Goal: Task Accomplishment & Management: Manage account settings

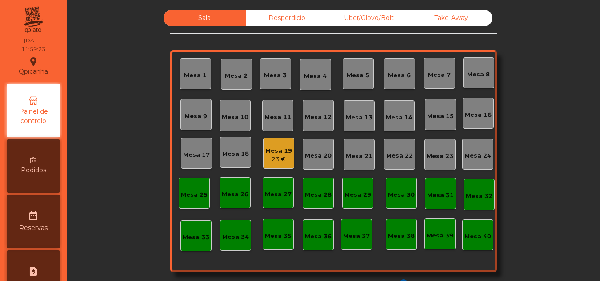
click at [396, 35] on div "Sala Desperdicio Uber/Glovo/Bolt Take Away Mesa 1 Mesa 2 Mesa 3 Mesa 4 [GEOGRAP…" at bounding box center [333, 150] width 327 height 281
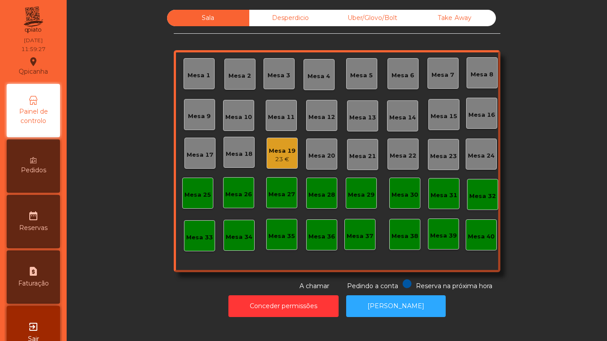
click at [280, 152] on div "Mesa 19" at bounding box center [282, 151] width 27 height 9
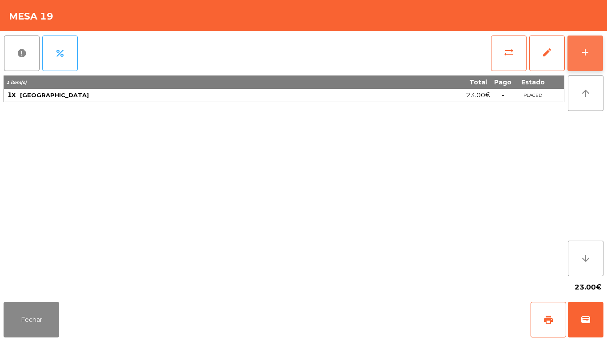
click at [583, 50] on div "add" at bounding box center [585, 52] width 11 height 11
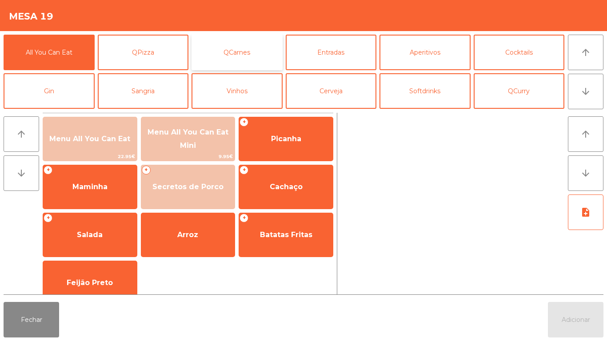
click at [220, 62] on button "QCarnes" at bounding box center [237, 53] width 91 height 36
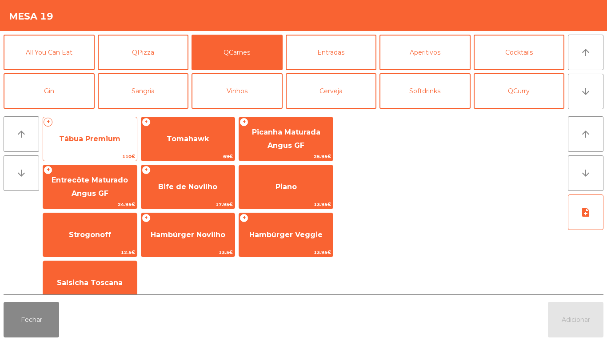
click at [108, 142] on span "Tábua Premium" at bounding box center [89, 139] width 61 height 8
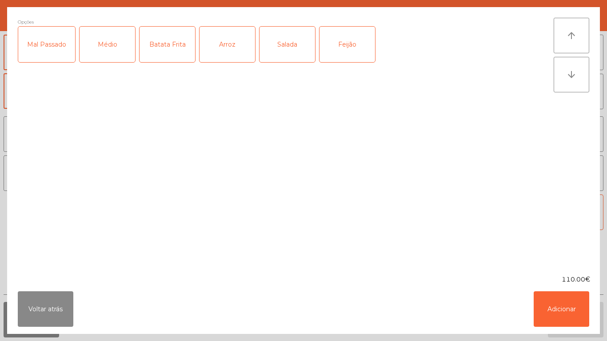
click at [59, 52] on div "Mal Passado" at bounding box center [46, 45] width 57 height 36
click at [562, 281] on button "Adicionar" at bounding box center [562, 309] width 56 height 36
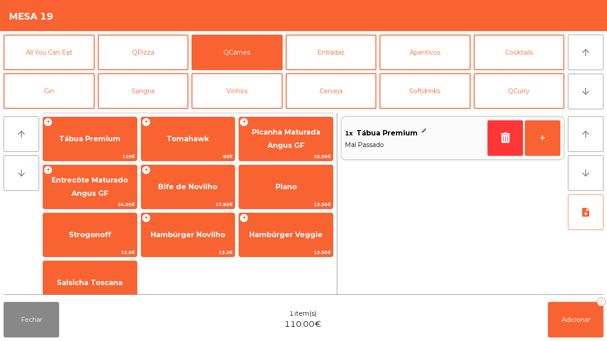
click at [436, 144] on span "Mal Passado" at bounding box center [414, 145] width 139 height 10
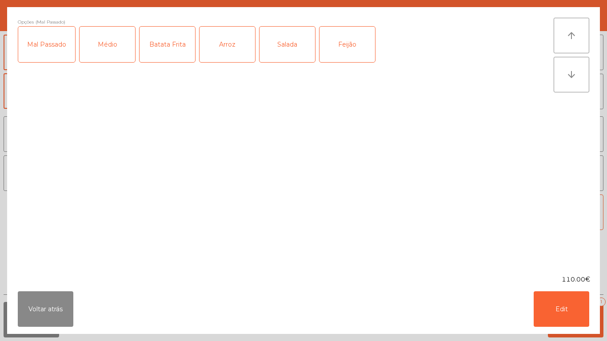
click at [175, 56] on div "Batata Frita" at bounding box center [168, 45] width 56 height 36
click at [571, 281] on button "Edit" at bounding box center [562, 309] width 56 height 36
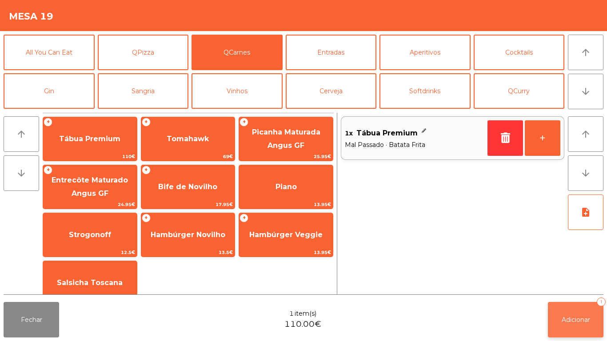
click at [580, 281] on button "Adicionar 1" at bounding box center [576, 320] width 56 height 36
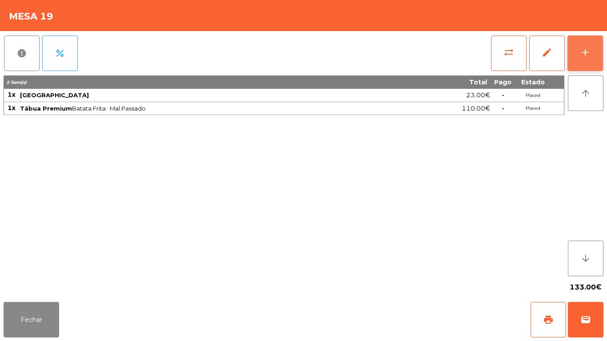
click at [583, 58] on button "add" at bounding box center [585, 54] width 36 height 36
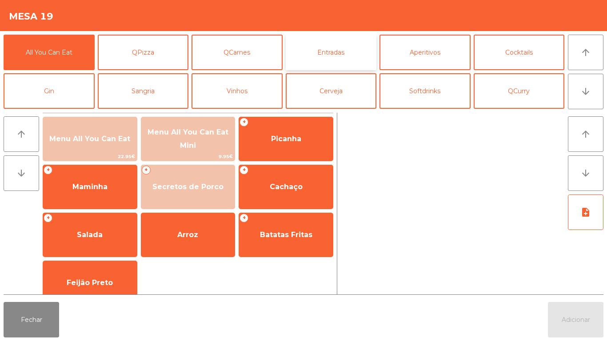
click at [341, 60] on button "Entradas" at bounding box center [331, 53] width 91 height 36
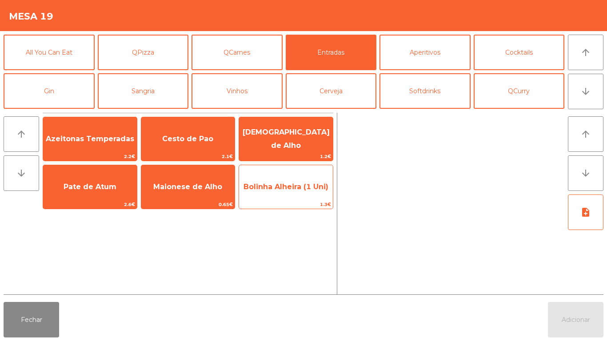
click at [275, 192] on span "Bolinha Alheira (1 Uni)" at bounding box center [286, 187] width 94 height 24
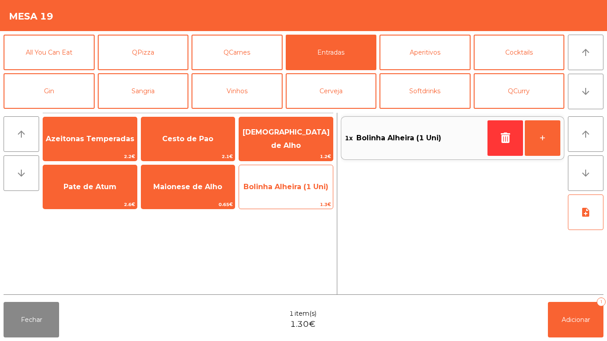
click at [274, 188] on span "Bolinha Alheira (1 Uni)" at bounding box center [286, 187] width 85 height 8
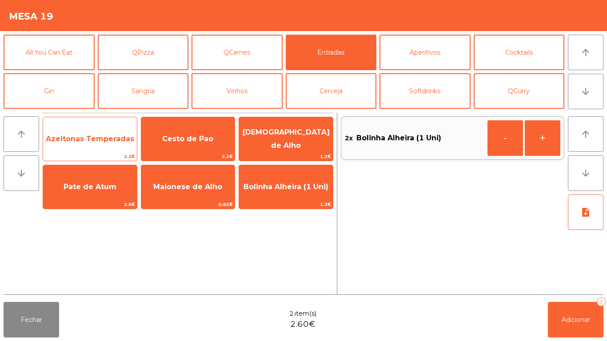
click at [100, 144] on span "Azeitonas Temperadas" at bounding box center [90, 139] width 94 height 24
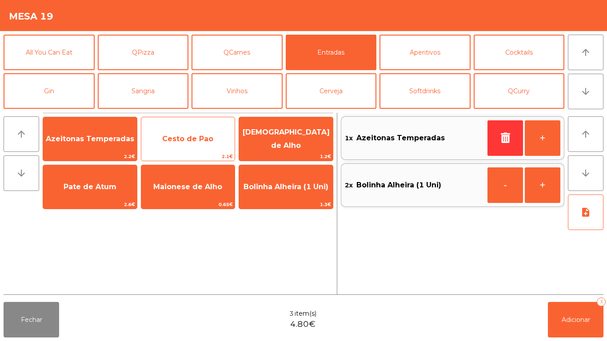
click at [196, 139] on span "Cesto de Pao" at bounding box center [187, 139] width 51 height 8
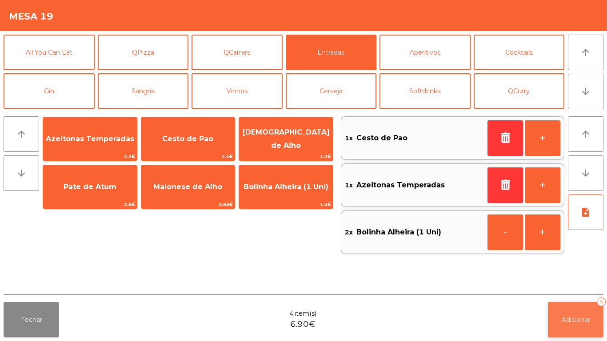
click at [574, 281] on button "Adicionar 4" at bounding box center [576, 320] width 56 height 36
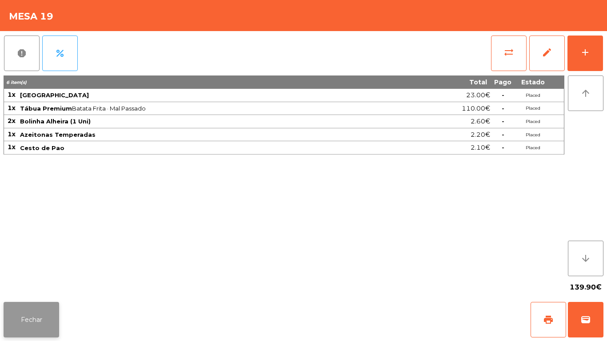
click at [30, 281] on button "Fechar" at bounding box center [32, 320] width 56 height 36
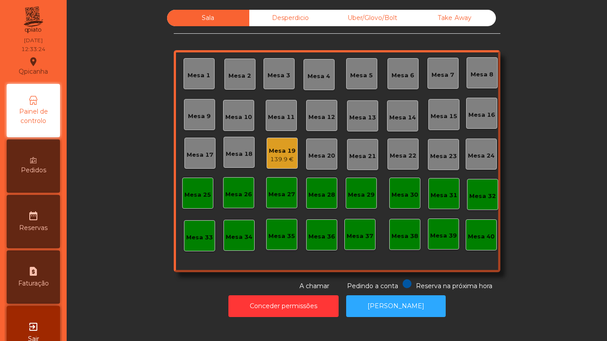
click at [203, 118] on div "Mesa 9" at bounding box center [199, 116] width 23 height 9
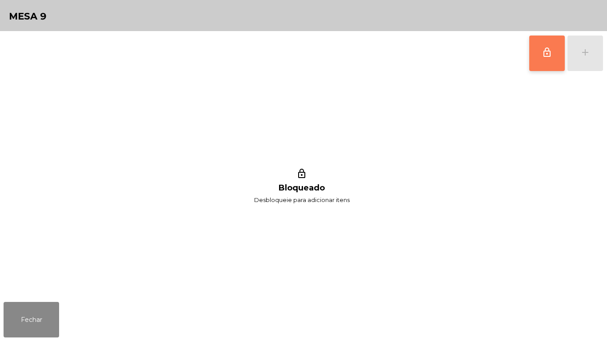
click at [538, 56] on button "lock_outline" at bounding box center [547, 54] width 36 height 36
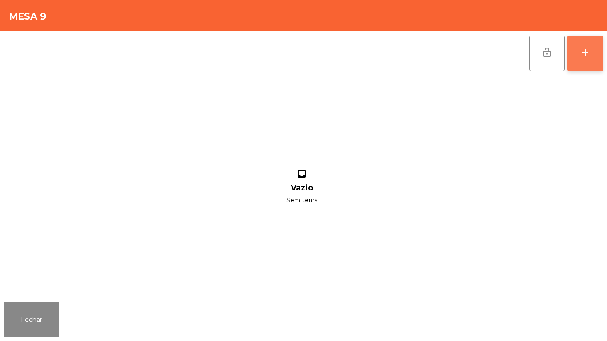
click at [586, 52] on div "add" at bounding box center [585, 52] width 11 height 11
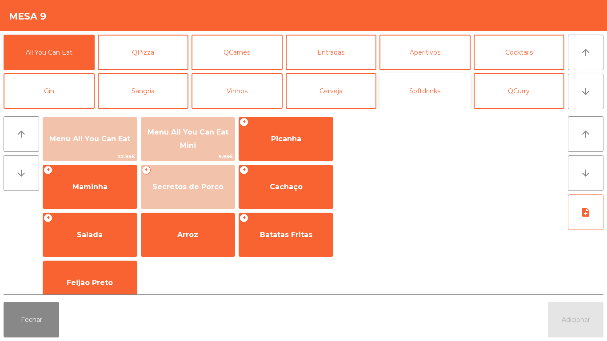
click at [428, 97] on button "Softdrinks" at bounding box center [424, 91] width 91 height 36
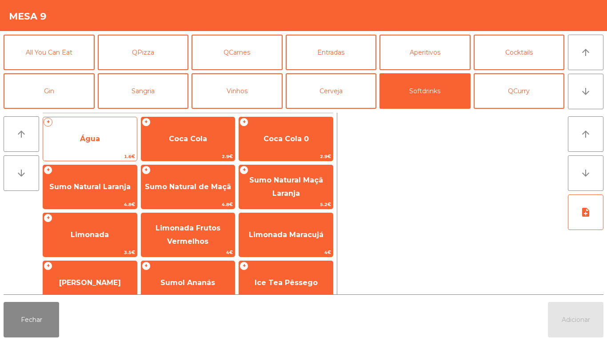
click at [96, 141] on span "Água" at bounding box center [90, 139] width 20 height 8
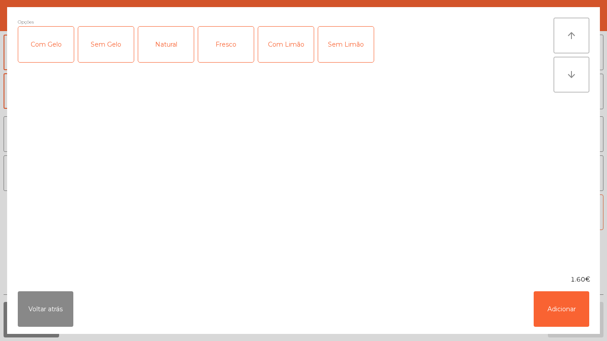
click at [234, 50] on div "Fresco" at bounding box center [226, 45] width 56 height 36
click at [568, 281] on button "Adicionar" at bounding box center [562, 309] width 56 height 36
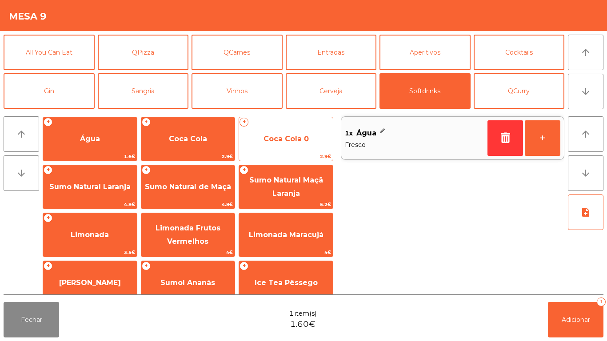
click at [288, 139] on span "Coca Cola 0" at bounding box center [286, 139] width 45 height 8
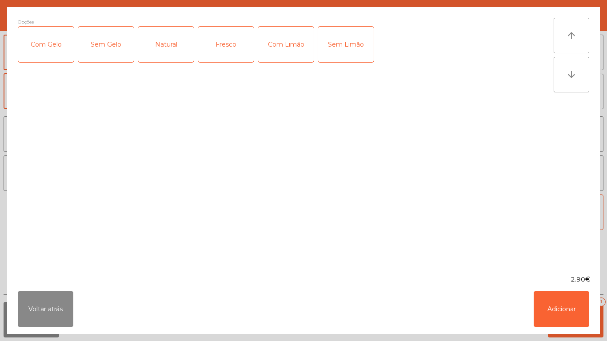
click at [47, 51] on div "Com Gelo" at bounding box center [46, 45] width 56 height 36
click at [291, 55] on div "Com Limão" at bounding box center [286, 45] width 56 height 36
click at [549, 281] on button "Adicionar" at bounding box center [562, 309] width 56 height 36
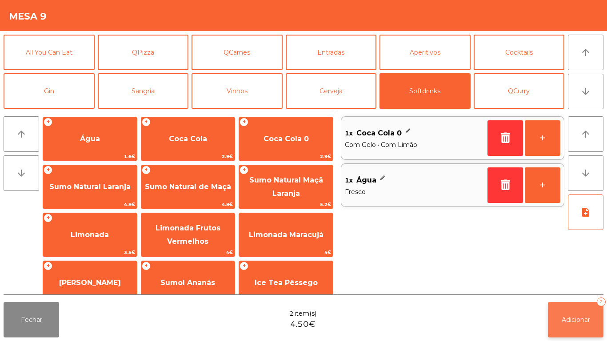
click at [577, 281] on span "Adicionar" at bounding box center [576, 320] width 28 height 8
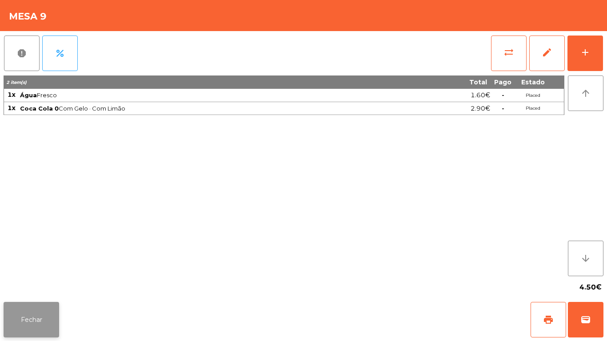
click at [35, 281] on button "Fechar" at bounding box center [32, 320] width 56 height 36
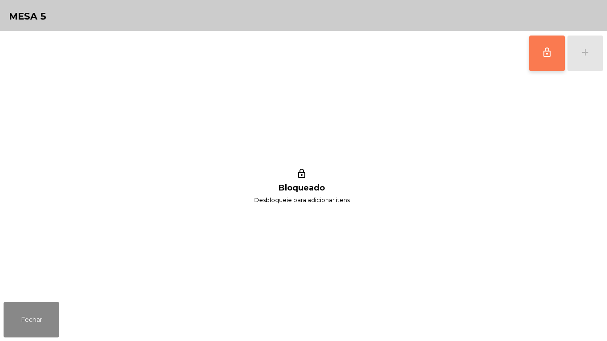
click at [542, 56] on span "lock_outline" at bounding box center [547, 52] width 11 height 11
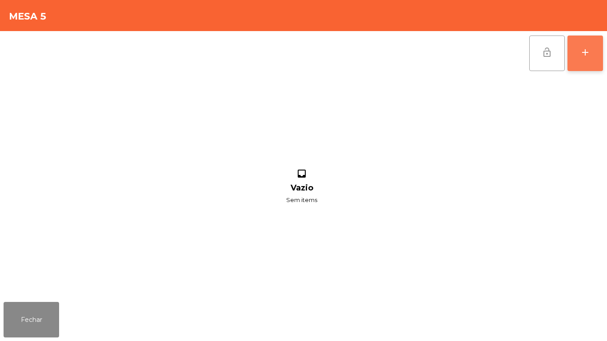
click at [584, 56] on div "add" at bounding box center [585, 52] width 11 height 11
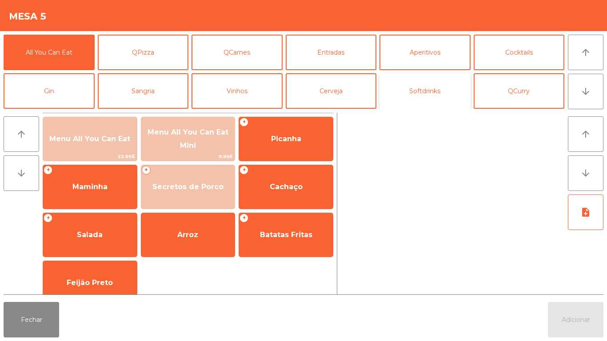
click at [430, 96] on button "Softdrinks" at bounding box center [424, 91] width 91 height 36
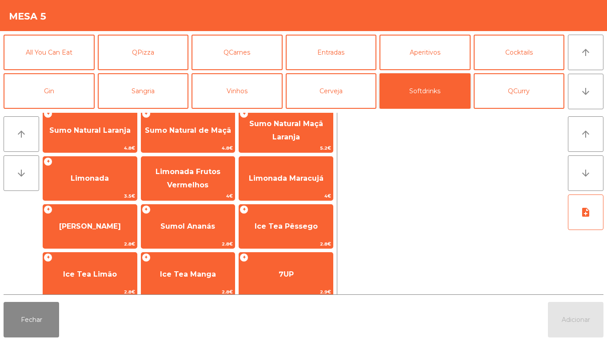
scroll to position [89, 0]
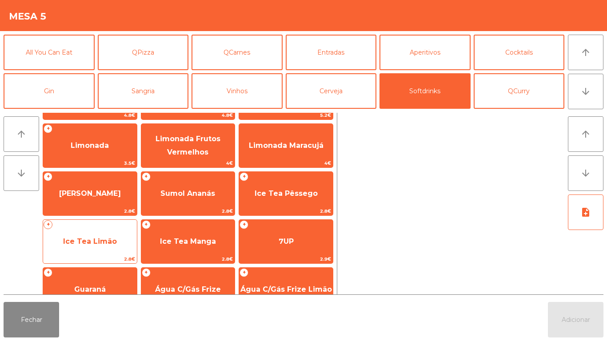
click at [121, 238] on span "Ice Tea Limão" at bounding box center [90, 242] width 94 height 24
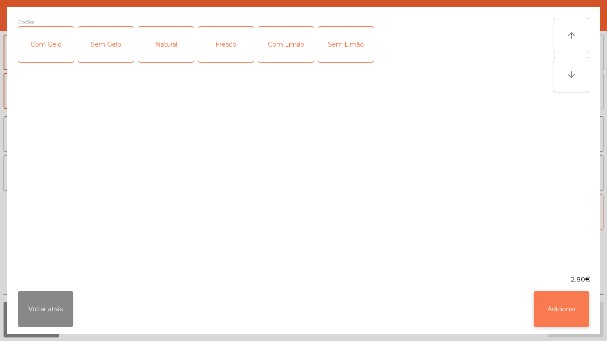
click at [560, 281] on button "Adicionar" at bounding box center [562, 309] width 56 height 36
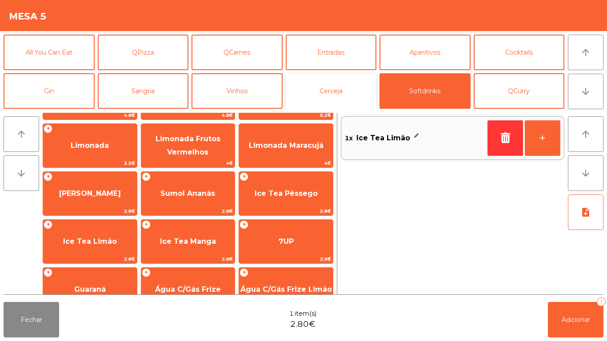
click at [336, 93] on button "Cerveja" at bounding box center [331, 91] width 91 height 36
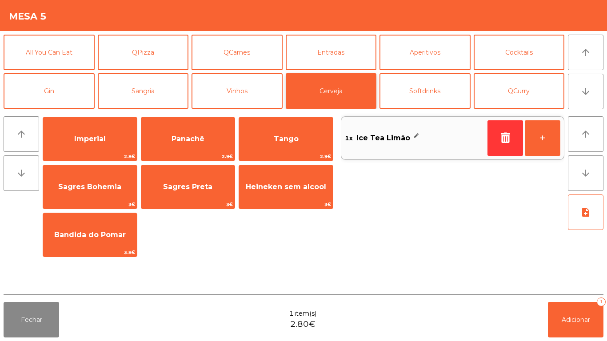
scroll to position [0, 0]
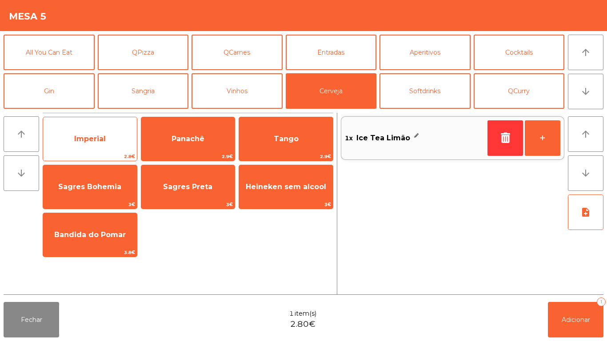
click at [102, 141] on span "Imperial" at bounding box center [90, 139] width 32 height 8
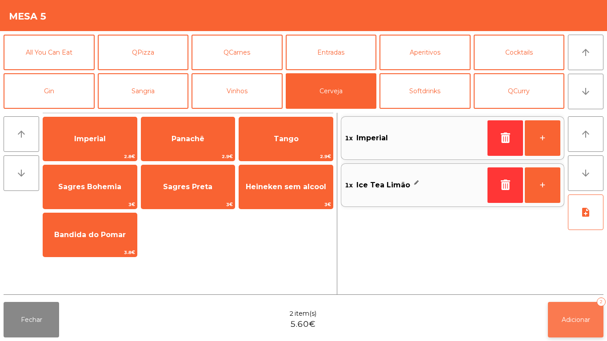
click at [582, 281] on span "Adicionar" at bounding box center [576, 320] width 28 height 8
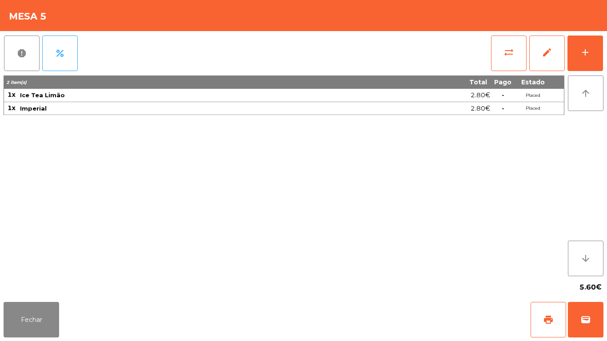
click at [39, 281] on div "5.60€" at bounding box center [304, 287] width 600 height 22
click at [583, 62] on button "add" at bounding box center [585, 54] width 36 height 36
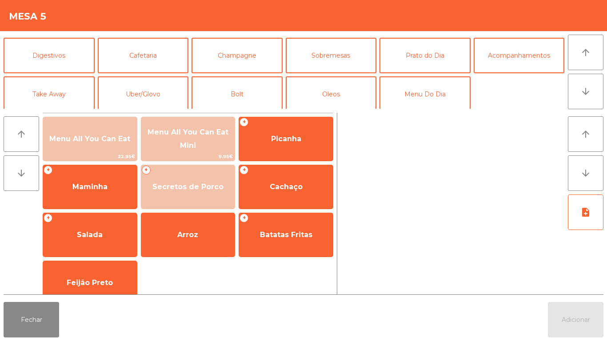
scroll to position [77, 0]
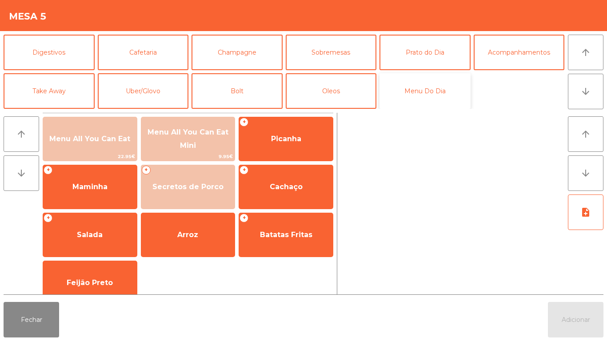
click at [431, 97] on button "Menu Do Dia" at bounding box center [424, 91] width 91 height 36
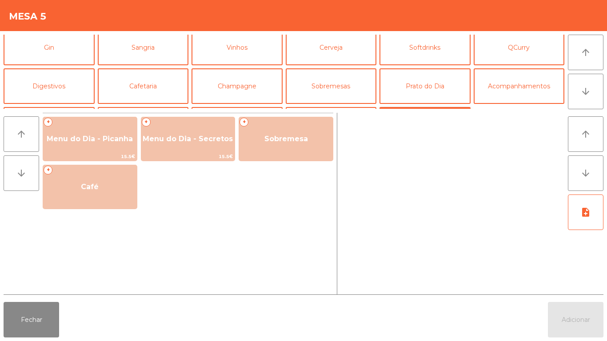
scroll to position [44, 0]
click at [431, 87] on button "Prato do Dia" at bounding box center [424, 86] width 91 height 36
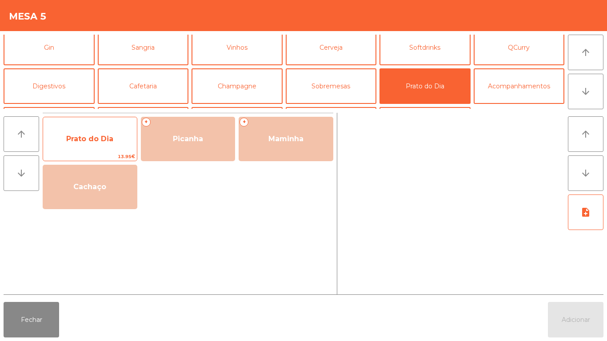
click at [102, 138] on span "Prato do Dia" at bounding box center [89, 139] width 47 height 8
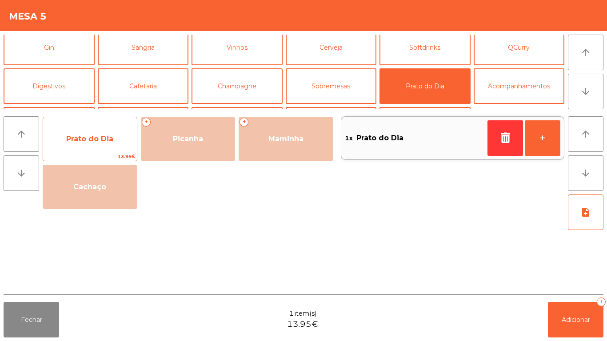
click at [98, 135] on span "Prato do Dia" at bounding box center [89, 139] width 47 height 8
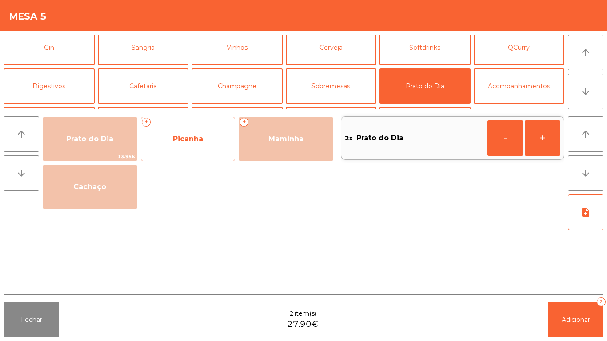
click at [190, 139] on span "Picanha" at bounding box center [188, 139] width 30 height 8
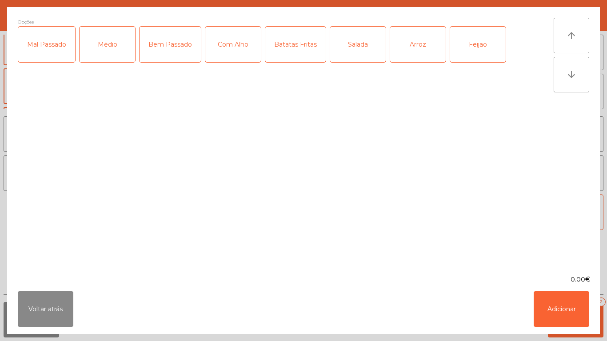
click at [108, 52] on div "Médio" at bounding box center [108, 45] width 56 height 36
click at [161, 61] on div "Bem Passado" at bounding box center [170, 45] width 61 height 36
click at [225, 45] on div "Com Alho" at bounding box center [233, 45] width 56 height 36
click at [356, 56] on div "Salada" at bounding box center [358, 45] width 56 height 36
click at [415, 55] on div "Arroz" at bounding box center [418, 45] width 56 height 36
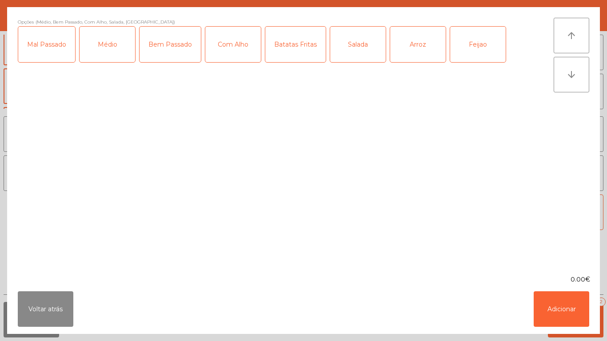
click at [475, 44] on div "Feijao" at bounding box center [478, 45] width 56 height 36
click at [566, 281] on button "Adicionar" at bounding box center [562, 309] width 56 height 36
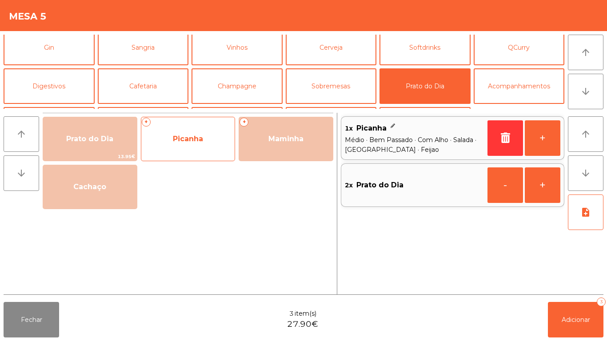
click at [204, 141] on span "Picanha" at bounding box center [188, 139] width 94 height 24
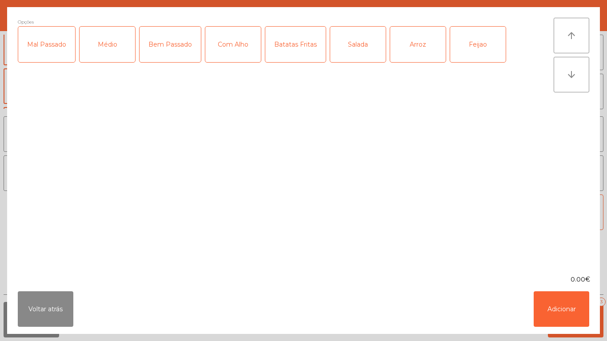
click at [108, 50] on div "Médio" at bounding box center [108, 45] width 56 height 36
click at [241, 53] on div "Com Alho" at bounding box center [233, 45] width 56 height 36
click at [284, 55] on div "Batatas Fritas" at bounding box center [295, 45] width 60 height 36
click at [417, 60] on div "Arroz" at bounding box center [418, 45] width 56 height 36
click at [469, 53] on div "Feijao" at bounding box center [478, 45] width 56 height 36
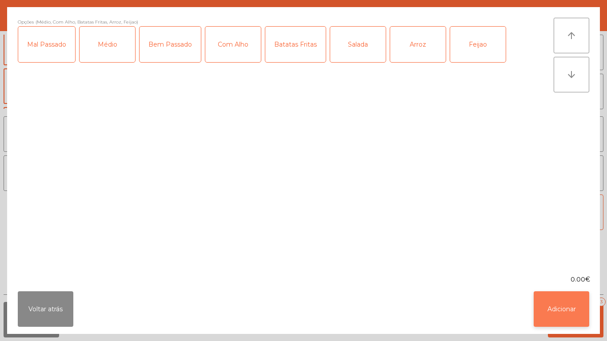
click at [579, 281] on button "Adicionar" at bounding box center [562, 309] width 56 height 36
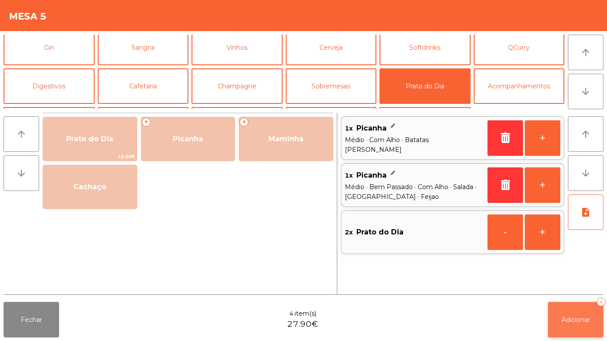
click at [577, 281] on button "Adicionar 4" at bounding box center [576, 320] width 56 height 36
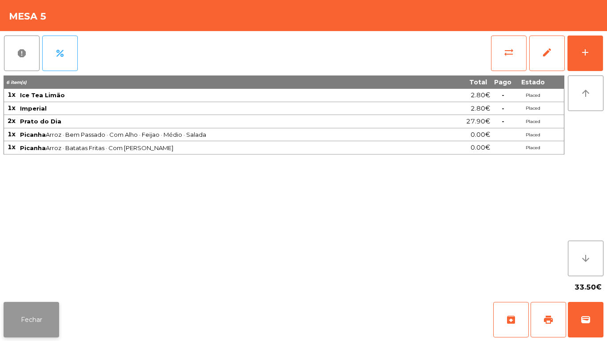
click at [44, 281] on button "Fechar" at bounding box center [32, 320] width 56 height 36
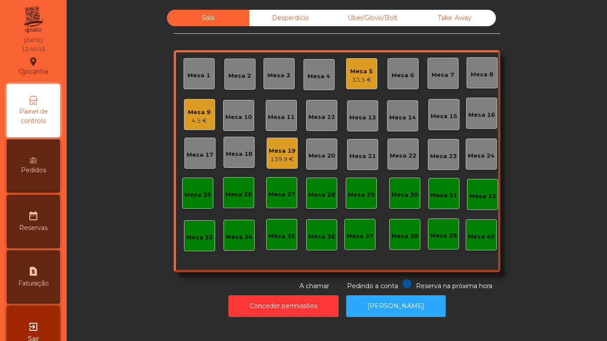
click at [248, 82] on div "Mesa 2" at bounding box center [239, 74] width 31 height 31
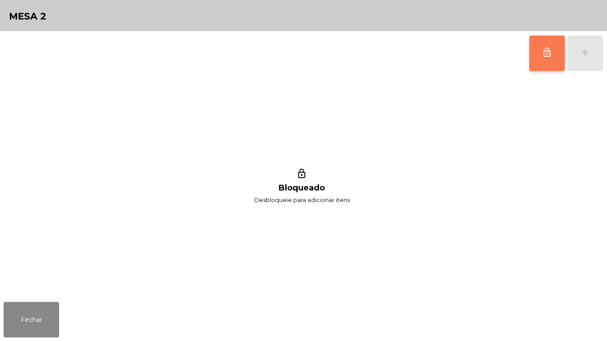
click at [539, 61] on button "lock_outline" at bounding box center [547, 54] width 36 height 36
click at [590, 53] on div "add" at bounding box center [585, 52] width 11 height 11
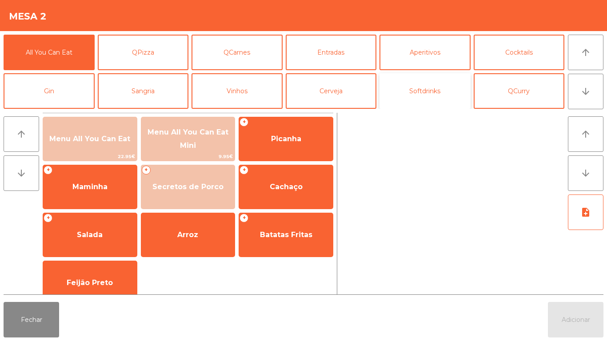
click at [441, 83] on button "Softdrinks" at bounding box center [424, 91] width 91 height 36
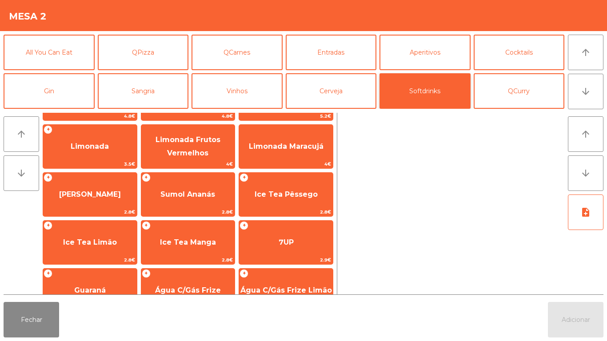
scroll to position [158, 0]
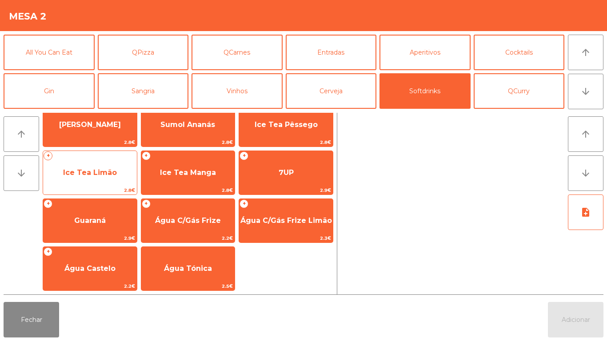
click at [113, 177] on span "Ice Tea Limão" at bounding box center [90, 173] width 94 height 24
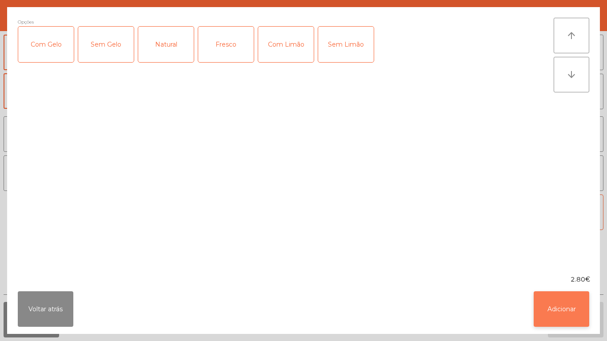
click at [560, 281] on button "Adicionar" at bounding box center [562, 309] width 56 height 36
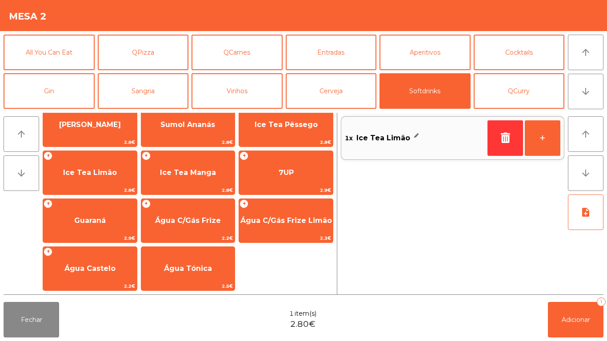
scroll to position [0, 0]
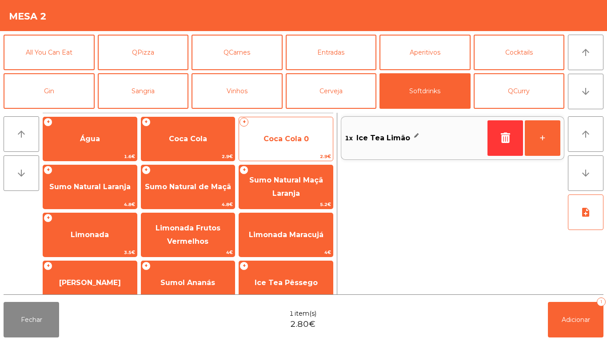
click at [273, 138] on span "Coca Cola 0" at bounding box center [286, 139] width 45 height 8
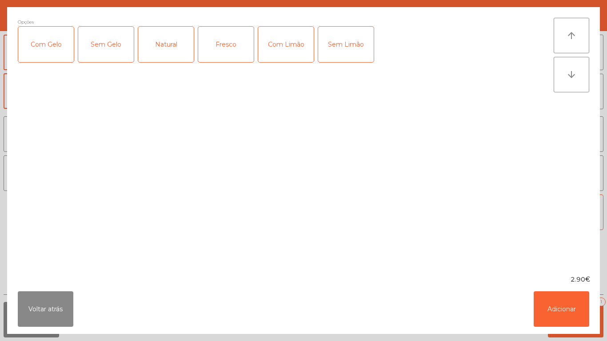
click at [53, 36] on div "Com Gelo" at bounding box center [46, 45] width 56 height 36
click at [553, 281] on button "Adicionar" at bounding box center [562, 309] width 56 height 36
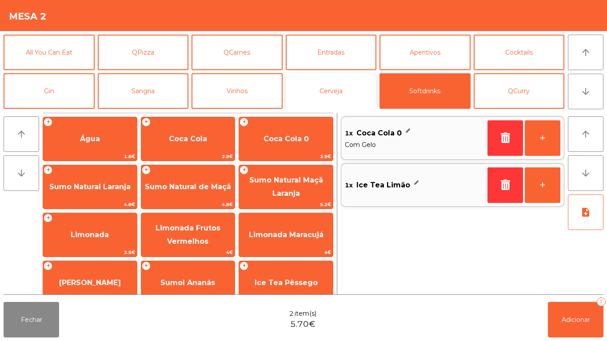
click at [342, 94] on button "Cerveja" at bounding box center [331, 91] width 91 height 36
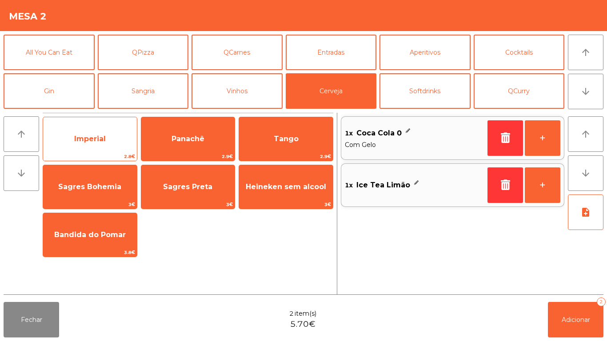
click at [109, 133] on span "Imperial" at bounding box center [90, 139] width 94 height 24
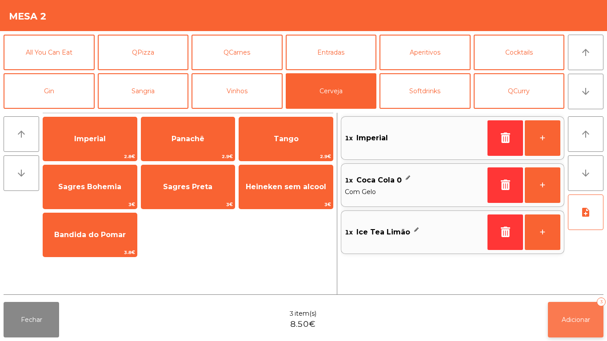
click at [567, 281] on button "Adicionar 3" at bounding box center [576, 320] width 56 height 36
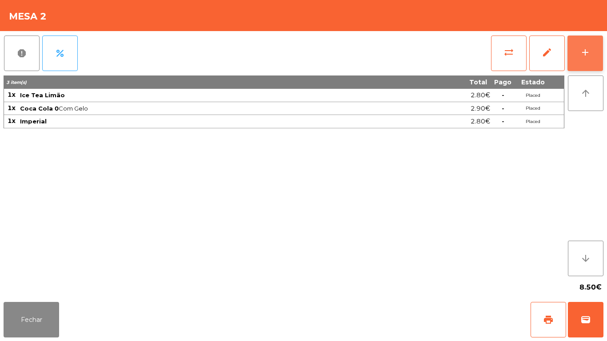
click at [584, 48] on div "add" at bounding box center [585, 52] width 11 height 11
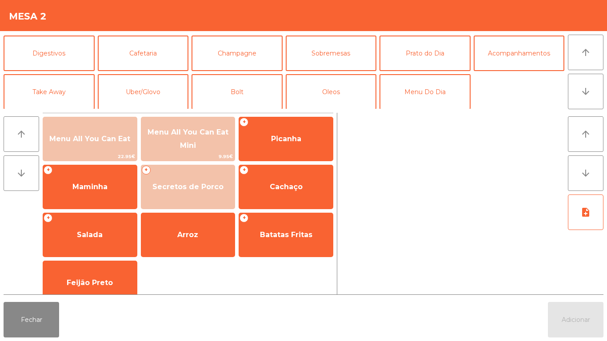
scroll to position [71, 0]
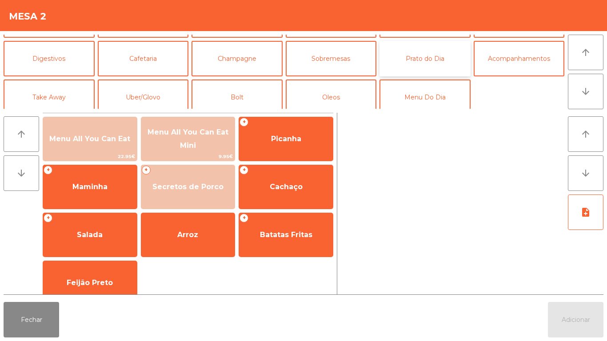
click at [430, 66] on button "Prato do Dia" at bounding box center [424, 59] width 91 height 36
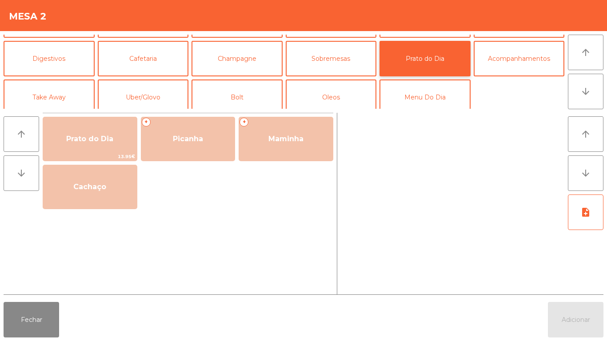
click at [436, 55] on button "Prato do Dia" at bounding box center [424, 59] width 91 height 36
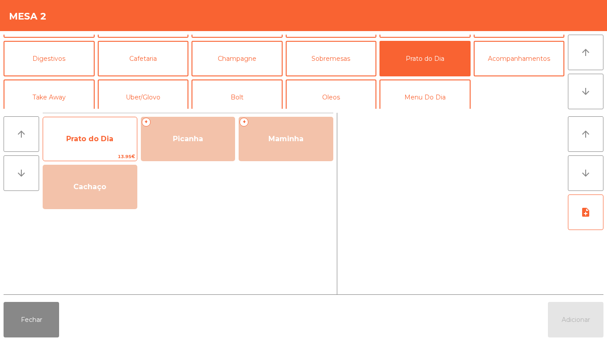
click at [124, 148] on span "Prato do Dia" at bounding box center [90, 139] width 94 height 24
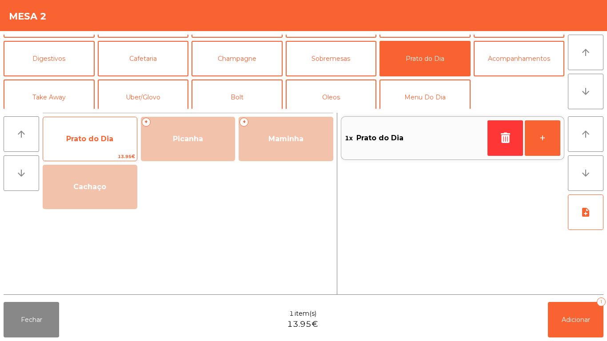
click at [112, 144] on span "Prato do Dia" at bounding box center [90, 139] width 94 height 24
click at [116, 126] on div "Prato do Dia 13.95€" at bounding box center [90, 139] width 95 height 44
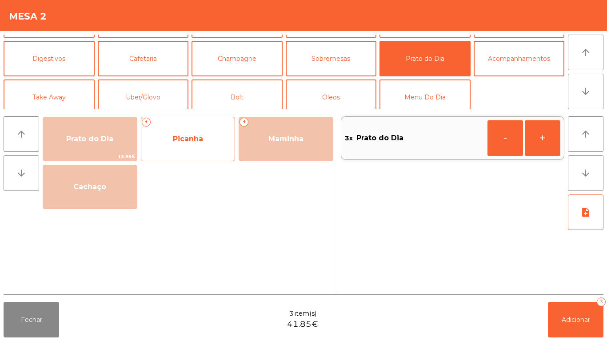
click at [202, 148] on span "Picanha" at bounding box center [188, 139] width 94 height 24
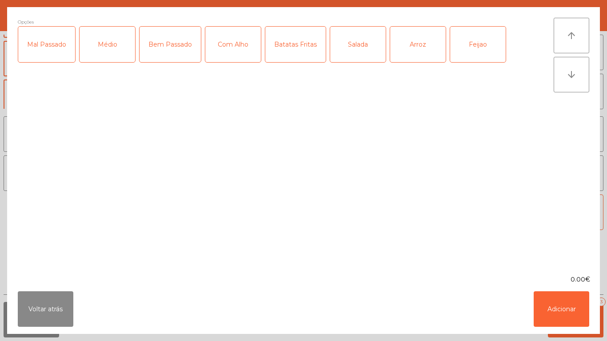
click at [188, 48] on div "Bem Passado" at bounding box center [170, 45] width 61 height 36
click at [245, 37] on div "Com Alho" at bounding box center [233, 45] width 56 height 36
click at [303, 43] on div "Batatas Fritas" at bounding box center [295, 45] width 60 height 36
click at [422, 51] on div "Arroz" at bounding box center [418, 45] width 56 height 36
click at [478, 41] on div "Feijao" at bounding box center [478, 45] width 56 height 36
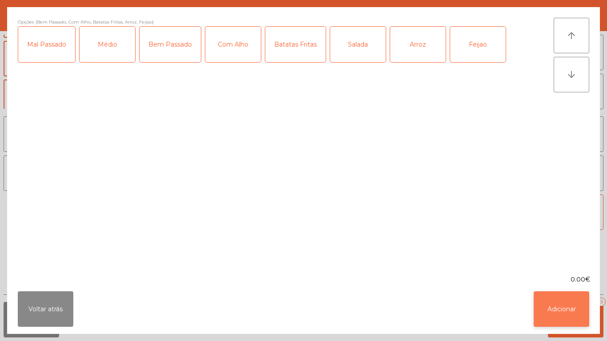
click at [571, 281] on button "Adicionar" at bounding box center [562, 309] width 56 height 36
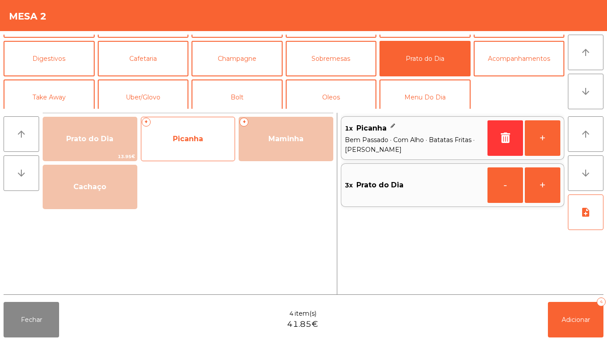
click at [200, 148] on span "Picanha" at bounding box center [188, 139] width 94 height 24
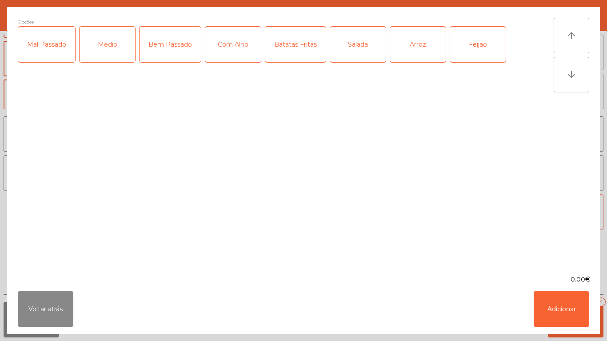
click at [424, 52] on div "Arroz" at bounding box center [418, 45] width 56 height 36
click at [357, 47] on div "Salada" at bounding box center [358, 45] width 56 height 36
click at [115, 42] on div "Médio" at bounding box center [108, 45] width 56 height 36
click at [168, 44] on div "Bem Passado" at bounding box center [170, 45] width 61 height 36
click at [232, 48] on div "Com Alho" at bounding box center [233, 45] width 56 height 36
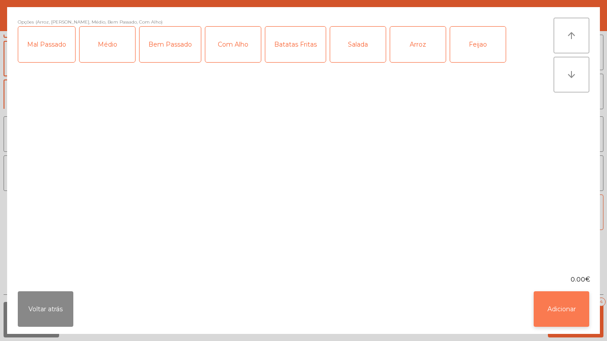
click at [571, 281] on button "Adicionar" at bounding box center [562, 309] width 56 height 36
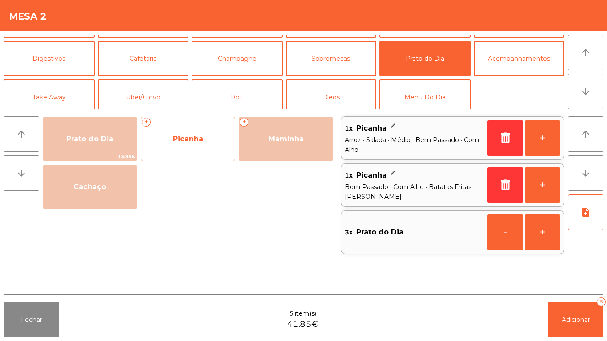
click at [200, 136] on span "Picanha" at bounding box center [188, 139] width 30 height 8
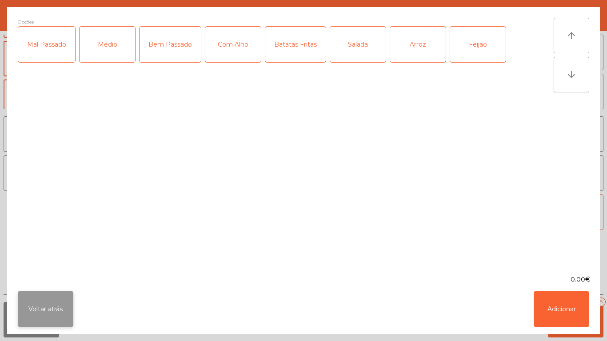
click at [52, 281] on button "Voltar atrás" at bounding box center [46, 309] width 56 height 36
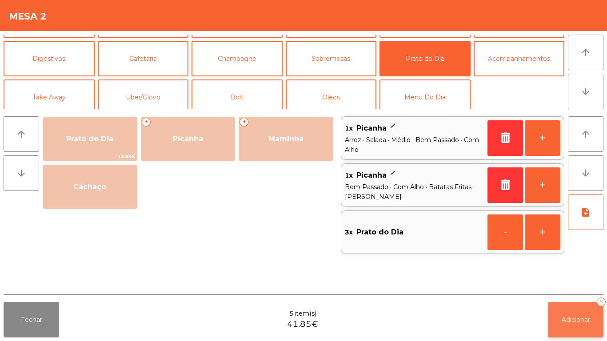
click at [579, 281] on button "Adicionar 5" at bounding box center [576, 320] width 56 height 36
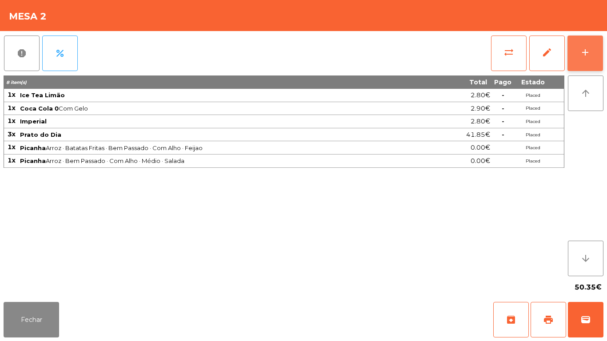
click at [595, 52] on button "add" at bounding box center [585, 54] width 36 height 36
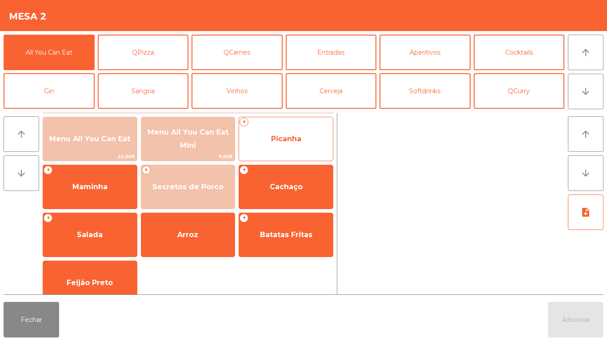
click at [297, 132] on span "Picanha" at bounding box center [286, 139] width 94 height 24
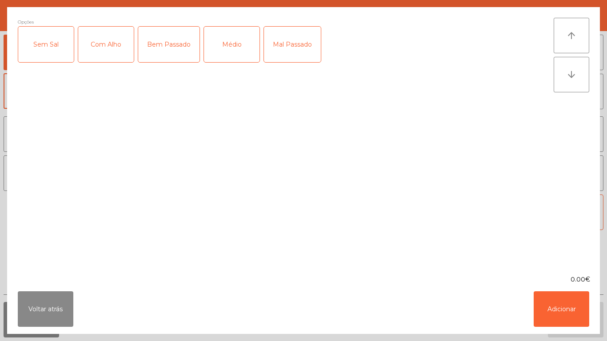
click at [173, 52] on div "Bem Passado" at bounding box center [168, 45] width 61 height 36
click at [119, 52] on div "Com Alho" at bounding box center [106, 45] width 56 height 36
click at [52, 281] on button "Voltar atrás" at bounding box center [46, 309] width 56 height 36
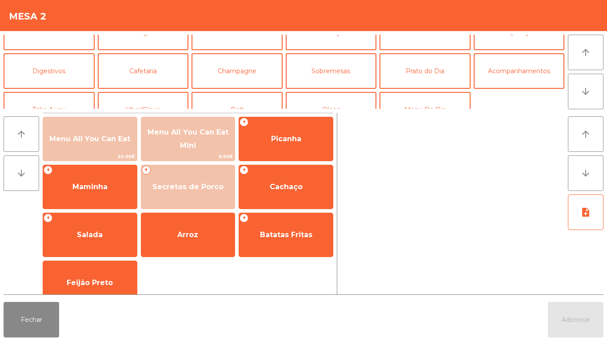
scroll to position [60, 0]
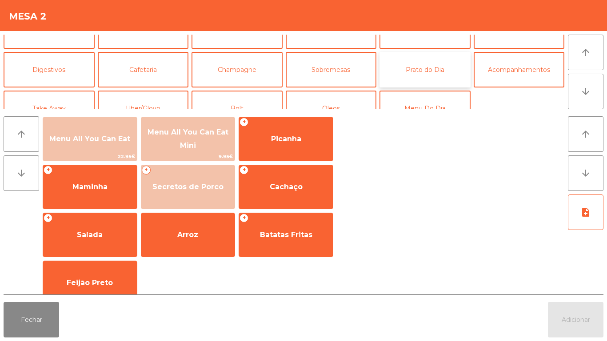
click at [436, 73] on button "Prato do Dia" at bounding box center [424, 70] width 91 height 36
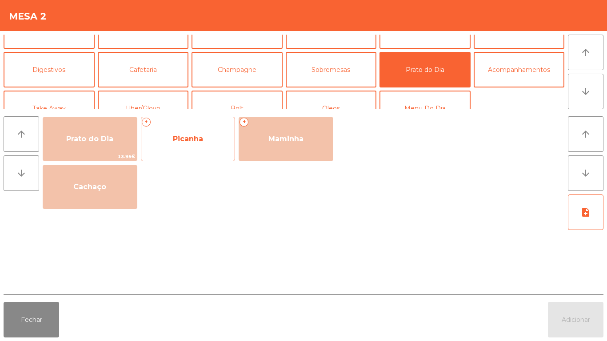
click at [197, 149] on span "Picanha" at bounding box center [188, 139] width 94 height 24
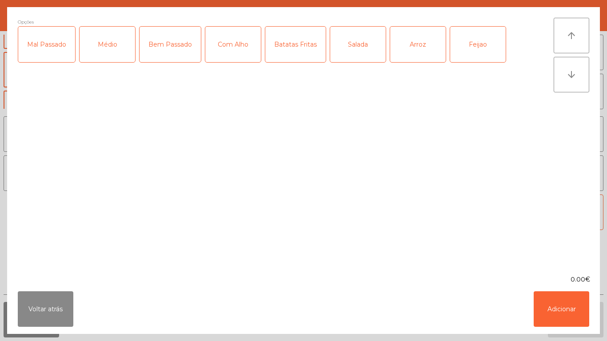
click at [165, 49] on div "Bem Passado" at bounding box center [170, 45] width 61 height 36
click at [225, 53] on div "Com Alho" at bounding box center [233, 45] width 56 height 36
click at [304, 60] on div "Batatas Fritas" at bounding box center [295, 45] width 60 height 36
click at [415, 58] on div "Arroz" at bounding box center [418, 45] width 56 height 36
click at [469, 54] on div "Feijao" at bounding box center [478, 45] width 56 height 36
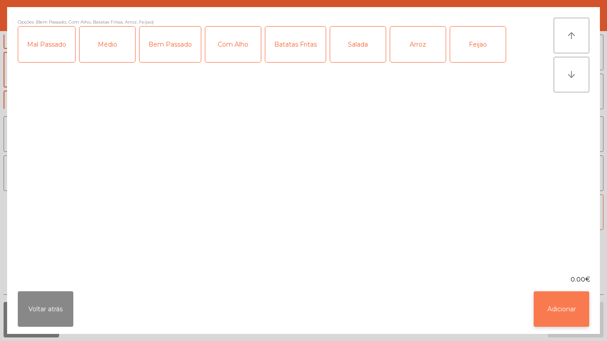
click at [568, 281] on button "Adicionar" at bounding box center [562, 309] width 56 height 36
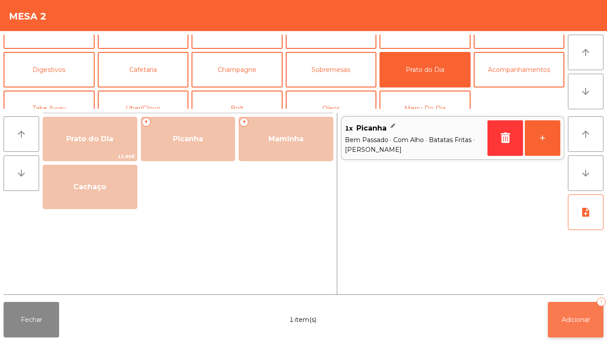
click at [572, 281] on span "Adicionar" at bounding box center [576, 320] width 28 height 8
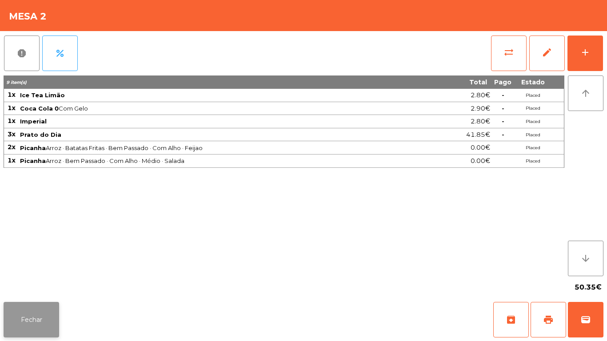
click at [44, 281] on button "Fechar" at bounding box center [32, 320] width 56 height 36
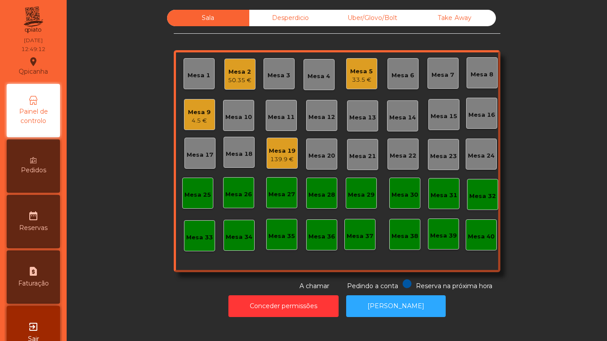
click at [364, 76] on div "33.5 €" at bounding box center [361, 80] width 23 height 9
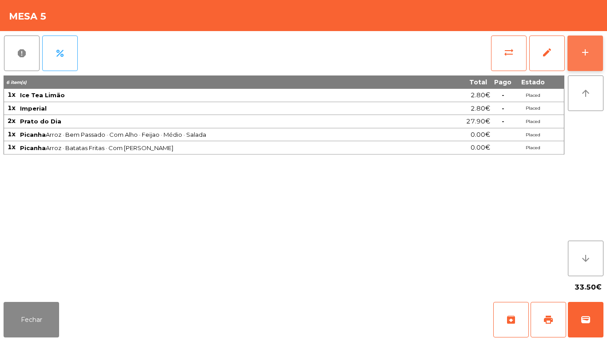
click at [586, 59] on button "add" at bounding box center [585, 54] width 36 height 36
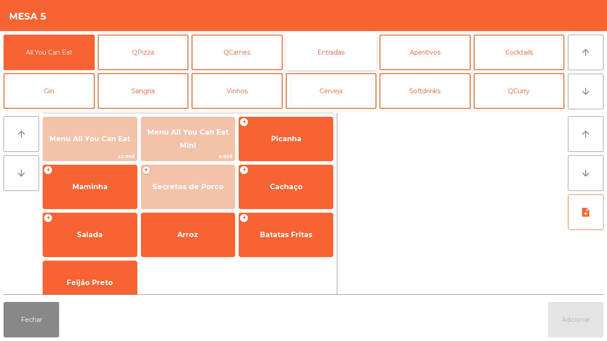
click at [334, 54] on button "Entradas" at bounding box center [331, 53] width 91 height 36
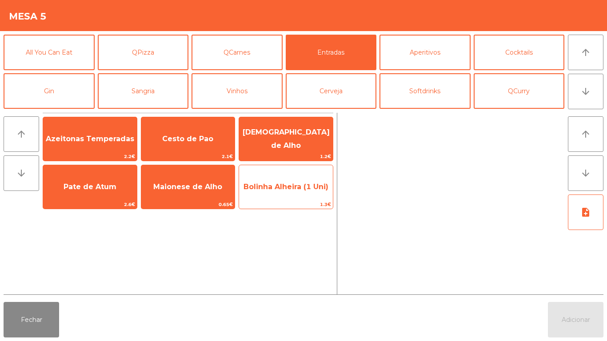
click at [294, 186] on span "Bolinha Alheira (1 Uni)" at bounding box center [286, 187] width 85 height 8
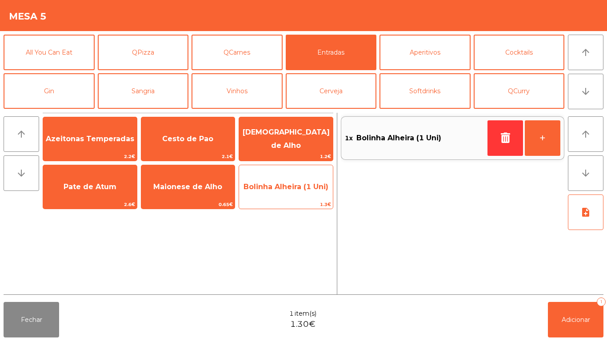
click at [294, 185] on span "Bolinha Alheira (1 Uni)" at bounding box center [286, 187] width 85 height 8
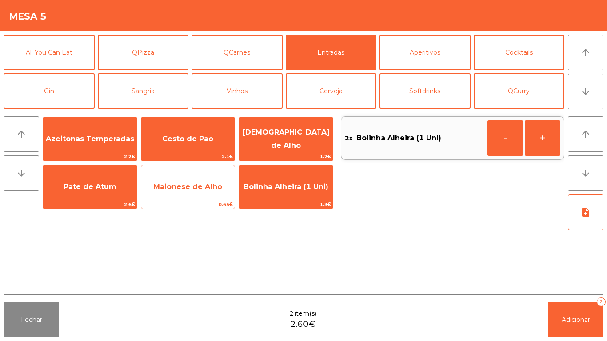
click at [184, 190] on span "Maionese de Alho" at bounding box center [187, 187] width 69 height 8
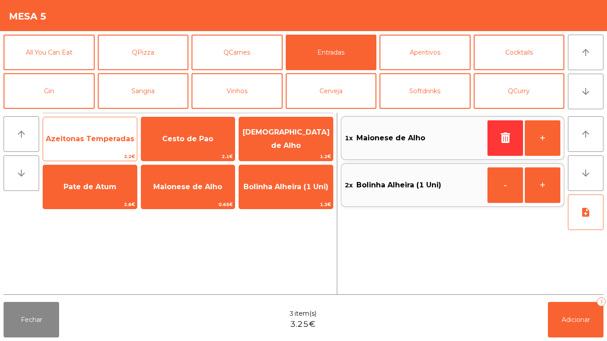
click at [92, 142] on span "Azeitonas Temperadas" at bounding box center [90, 139] width 88 height 8
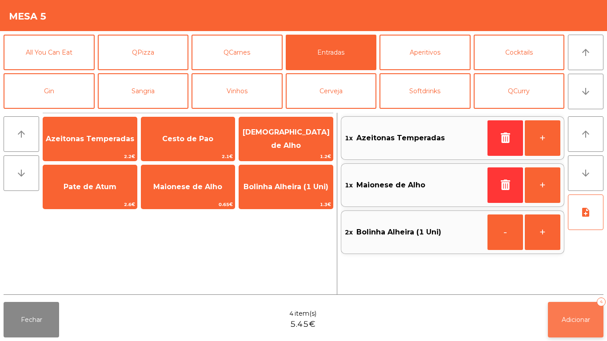
click at [562, 281] on span "Adicionar" at bounding box center [576, 320] width 28 height 8
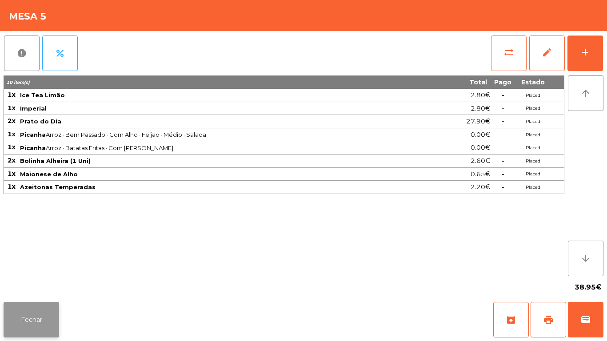
click at [39, 281] on button "Fechar" at bounding box center [32, 320] width 56 height 36
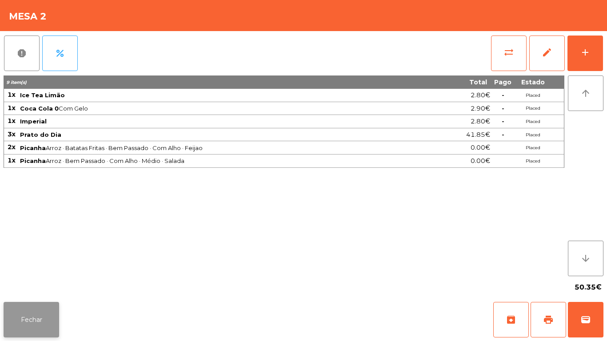
click at [33, 281] on button "Fechar" at bounding box center [32, 320] width 56 height 36
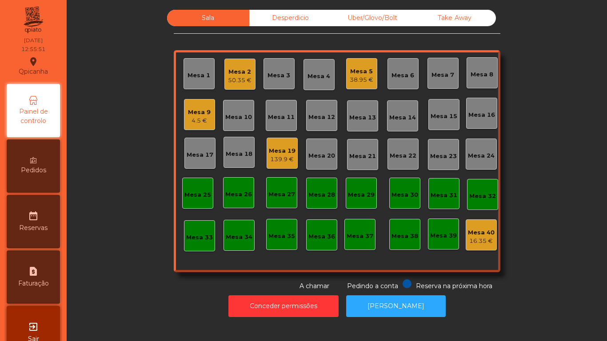
click at [240, 72] on div "Mesa 2" at bounding box center [240, 72] width 24 height 9
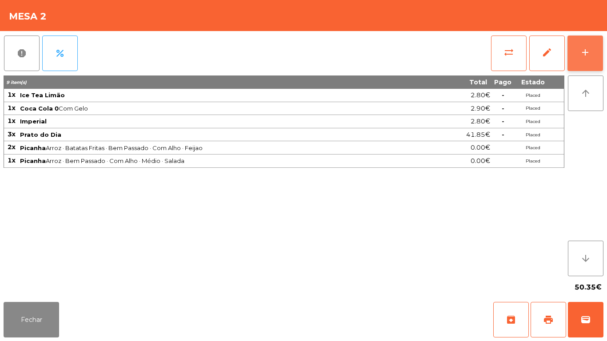
click at [589, 55] on div "add" at bounding box center [585, 52] width 11 height 11
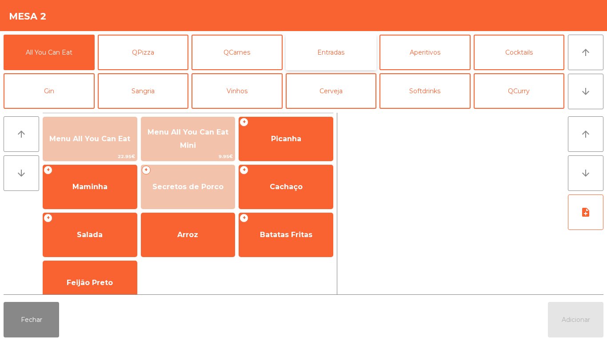
click at [335, 57] on button "Entradas" at bounding box center [331, 53] width 91 height 36
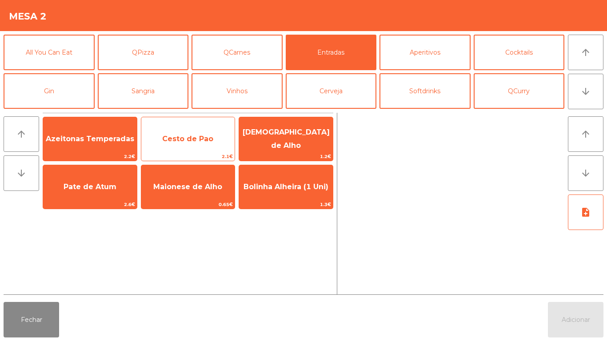
click at [205, 138] on span "Cesto de Pao" at bounding box center [187, 139] width 51 height 8
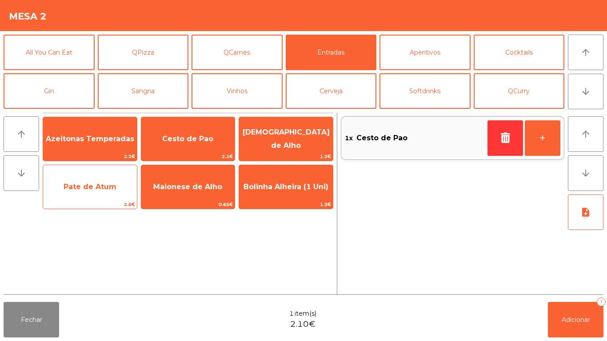
click at [95, 191] on span "Pate de Atum" at bounding box center [90, 187] width 94 height 24
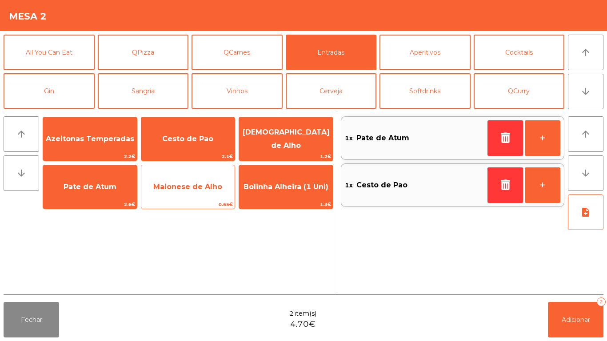
click at [200, 188] on span "Maionese de Alho" at bounding box center [187, 187] width 69 height 8
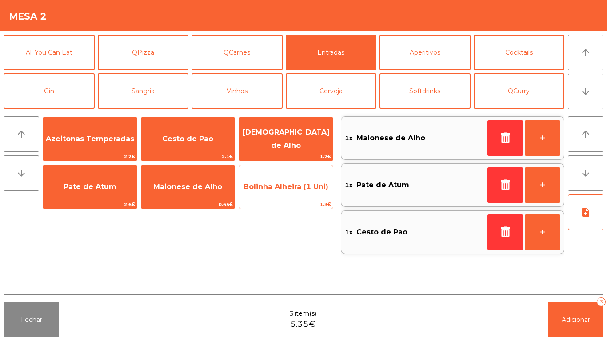
click at [291, 189] on span "Bolinha Alheira (1 Uni)" at bounding box center [286, 187] width 85 height 8
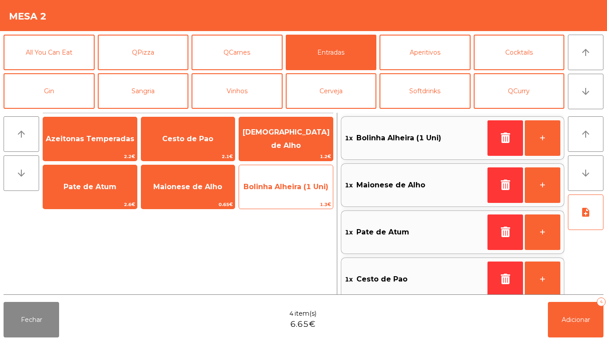
click at [290, 192] on span "Bolinha Alheira (1 Uni)" at bounding box center [286, 187] width 94 height 24
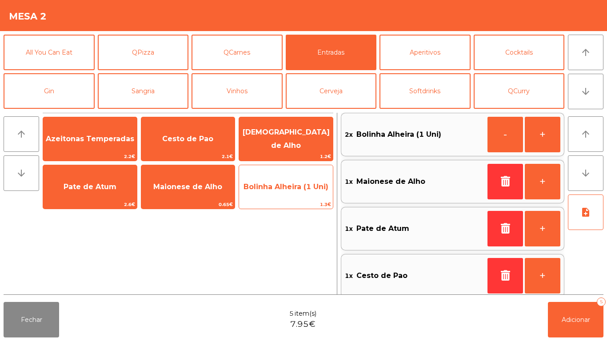
click at [289, 191] on span "Bolinha Alheira (1 Uni)" at bounding box center [286, 187] width 85 height 8
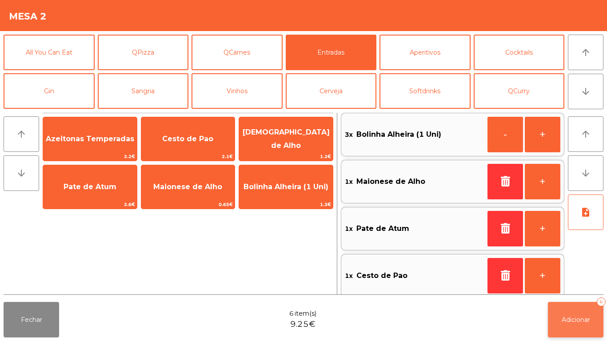
click at [575, 281] on span "Adicionar" at bounding box center [576, 320] width 28 height 8
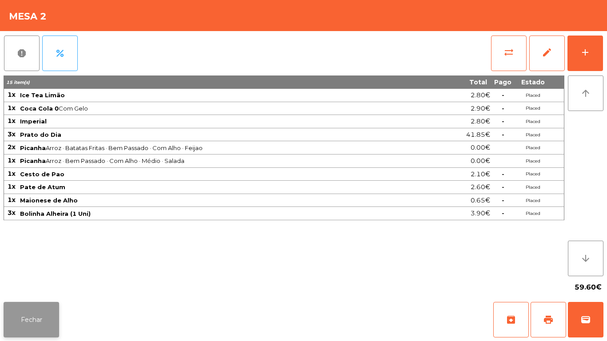
click at [34, 281] on button "Fechar" at bounding box center [32, 320] width 56 height 36
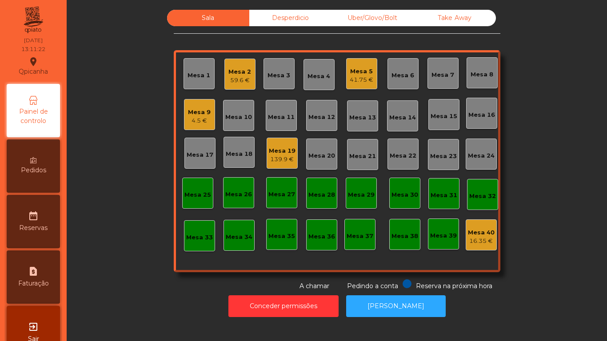
click at [406, 73] on div "Mesa 6" at bounding box center [402, 75] width 23 height 9
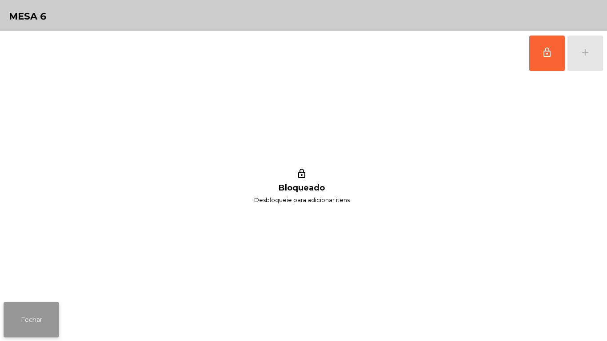
click at [44, 281] on button "Fechar" at bounding box center [32, 320] width 56 height 36
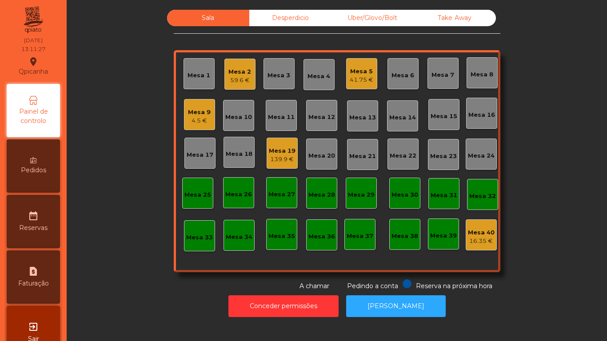
click at [482, 119] on div "Mesa 16" at bounding box center [481, 115] width 27 height 9
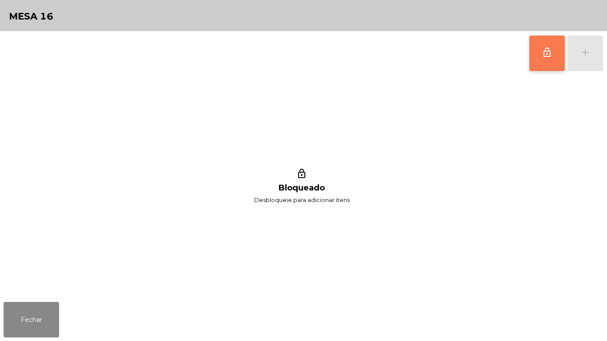
click at [547, 57] on span "lock_outline" at bounding box center [547, 52] width 11 height 11
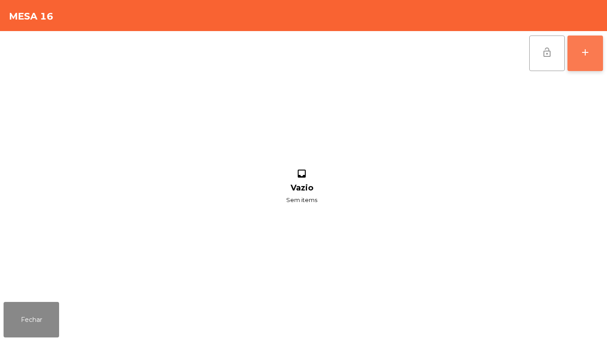
click at [588, 56] on div "add" at bounding box center [585, 52] width 11 height 11
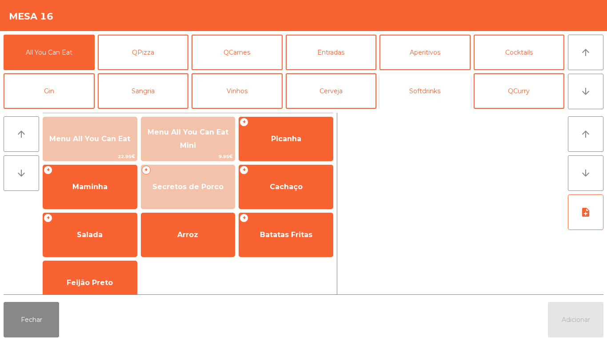
click at [423, 88] on button "Softdrinks" at bounding box center [424, 91] width 91 height 36
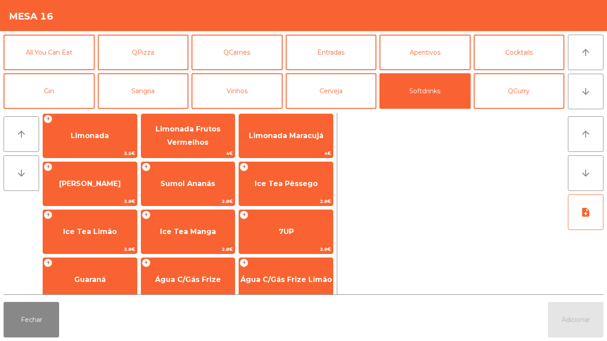
scroll to position [158, 0]
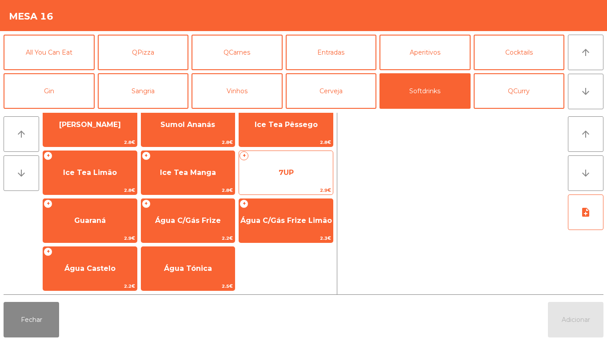
click at [294, 168] on span "7UP" at bounding box center [286, 172] width 15 height 8
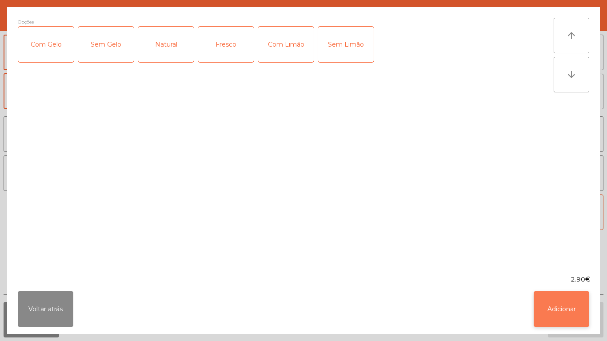
click at [558, 281] on button "Adicionar" at bounding box center [562, 309] width 56 height 36
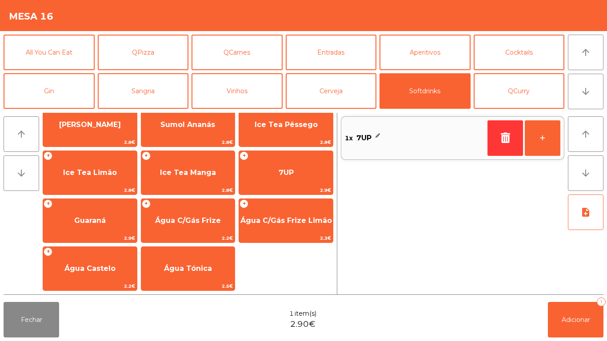
click at [415, 136] on div "1x 7UP" at bounding box center [414, 138] width 139 height 13
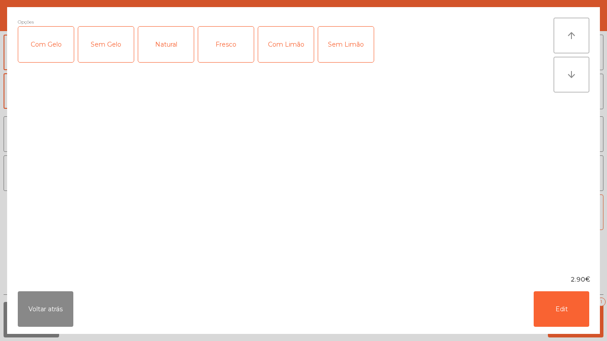
click at [50, 54] on div "Com Gelo" at bounding box center [46, 45] width 56 height 36
click at [296, 44] on div "Com Limão" at bounding box center [286, 45] width 56 height 36
click at [555, 281] on button "Edit" at bounding box center [562, 309] width 56 height 36
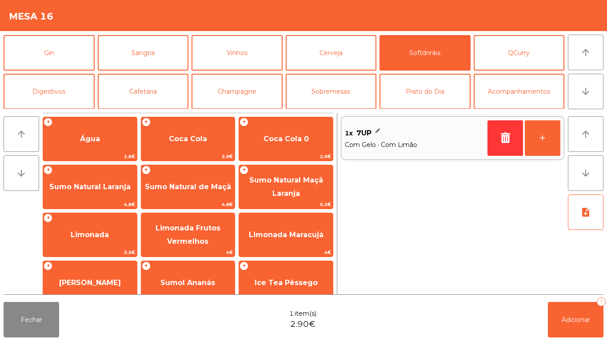
scroll to position [77, 0]
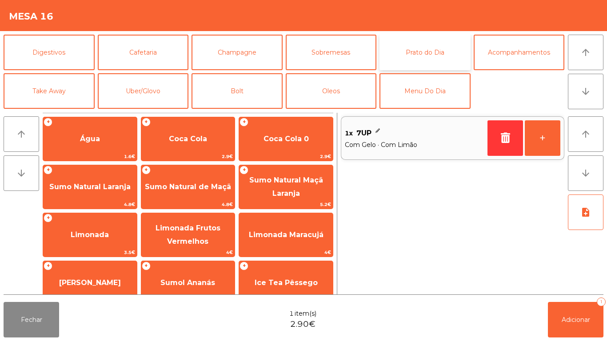
click at [431, 48] on button "Prato do Dia" at bounding box center [424, 53] width 91 height 36
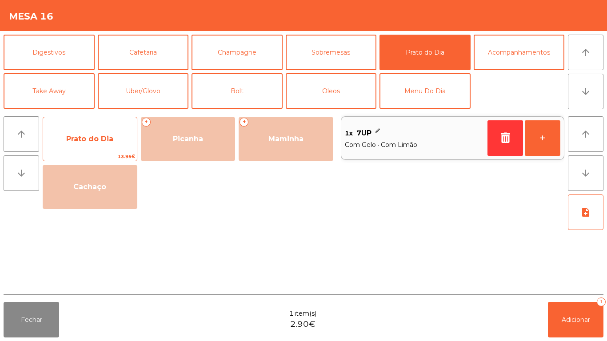
click at [105, 141] on span "Prato do Dia" at bounding box center [89, 139] width 47 height 8
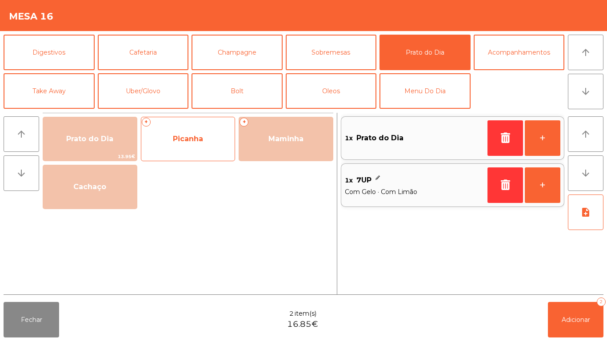
click at [195, 141] on span "Picanha" at bounding box center [188, 139] width 30 height 8
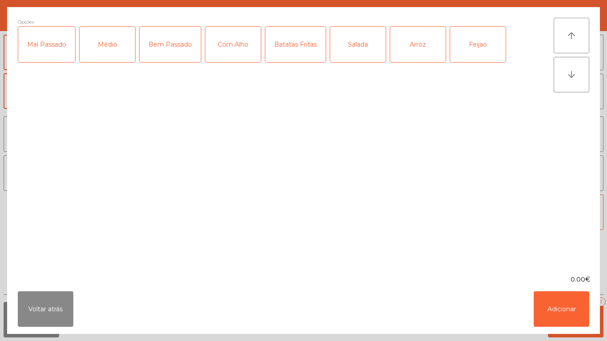
click at [117, 51] on div "Médio" at bounding box center [108, 45] width 56 height 36
click at [64, 49] on div "Mal Passado" at bounding box center [46, 45] width 57 height 36
click at [223, 48] on div "Com Alho" at bounding box center [233, 45] width 56 height 36
click at [300, 52] on div "Batatas Fritas" at bounding box center [295, 45] width 60 height 36
click at [420, 49] on div "Arroz" at bounding box center [418, 45] width 56 height 36
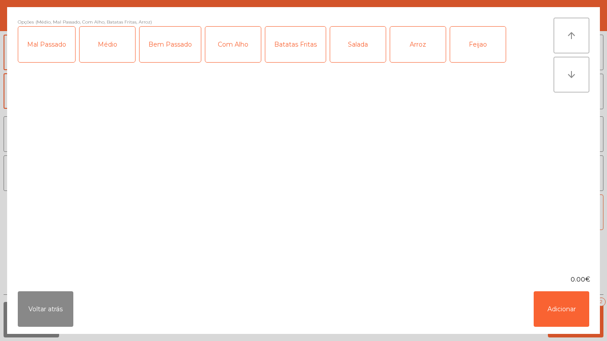
click at [477, 51] on div "Feijao" at bounding box center [478, 45] width 56 height 36
click at [574, 281] on button "Adicionar" at bounding box center [562, 309] width 56 height 36
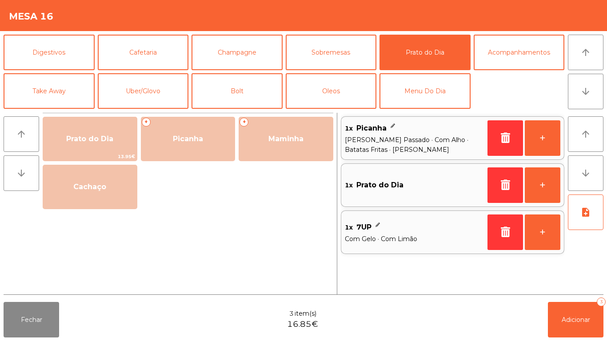
click at [599, 281] on div "Fechar 3 item(s) 16.85€ Adicionar 3" at bounding box center [303, 320] width 607 height 43
click at [587, 281] on span "Adicionar" at bounding box center [576, 320] width 28 height 8
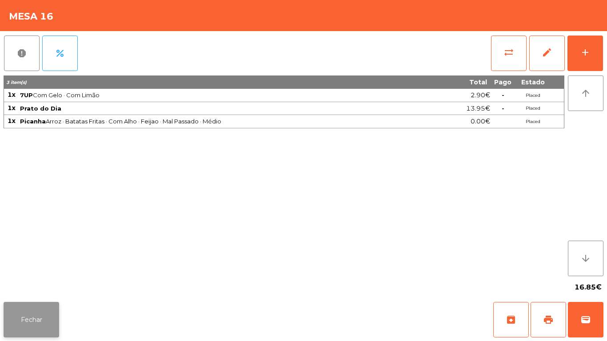
click at [38, 281] on button "Fechar" at bounding box center [32, 320] width 56 height 36
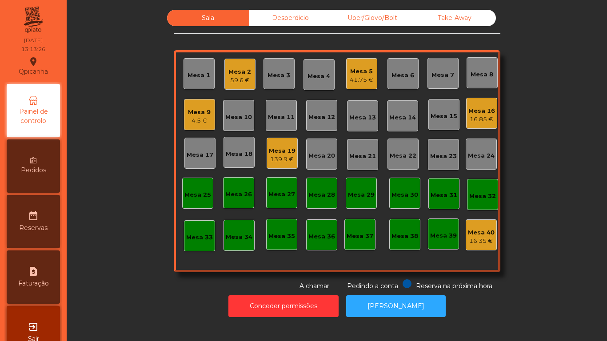
click at [202, 121] on div "4.5 €" at bounding box center [199, 120] width 23 height 9
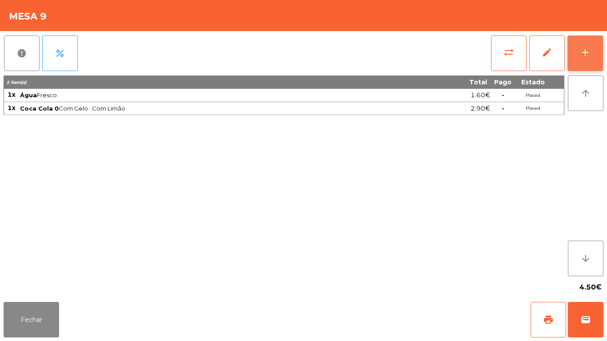
click at [581, 53] on div "add" at bounding box center [585, 52] width 11 height 11
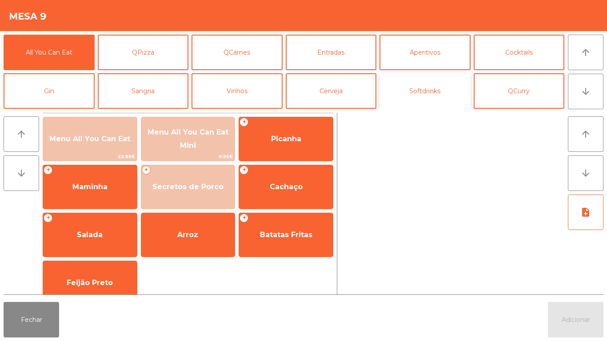
click at [419, 97] on button "Softdrinks" at bounding box center [424, 91] width 91 height 36
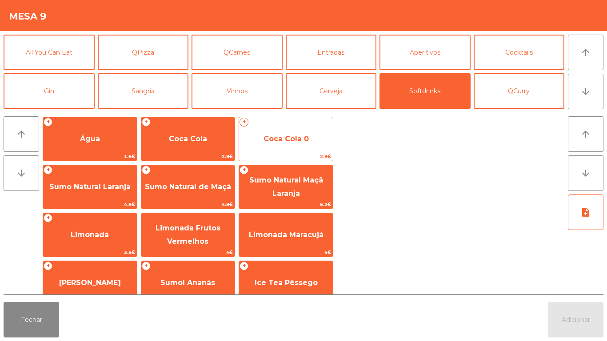
click at [296, 147] on span "Coca Cola 0" at bounding box center [286, 139] width 94 height 24
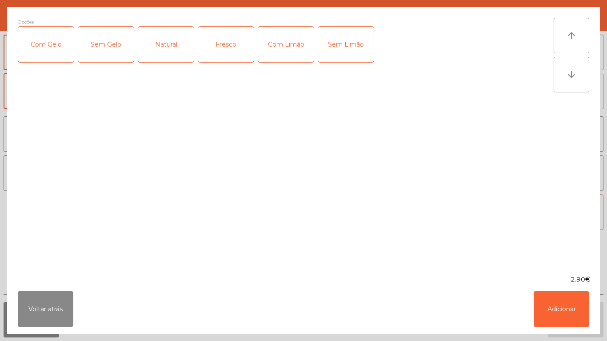
click at [64, 53] on div "Com Gelo" at bounding box center [46, 45] width 56 height 36
click at [288, 56] on div "Com Limão" at bounding box center [286, 45] width 56 height 36
click at [551, 281] on button "Adicionar" at bounding box center [562, 309] width 56 height 36
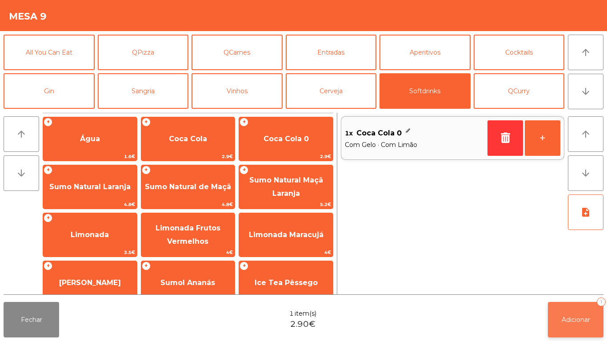
click at [557, 281] on button "Adicionar 1" at bounding box center [576, 320] width 56 height 36
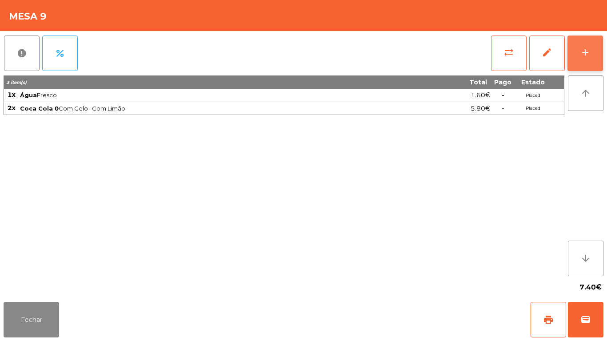
click at [582, 60] on button "add" at bounding box center [585, 54] width 36 height 36
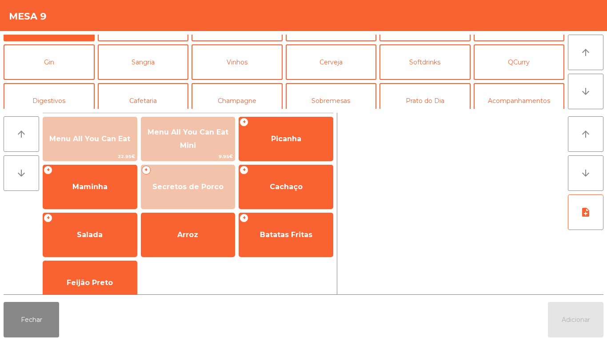
scroll to position [39, 0]
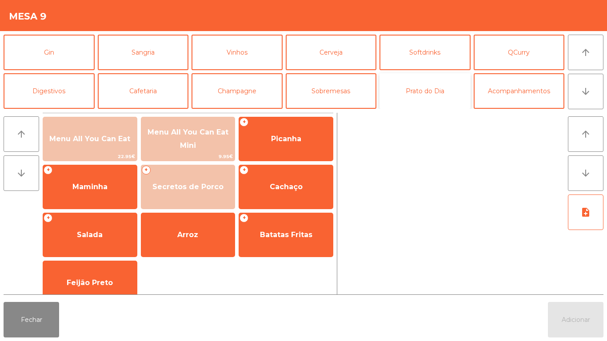
click at [424, 98] on button "Prato do Dia" at bounding box center [424, 91] width 91 height 36
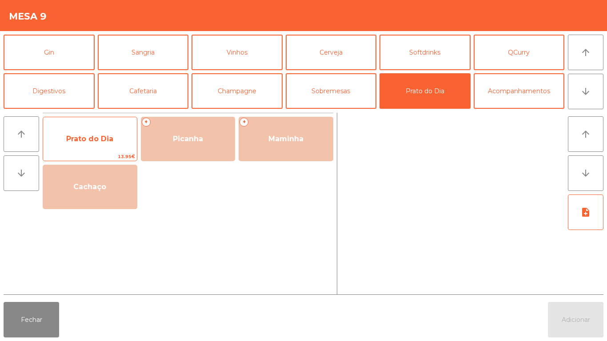
click at [94, 142] on span "Prato do Dia" at bounding box center [89, 139] width 47 height 8
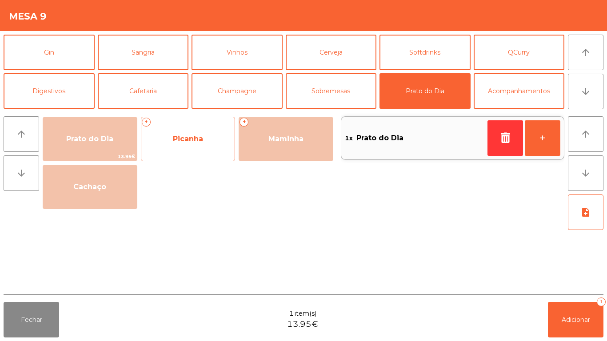
click at [195, 139] on span "Picanha" at bounding box center [188, 139] width 30 height 8
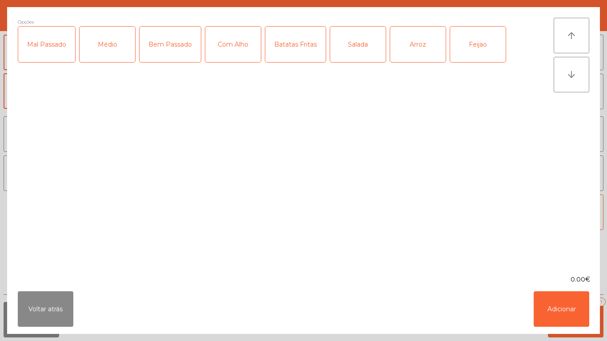
click at [119, 50] on div "Médio" at bounding box center [108, 45] width 56 height 36
click at [412, 48] on div "Arroz" at bounding box center [418, 45] width 56 height 36
click at [228, 51] on div "Com Alho" at bounding box center [233, 45] width 56 height 36
click at [297, 52] on div "Batatas Fritas" at bounding box center [295, 45] width 60 height 36
click at [471, 50] on div "Feijao" at bounding box center [478, 45] width 56 height 36
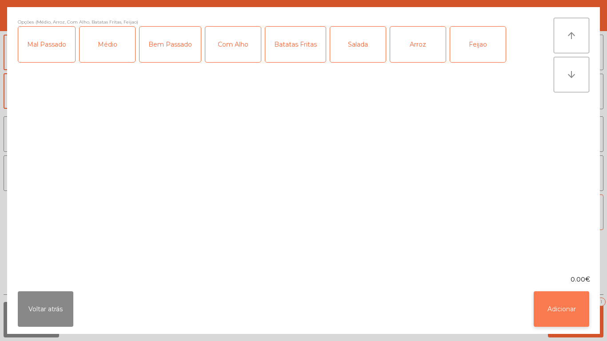
click at [548, 281] on button "Adicionar" at bounding box center [562, 309] width 56 height 36
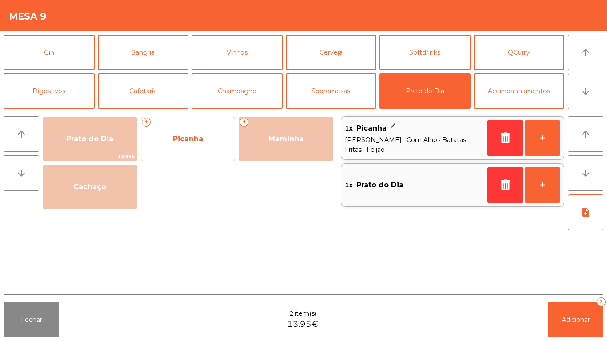
click at [196, 140] on span "Picanha" at bounding box center [188, 139] width 30 height 8
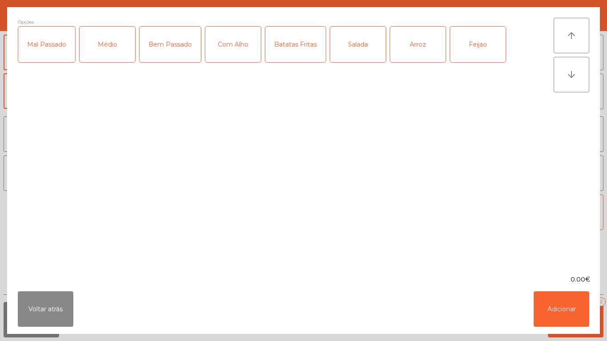
click at [127, 47] on div "Médio" at bounding box center [108, 45] width 56 height 36
click at [233, 46] on div "Com Alho" at bounding box center [233, 45] width 56 height 36
click at [54, 56] on div "Mal Passado" at bounding box center [46, 45] width 57 height 36
click at [412, 48] on div "Arroz" at bounding box center [418, 45] width 56 height 36
click at [295, 50] on div "Batatas Fritas" at bounding box center [295, 45] width 60 height 36
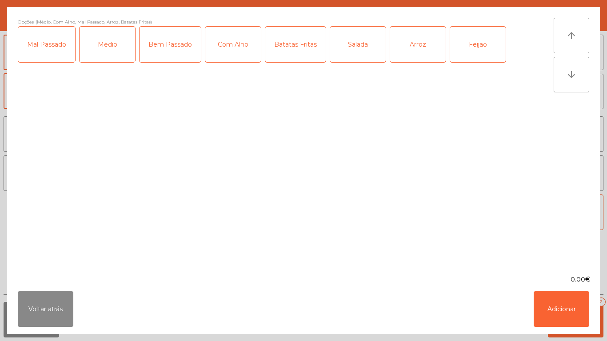
click at [471, 48] on div "Feijao" at bounding box center [478, 45] width 56 height 36
click at [549, 281] on button "Adicionar" at bounding box center [562, 309] width 56 height 36
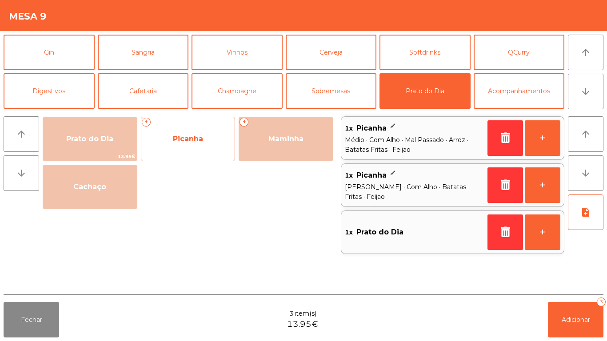
click at [186, 145] on span "Picanha" at bounding box center [188, 139] width 94 height 24
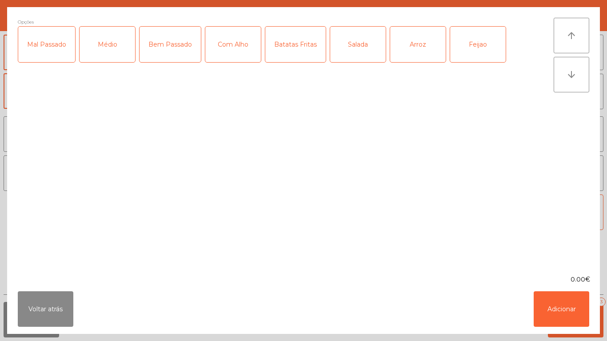
click at [109, 50] on div "Médio" at bounding box center [108, 45] width 56 height 36
click at [54, 52] on div "Mal Passado" at bounding box center [46, 45] width 57 height 36
click at [415, 52] on div "Arroz" at bounding box center [418, 45] width 56 height 36
click at [358, 52] on div "Salada" at bounding box center [358, 45] width 56 height 36
click at [554, 281] on button "Adicionar" at bounding box center [562, 309] width 56 height 36
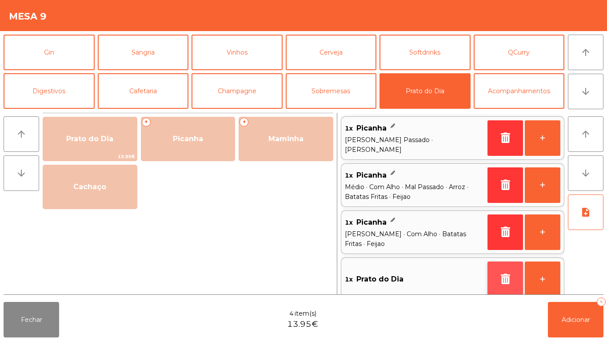
click at [493, 281] on button "button" at bounding box center [505, 280] width 36 height 36
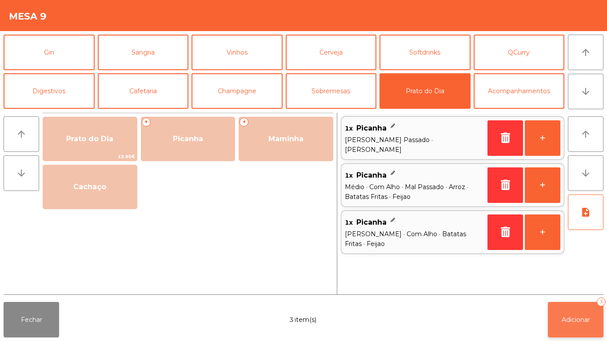
click at [564, 281] on button "Adicionar 3" at bounding box center [576, 320] width 56 height 36
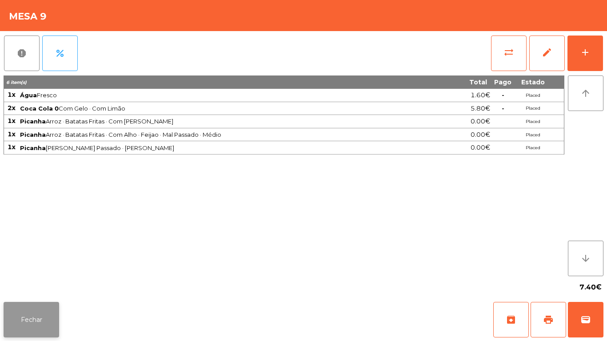
click at [44, 281] on button "Fechar" at bounding box center [32, 320] width 56 height 36
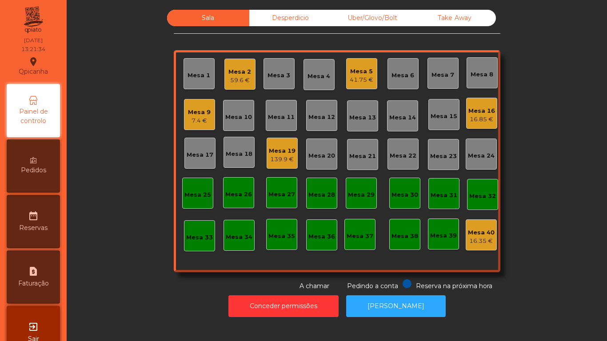
click at [279, 78] on div "Mesa 3" at bounding box center [279, 75] width 23 height 9
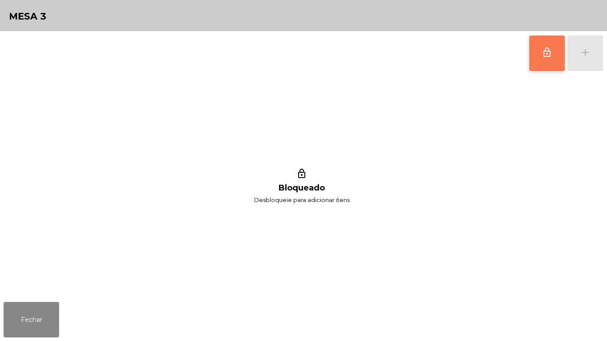
click at [533, 63] on button "lock_outline" at bounding box center [547, 54] width 36 height 36
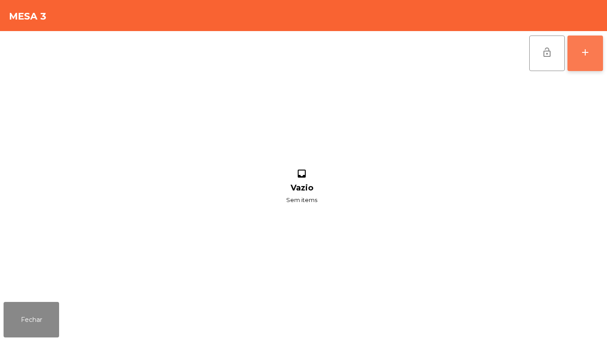
click at [585, 60] on button "add" at bounding box center [585, 54] width 36 height 36
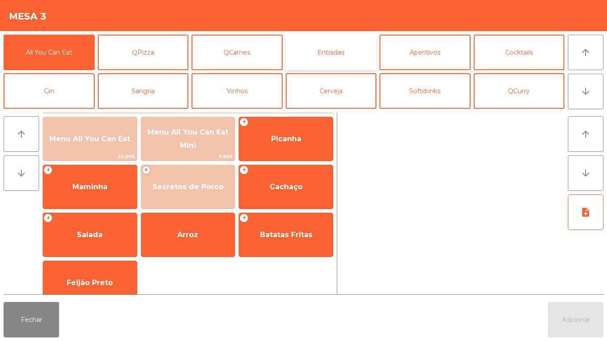
click at [328, 57] on button "Entradas" at bounding box center [331, 53] width 91 height 36
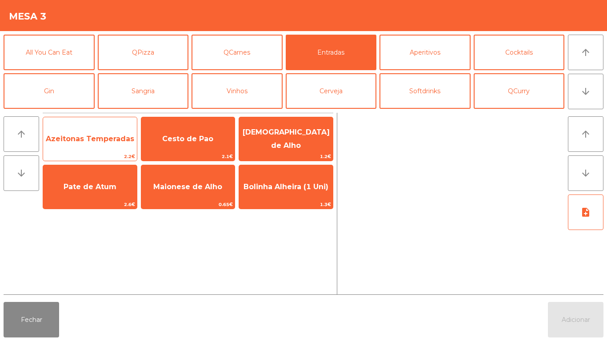
click at [98, 135] on span "Azeitonas Temperadas" at bounding box center [90, 139] width 88 height 8
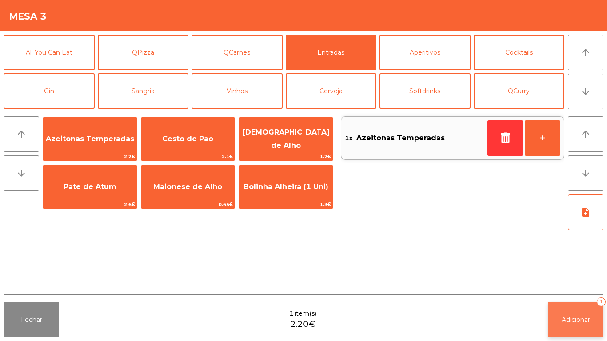
click at [562, 281] on span "Adicionar" at bounding box center [576, 320] width 28 height 8
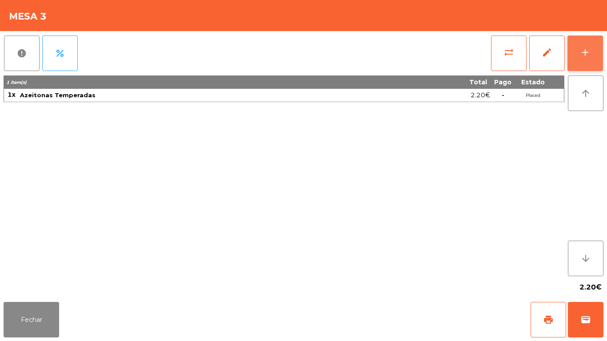
click at [577, 57] on button "add" at bounding box center [585, 54] width 36 height 36
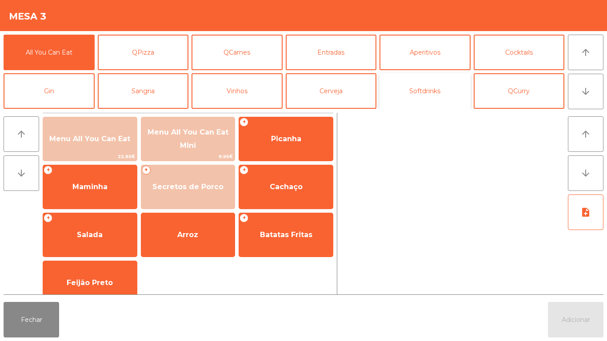
click at [418, 101] on button "Softdrinks" at bounding box center [424, 91] width 91 height 36
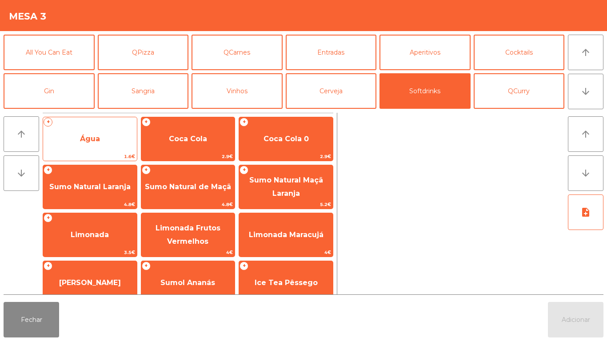
click at [98, 139] on span "Água" at bounding box center [90, 139] width 20 height 8
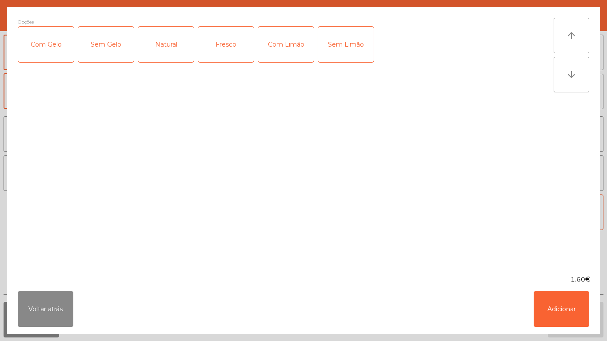
click at [231, 44] on div "Fresco" at bounding box center [226, 45] width 56 height 36
click at [551, 281] on button "Adicionar" at bounding box center [562, 309] width 56 height 36
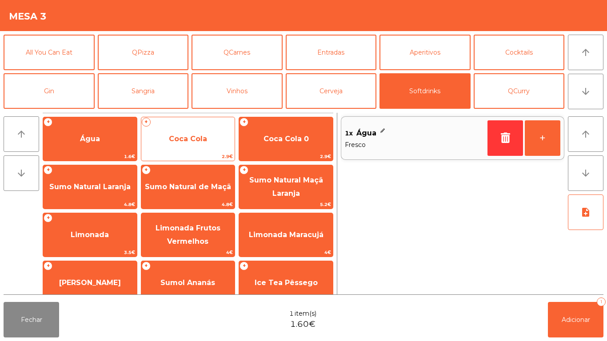
click at [204, 145] on span "Coca Cola" at bounding box center [188, 139] width 94 height 24
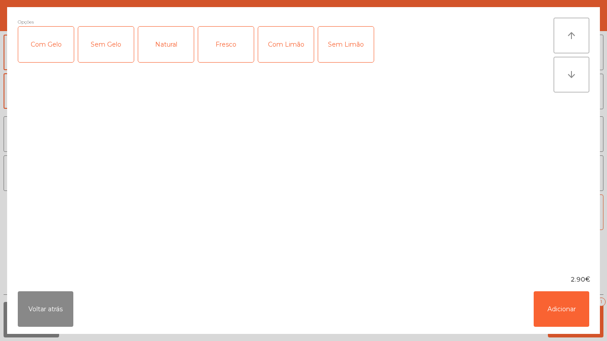
click at [56, 50] on div "Com Gelo" at bounding box center [46, 45] width 56 height 36
click at [295, 56] on div "Com Limão" at bounding box center [286, 45] width 56 height 36
click at [552, 281] on button "Adicionar" at bounding box center [562, 309] width 56 height 36
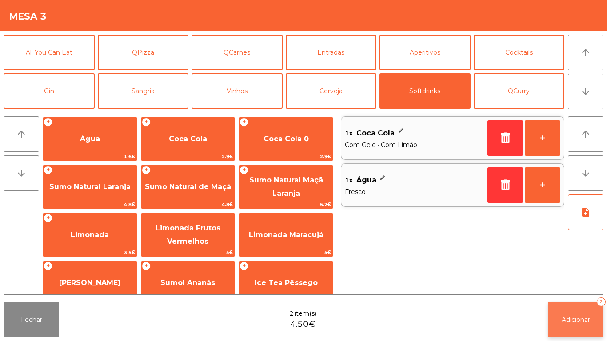
click at [569, 281] on button "Adicionar 2" at bounding box center [576, 320] width 56 height 36
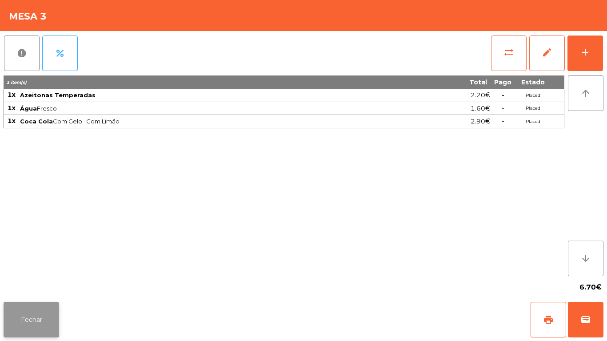
click at [32, 281] on button "Fechar" at bounding box center [32, 320] width 56 height 36
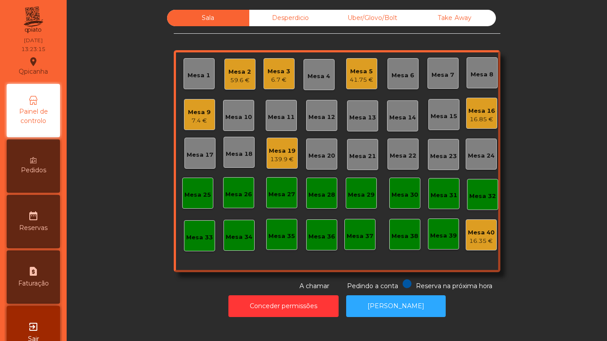
click at [362, 74] on div "Mesa 5" at bounding box center [362, 71] width 24 height 9
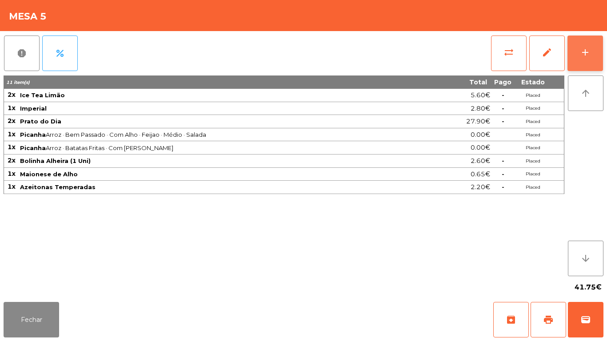
click at [595, 55] on button "add" at bounding box center [585, 54] width 36 height 36
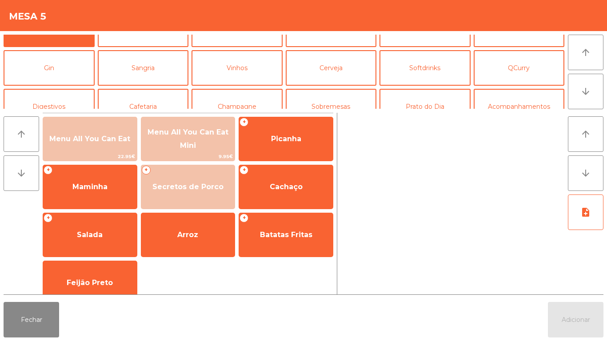
scroll to position [35, 0]
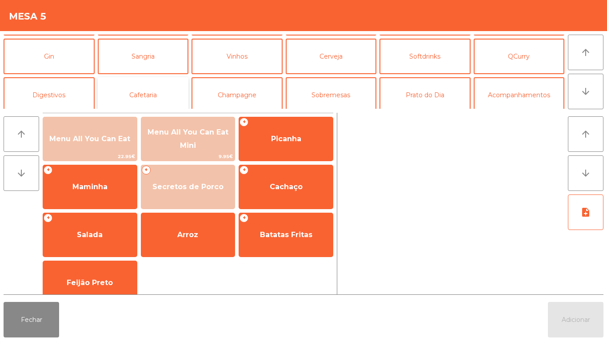
click at [149, 96] on button "Cafetaria" at bounding box center [143, 95] width 91 height 36
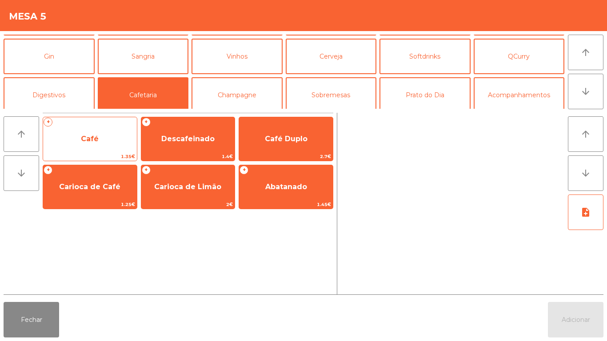
click at [84, 137] on span "Café" at bounding box center [90, 139] width 18 height 8
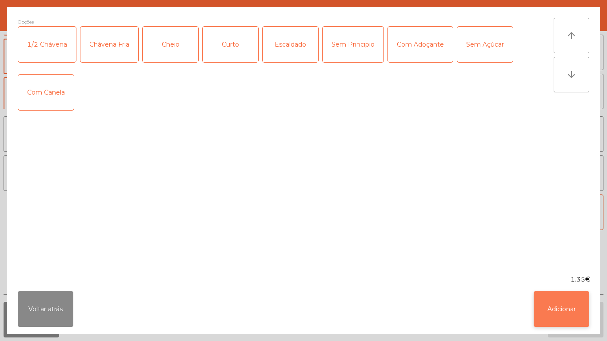
click at [553, 281] on button "Adicionar" at bounding box center [562, 309] width 56 height 36
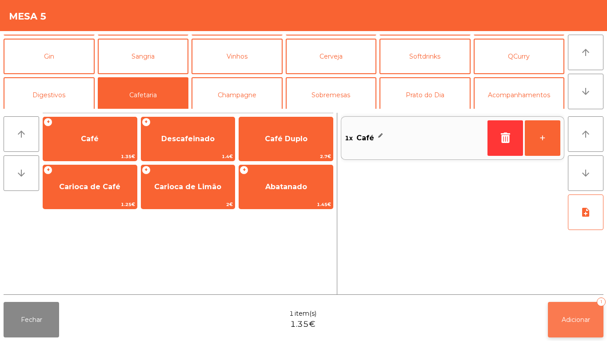
click at [571, 281] on button "Adicionar 1" at bounding box center [576, 320] width 56 height 36
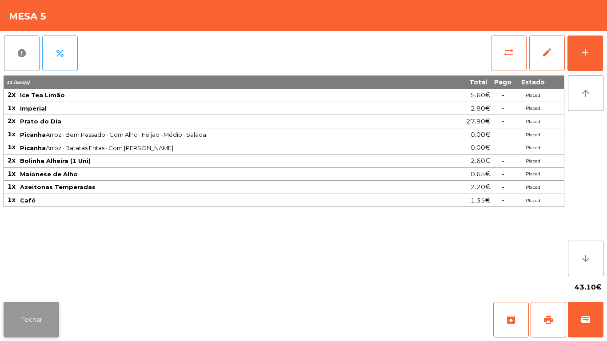
click at [31, 281] on button "Fechar" at bounding box center [32, 320] width 56 height 36
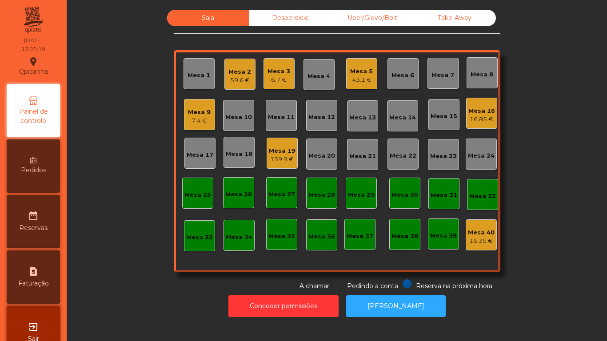
click at [279, 68] on div "Mesa 3" at bounding box center [279, 71] width 23 height 9
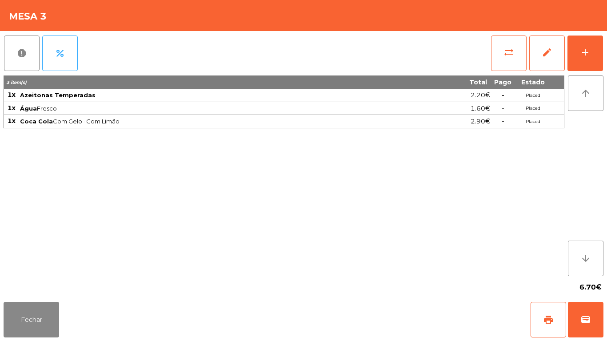
click at [599, 59] on div "sync_alt edit add" at bounding box center [547, 53] width 113 height 44
click at [586, 56] on div "add" at bounding box center [585, 52] width 11 height 11
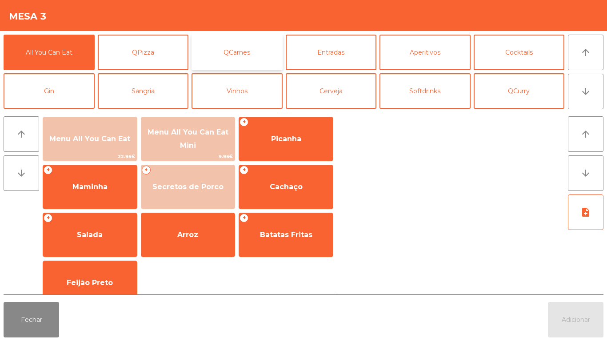
click at [237, 42] on button "QCarnes" at bounding box center [237, 53] width 91 height 36
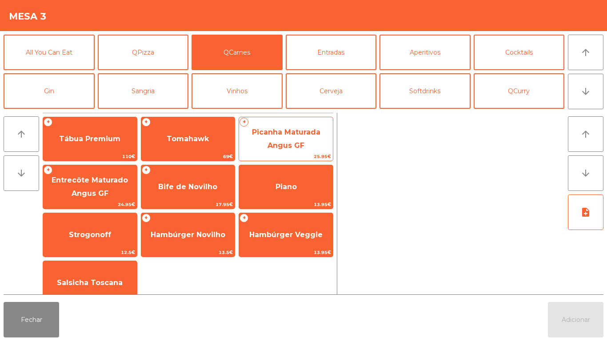
click at [291, 154] on span "25.95€" at bounding box center [286, 156] width 94 height 8
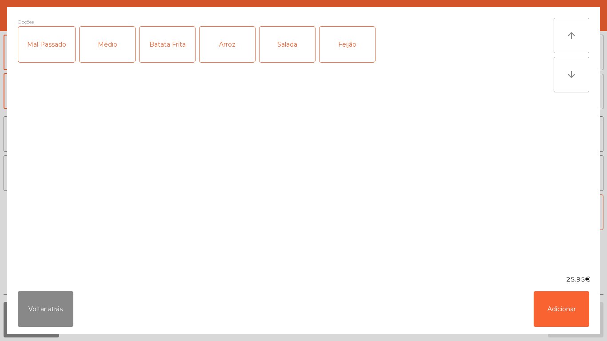
click at [112, 59] on div "Médio" at bounding box center [108, 45] width 56 height 36
click at [161, 48] on div "Batata Frita" at bounding box center [168, 45] width 56 height 36
click at [216, 42] on div "Arroz" at bounding box center [228, 45] width 56 height 36
click at [568, 281] on button "Adicionar" at bounding box center [562, 309] width 56 height 36
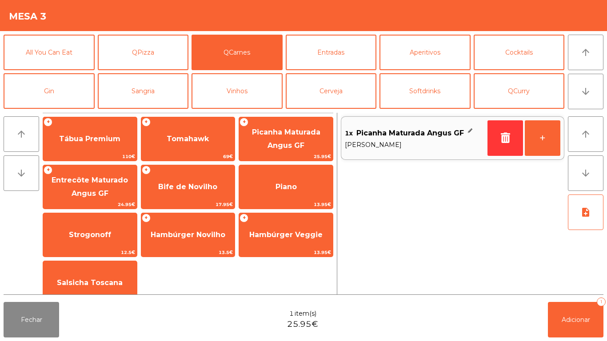
scroll to position [14, 0]
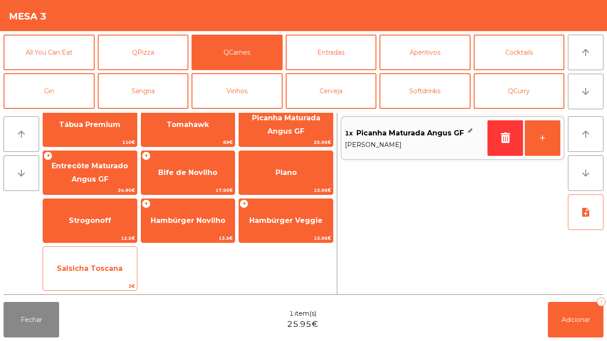
click at [118, 269] on span "Salsicha Toscana" at bounding box center [90, 268] width 66 height 8
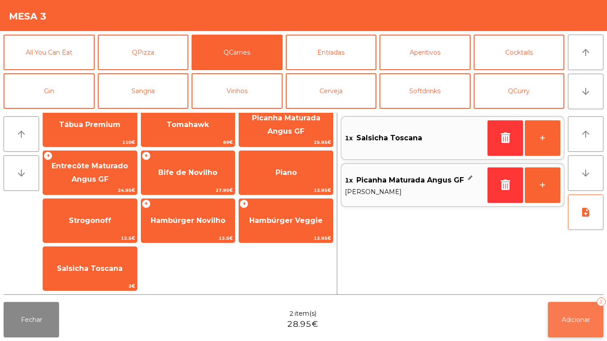
click at [580, 281] on button "Adicionar 2" at bounding box center [576, 320] width 56 height 36
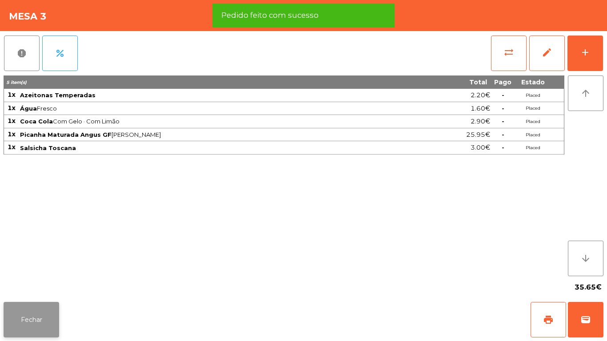
click at [28, 281] on button "Fechar" at bounding box center [32, 320] width 56 height 36
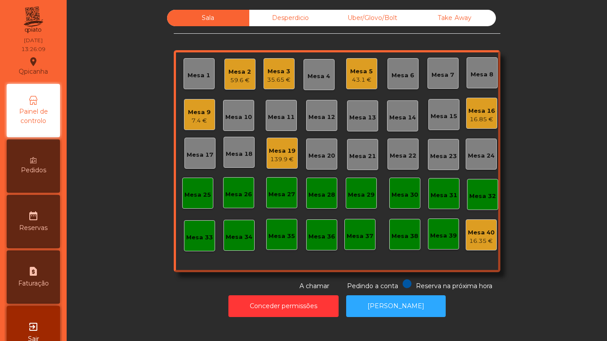
click at [196, 129] on div "Mesa 9 7.4 €" at bounding box center [199, 114] width 31 height 31
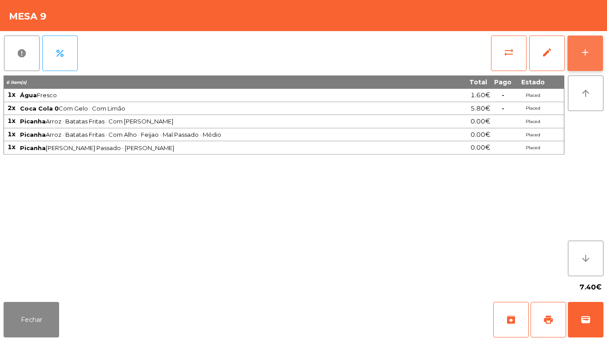
click at [586, 52] on div "add" at bounding box center [585, 52] width 11 height 11
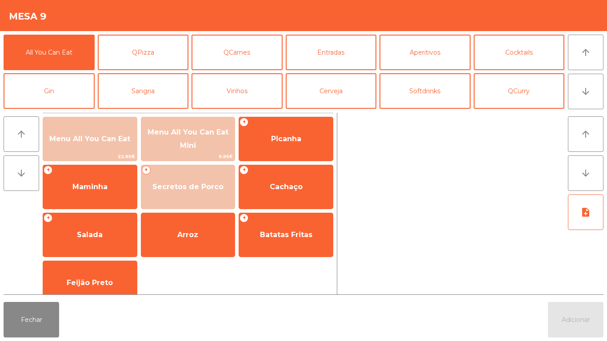
scroll to position [77, 0]
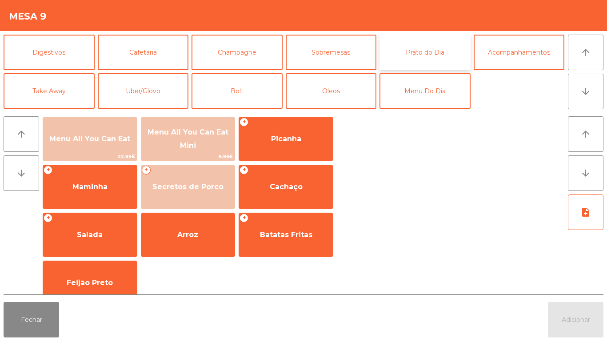
click at [439, 52] on button "Prato do Dia" at bounding box center [424, 53] width 91 height 36
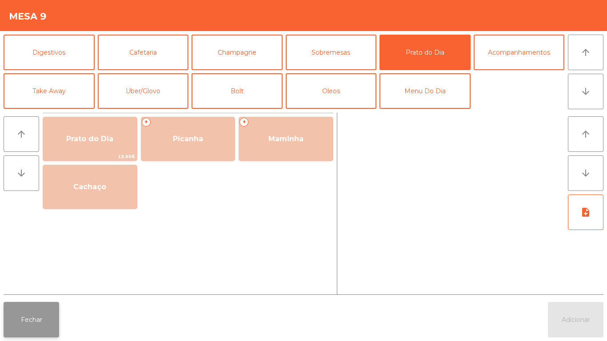
click at [56, 281] on button "Fechar" at bounding box center [32, 320] width 56 height 36
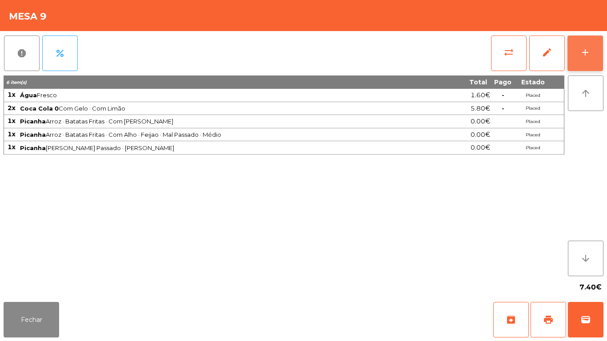
click at [585, 63] on button "add" at bounding box center [585, 54] width 36 height 36
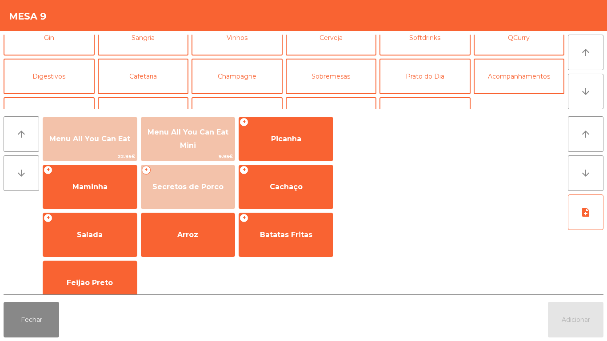
scroll to position [58, 0]
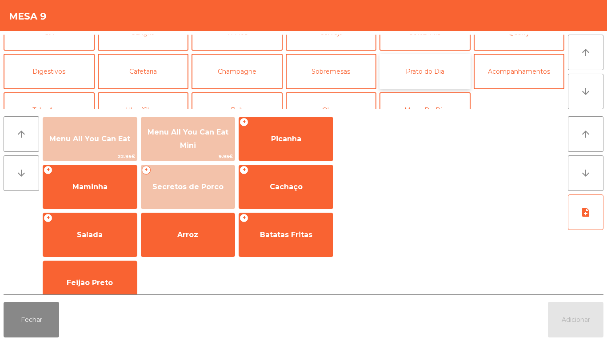
click at [437, 74] on button "Prato do Dia" at bounding box center [424, 72] width 91 height 36
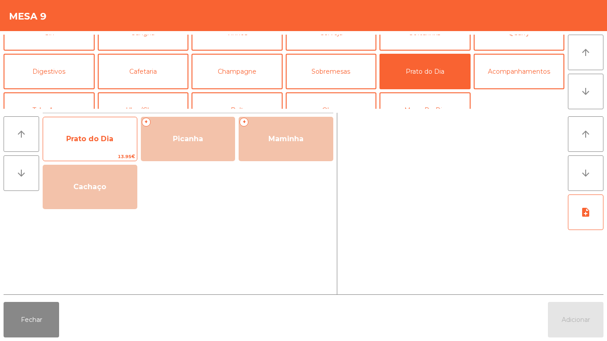
click at [107, 137] on span "Prato do Dia" at bounding box center [89, 139] width 47 height 8
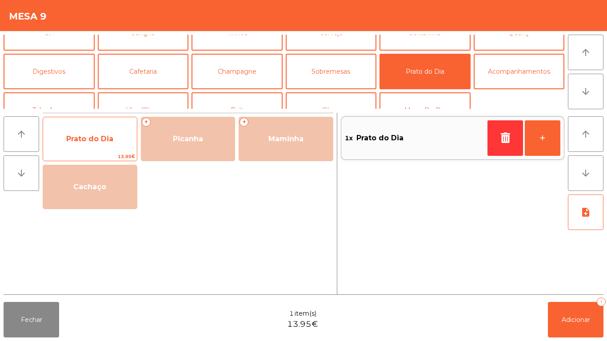
click at [104, 137] on span "Prato do Dia" at bounding box center [89, 139] width 47 height 8
click at [111, 140] on span "Prato do Dia" at bounding box center [89, 139] width 47 height 8
click at [118, 128] on span "Prato do Dia" at bounding box center [90, 139] width 94 height 24
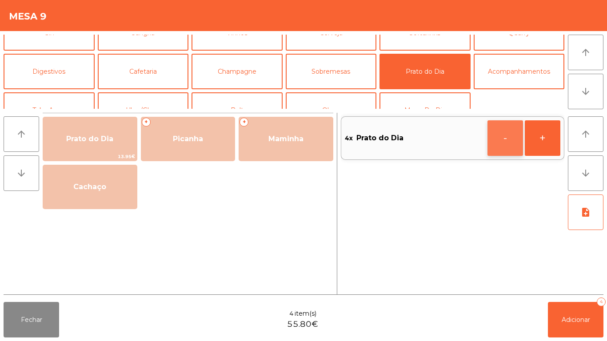
click at [499, 138] on button "-" at bounding box center [505, 138] width 36 height 36
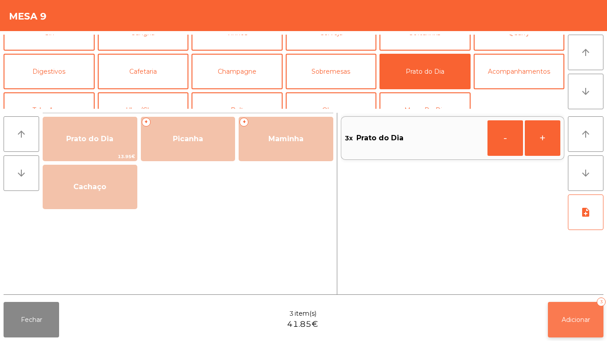
click at [581, 281] on span "Adicionar" at bounding box center [576, 320] width 28 height 8
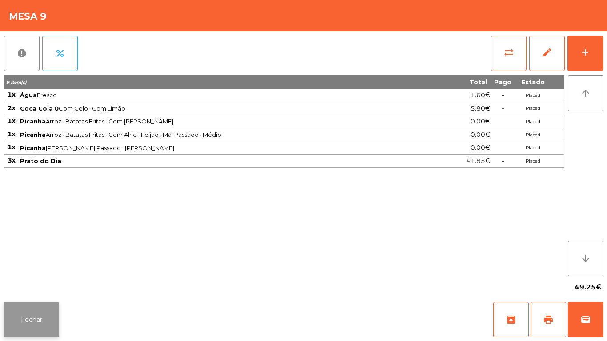
click at [33, 281] on button "Fechar" at bounding box center [32, 320] width 56 height 36
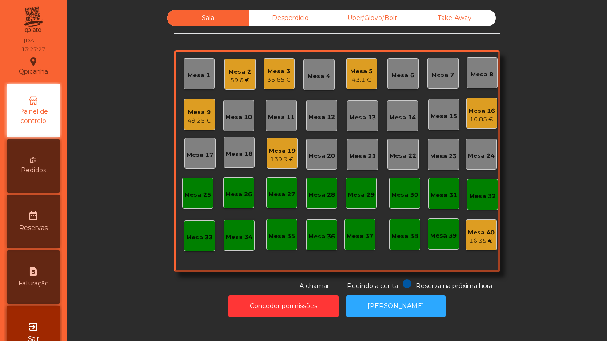
click at [281, 158] on div "139.9 €" at bounding box center [282, 159] width 27 height 9
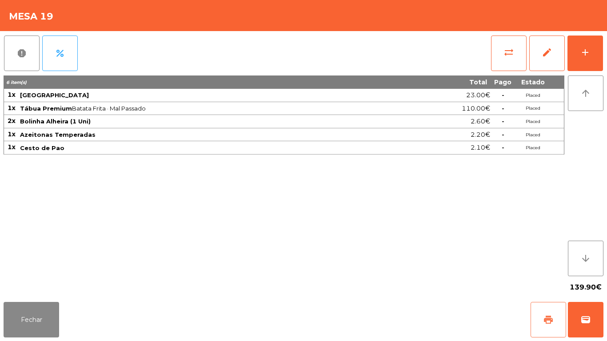
click at [540, 281] on button "print" at bounding box center [549, 320] width 36 height 36
click at [40, 281] on button "Fechar" at bounding box center [32, 320] width 56 height 36
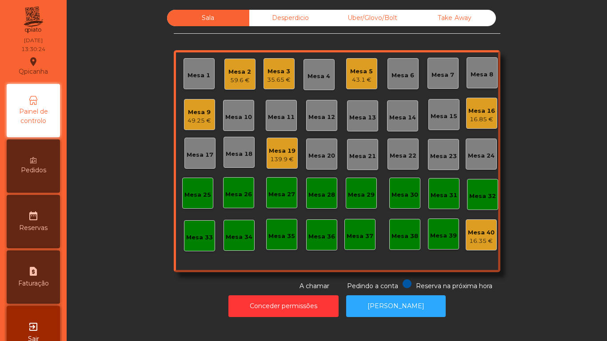
click at [197, 120] on div "49.25 €" at bounding box center [200, 120] width 24 height 9
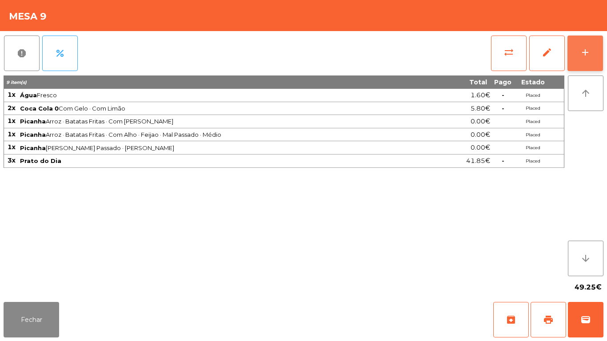
click at [582, 58] on button "add" at bounding box center [585, 54] width 36 height 36
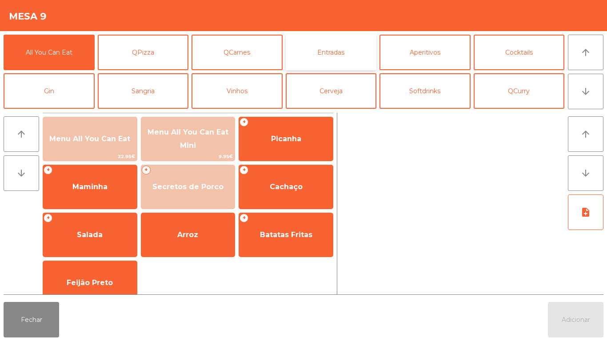
click at [334, 56] on button "Entradas" at bounding box center [331, 53] width 91 height 36
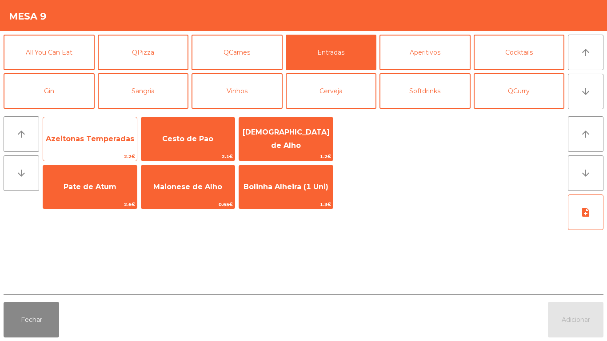
click at [90, 144] on span "Azeitonas Temperadas" at bounding box center [90, 139] width 94 height 24
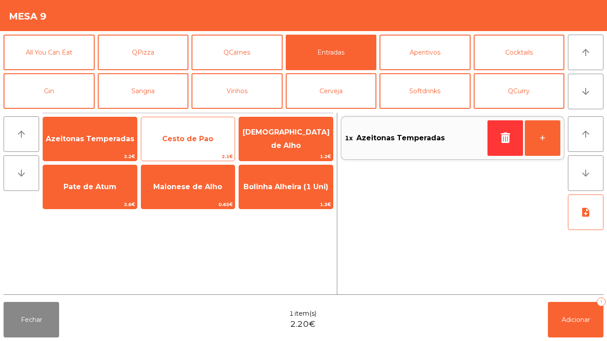
click at [193, 143] on span "Cesto de Pao" at bounding box center [188, 139] width 94 height 24
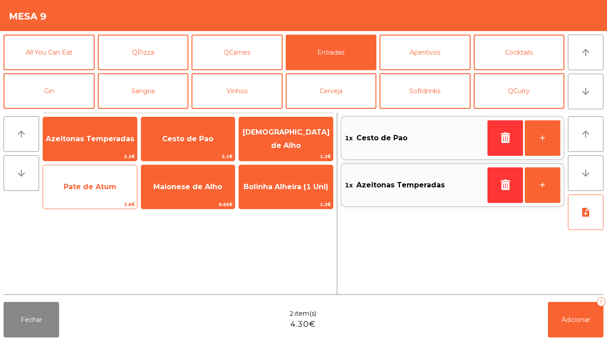
click at [97, 189] on span "Pate de Atum" at bounding box center [90, 187] width 53 height 8
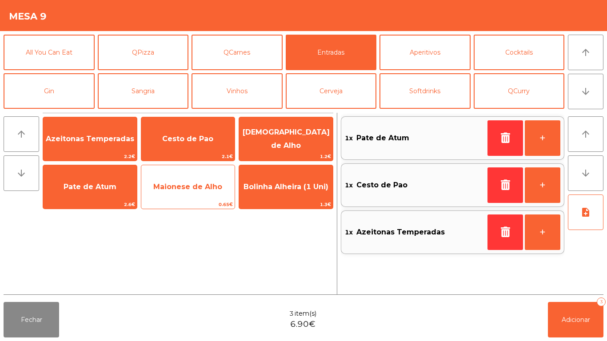
click at [193, 191] on span "Maionese de Alho" at bounding box center [188, 187] width 94 height 24
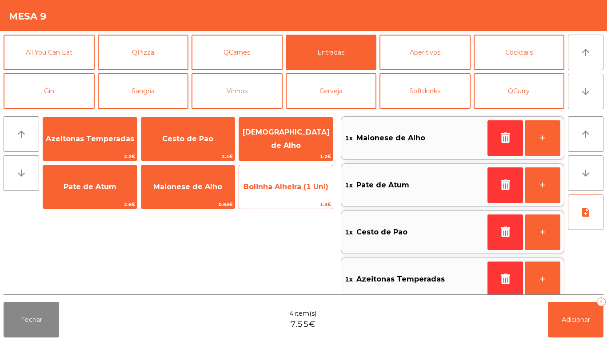
click at [294, 187] on span "Bolinha Alheira (1 Uni)" at bounding box center [286, 187] width 85 height 8
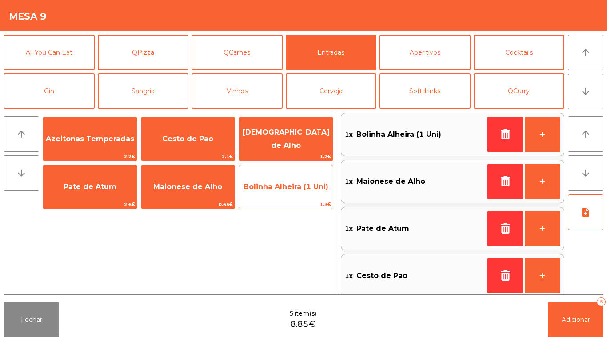
click at [291, 189] on span "Bolinha Alheira (1 Uni)" at bounding box center [286, 187] width 85 height 8
click at [294, 189] on span "Bolinha Alheira (1 Uni)" at bounding box center [286, 187] width 85 height 8
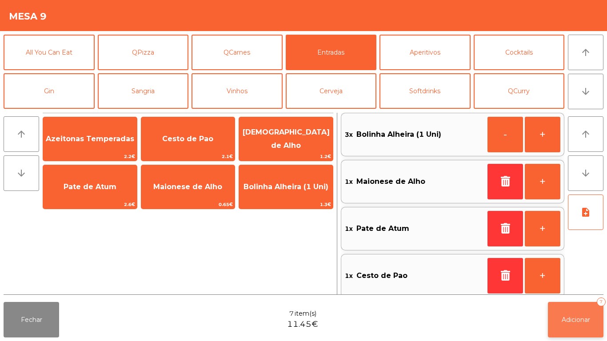
click at [575, 281] on button "Adicionar 7" at bounding box center [576, 320] width 56 height 36
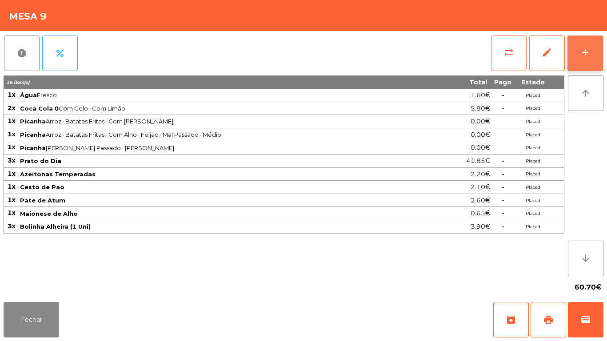
click at [581, 55] on div "add" at bounding box center [585, 52] width 11 height 11
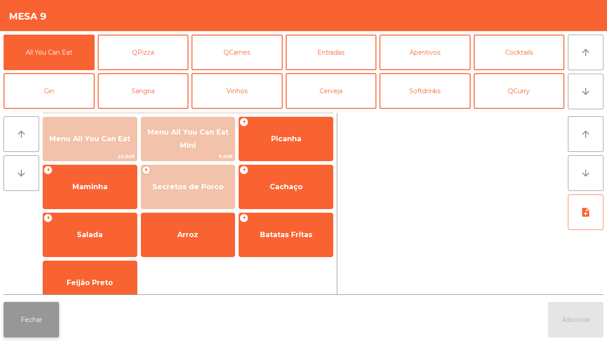
click at [39, 281] on button "Fechar" at bounding box center [32, 320] width 56 height 36
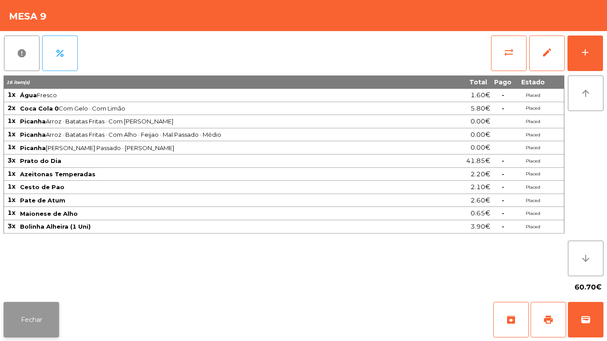
click at [28, 281] on button "Fechar" at bounding box center [32, 320] width 56 height 36
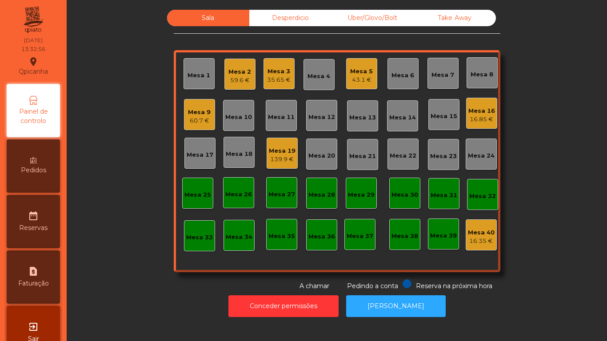
click at [365, 76] on div "43.1 €" at bounding box center [361, 80] width 23 height 9
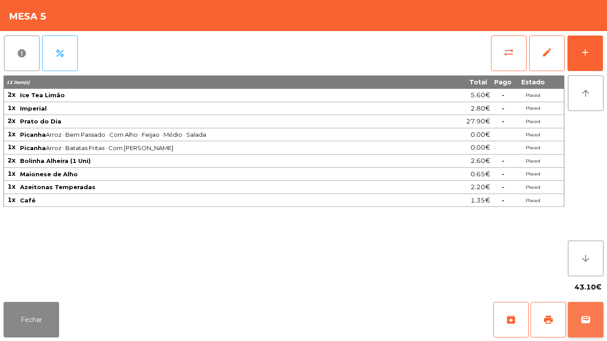
click at [595, 281] on button "wallet" at bounding box center [586, 320] width 36 height 36
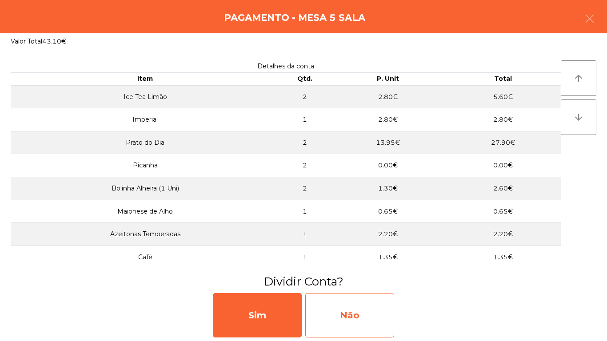
click at [366, 281] on div "Não" at bounding box center [349, 315] width 89 height 44
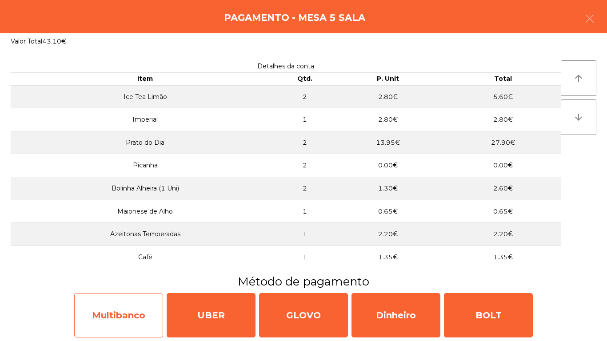
click at [135, 281] on div "Multibanco" at bounding box center [118, 315] width 89 height 44
select select "**"
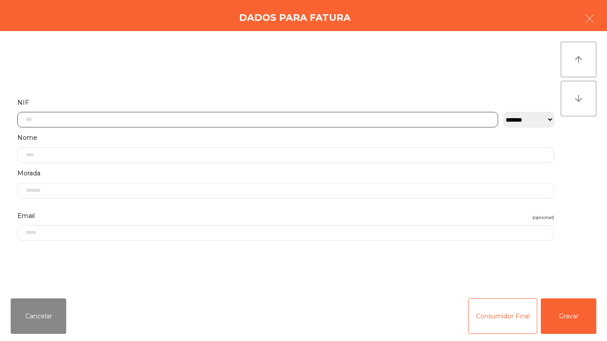
click at [181, 119] on input "text" at bounding box center [257, 120] width 481 height 16
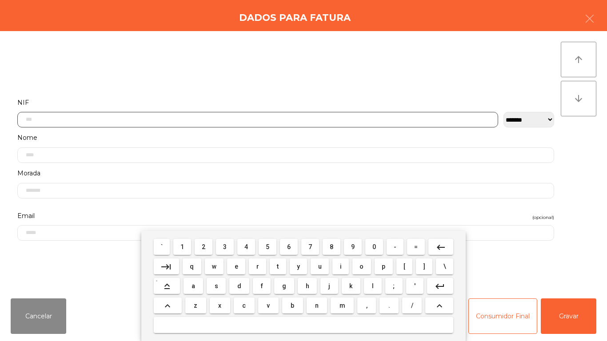
scroll to position [54, 0]
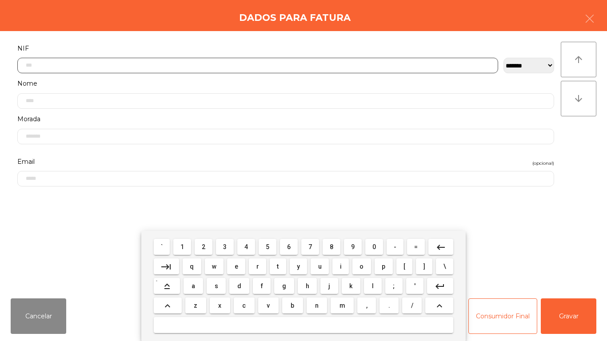
click at [189, 248] on button "1" at bounding box center [182, 247] width 18 height 16
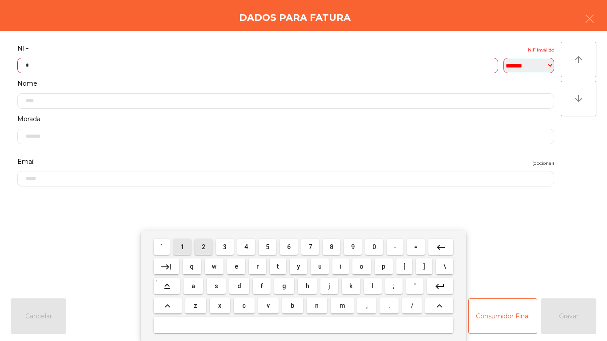
click at [204, 247] on span "2" at bounding box center [204, 247] width 4 height 7
click at [185, 241] on button "1" at bounding box center [182, 247] width 18 height 16
click at [331, 247] on span "8" at bounding box center [332, 247] width 4 height 7
click at [333, 245] on span "8" at bounding box center [332, 247] width 4 height 7
click at [374, 247] on span "0" at bounding box center [374, 247] width 4 height 7
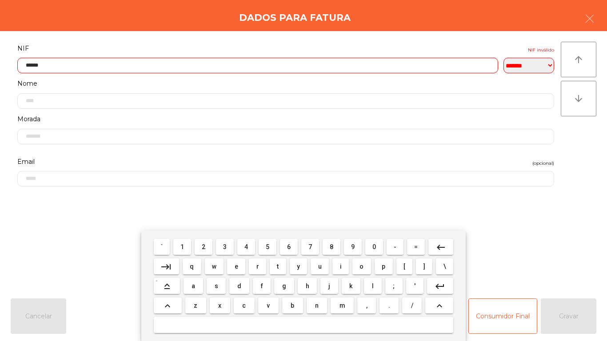
click at [268, 247] on span "5" at bounding box center [268, 247] width 4 height 7
click at [254, 243] on button "4" at bounding box center [246, 247] width 18 height 16
click at [374, 240] on button "0" at bounding box center [374, 247] width 18 height 16
type input "*********"
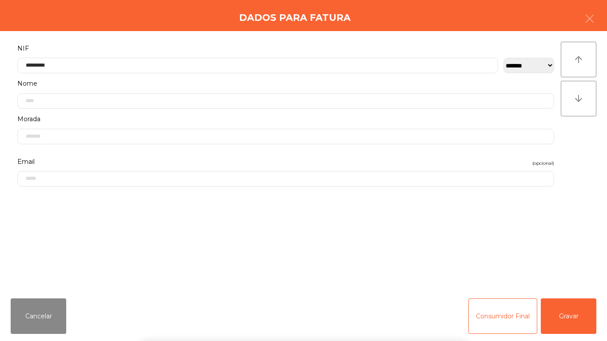
click at [579, 281] on div "` 1 2 3 4 5 6 7 8 9 0 - = keyboard_backspace keyboard_tab q w e r t y u i o p […" at bounding box center [303, 286] width 607 height 110
click at [577, 281] on button "Gravar" at bounding box center [569, 317] width 56 height 36
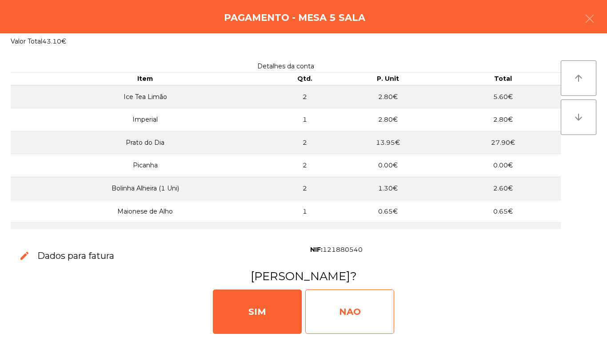
click at [355, 281] on div "NAO" at bounding box center [349, 312] width 89 height 44
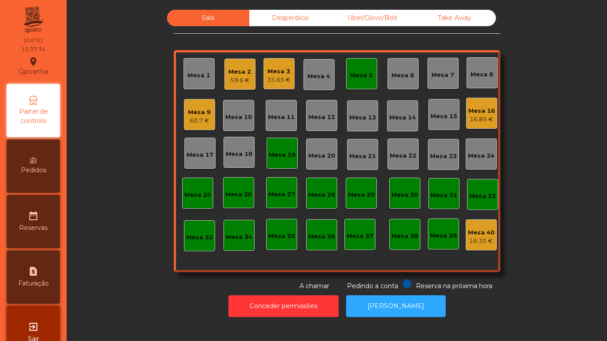
click at [246, 75] on div "Mesa 2" at bounding box center [239, 72] width 23 height 9
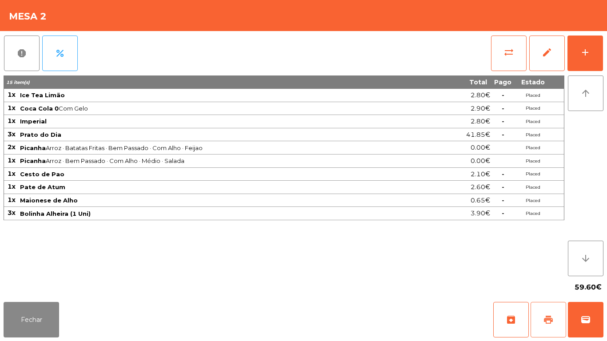
click at [551, 281] on span "print" at bounding box center [548, 320] width 11 height 11
click at [597, 281] on button "wallet" at bounding box center [586, 320] width 36 height 36
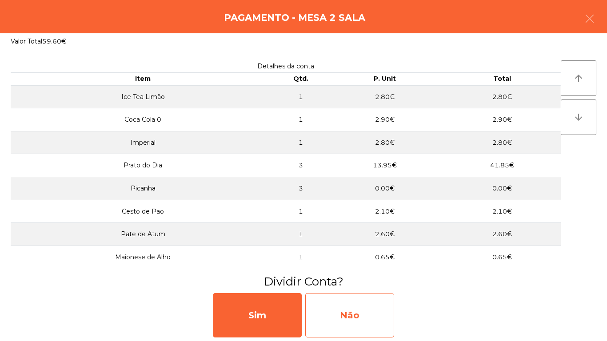
click at [371, 281] on div "Não" at bounding box center [349, 315] width 89 height 44
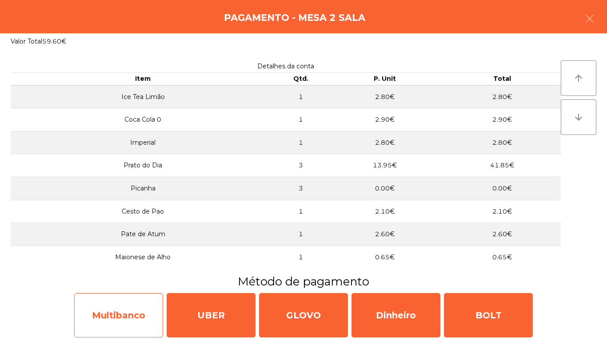
click at [125, 281] on div "Multibanco" at bounding box center [118, 315] width 89 height 44
select select "**"
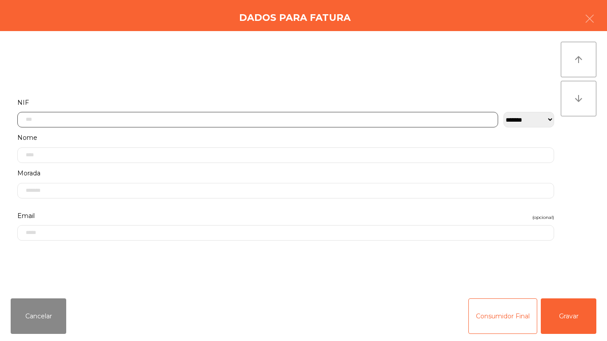
click at [159, 117] on input "text" at bounding box center [257, 120] width 481 height 16
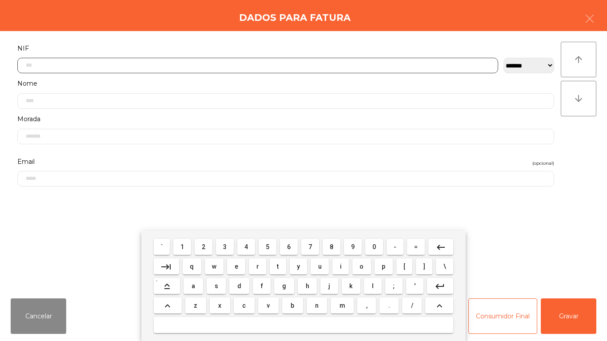
click at [268, 247] on span "5" at bounding box center [268, 247] width 4 height 7
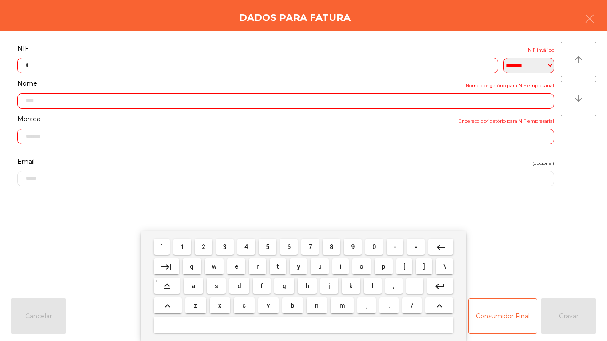
click at [374, 247] on span "0" at bounding box center [374, 247] width 4 height 7
click at [311, 249] on span "7" at bounding box center [310, 247] width 4 height 7
click at [191, 249] on button "1" at bounding box center [182, 247] width 18 height 16
click at [225, 247] on span "3" at bounding box center [225, 247] width 4 height 7
click at [331, 247] on span "8" at bounding box center [332, 247] width 4 height 7
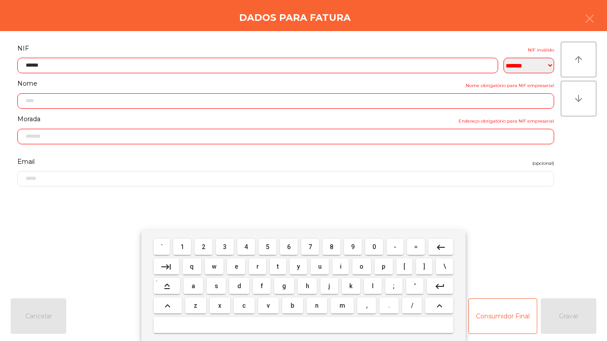
click at [288, 245] on span "6" at bounding box center [289, 247] width 4 height 7
click at [224, 247] on span "3" at bounding box center [225, 247] width 4 height 7
click at [374, 246] on span "0" at bounding box center [374, 247] width 4 height 7
click at [440, 246] on mat-icon "keyboard_backspace" at bounding box center [440, 247] width 11 height 11
click at [268, 247] on span "5" at bounding box center [268, 247] width 4 height 7
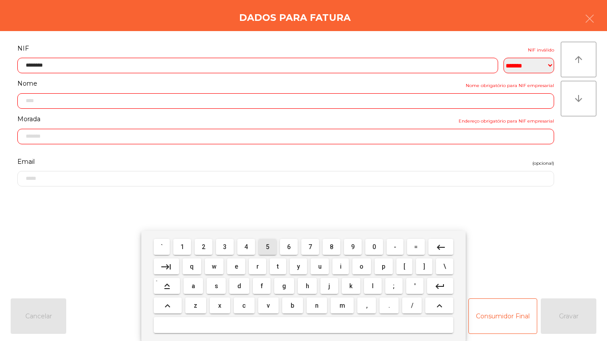
type input "*********"
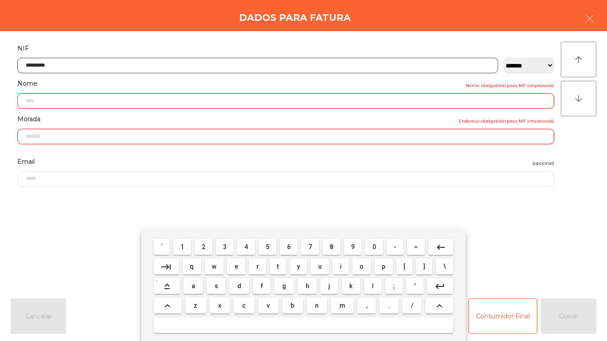
type input "**********"
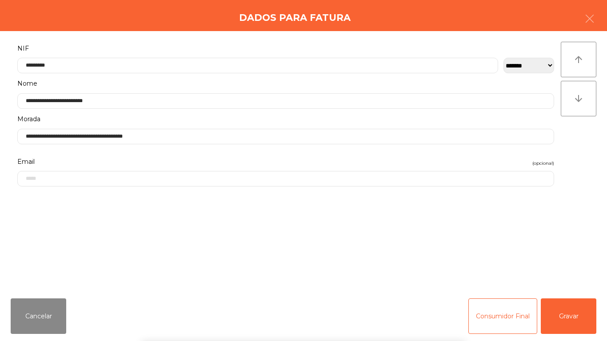
click at [575, 281] on div "` 1 2 3 4 5 6 7 8 9 0 - = keyboard_backspace keyboard_tab q w e r t y u i o p […" at bounding box center [303, 286] width 607 height 110
click at [570, 281] on button "Gravar" at bounding box center [569, 317] width 56 height 36
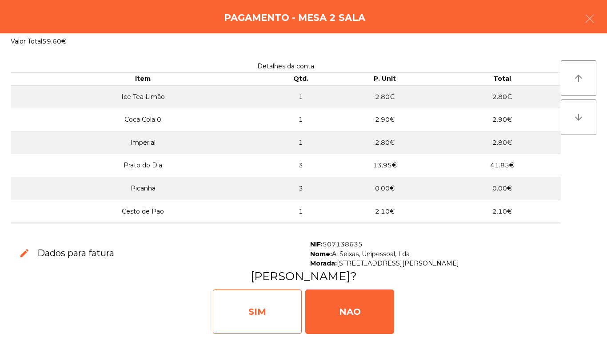
click at [267, 281] on div "SIM" at bounding box center [257, 312] width 89 height 44
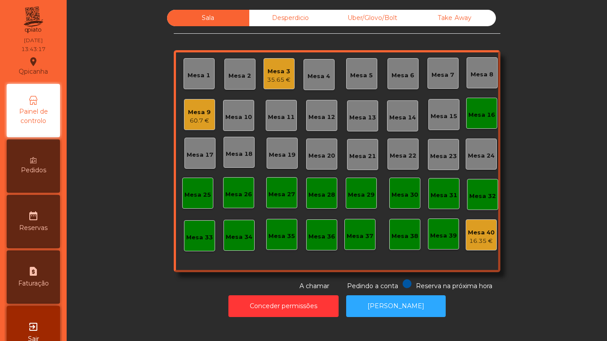
click at [200, 72] on div "Mesa 1" at bounding box center [199, 75] width 23 height 9
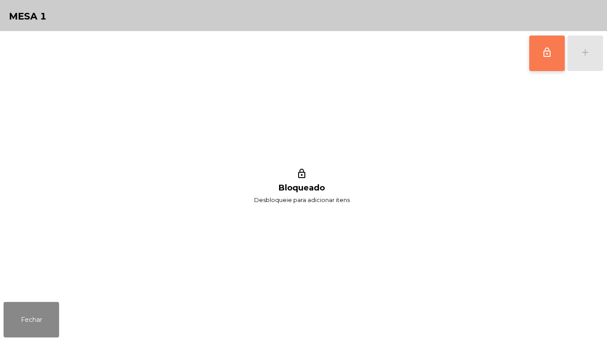
click at [539, 59] on button "lock_outline" at bounding box center [547, 54] width 36 height 36
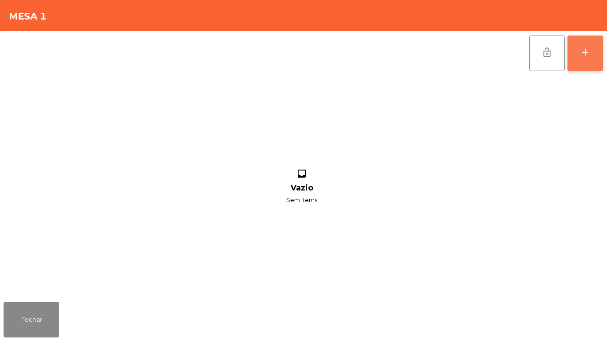
click at [584, 61] on button "add" at bounding box center [585, 54] width 36 height 36
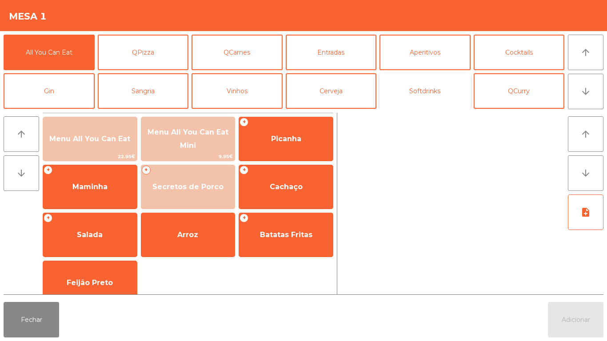
click at [426, 85] on button "Softdrinks" at bounding box center [424, 91] width 91 height 36
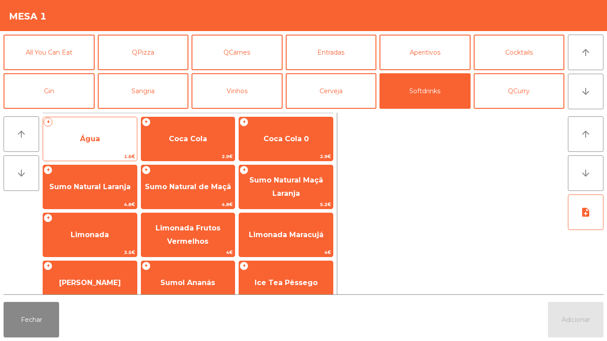
click at [115, 138] on span "Água" at bounding box center [90, 139] width 94 height 24
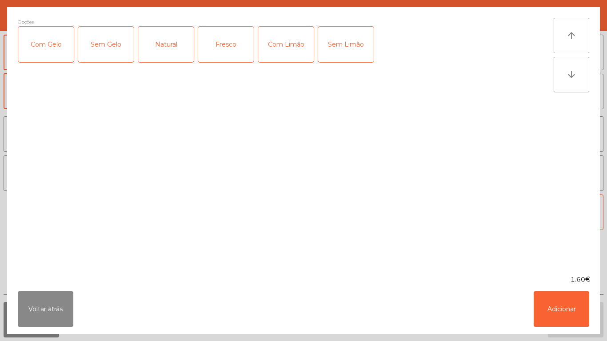
click at [234, 35] on div "Fresco" at bounding box center [226, 45] width 56 height 36
click at [562, 281] on button "Adicionar" at bounding box center [562, 309] width 56 height 36
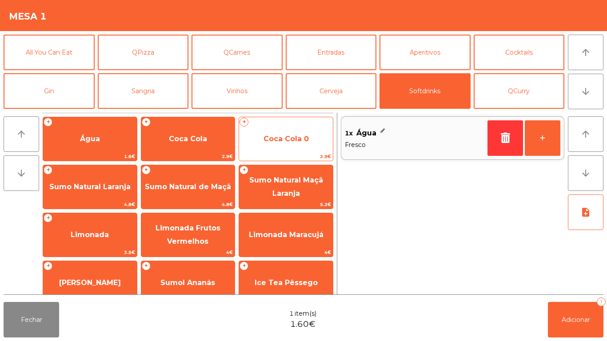
click at [298, 132] on span "Coca Cola 0" at bounding box center [286, 139] width 94 height 24
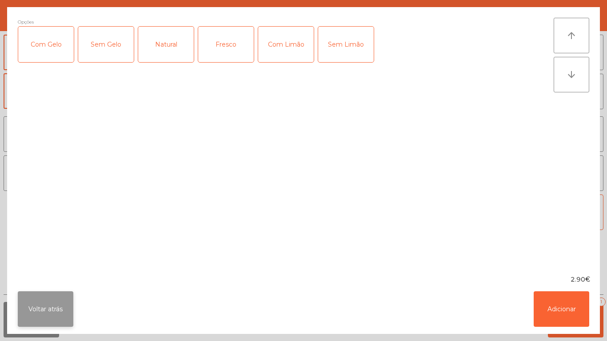
click at [56, 281] on button "Voltar atrás" at bounding box center [46, 309] width 56 height 36
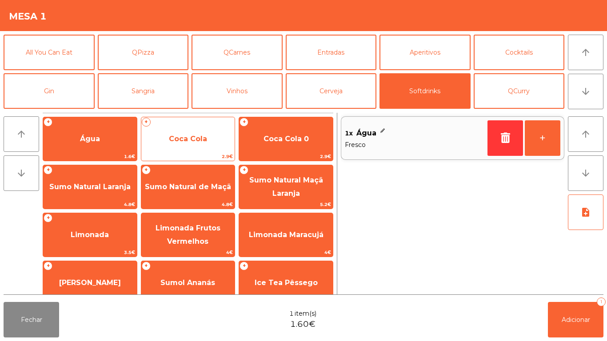
click at [195, 144] on span "Coca Cola" at bounding box center [188, 139] width 94 height 24
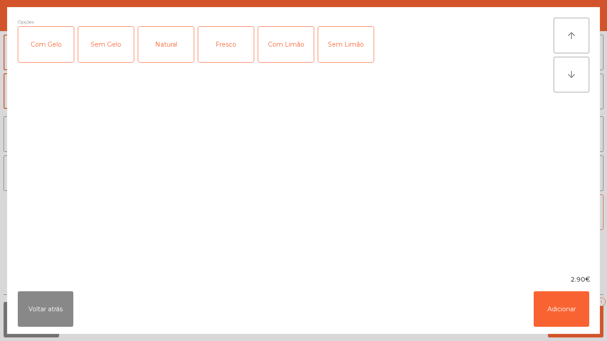
click at [54, 52] on div "Com Gelo" at bounding box center [46, 45] width 56 height 36
click at [284, 52] on div "Com Limão" at bounding box center [286, 45] width 56 height 36
click at [559, 281] on button "Adicionar" at bounding box center [562, 309] width 56 height 36
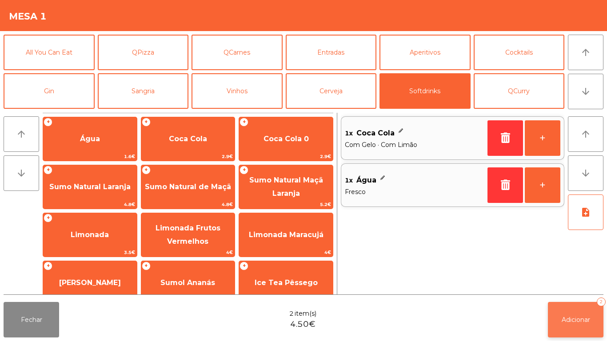
click at [584, 281] on span "Adicionar" at bounding box center [576, 320] width 28 height 8
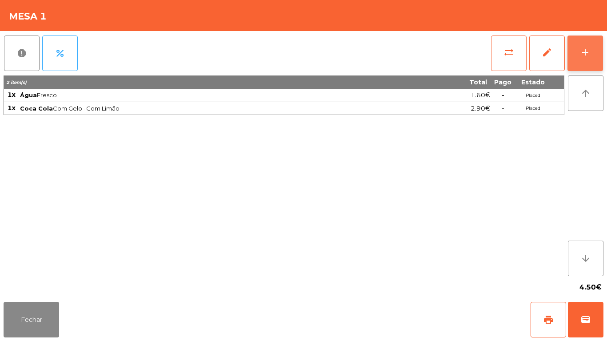
click at [583, 57] on div "add" at bounding box center [585, 52] width 11 height 11
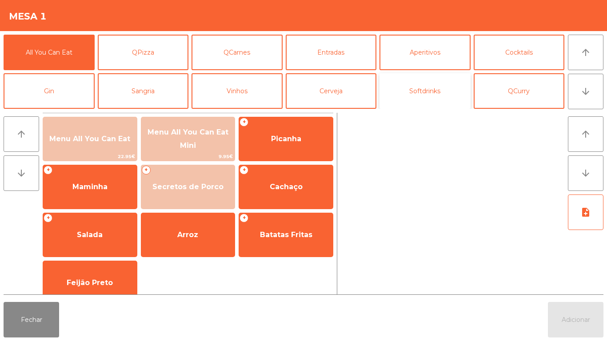
click at [432, 96] on button "Softdrinks" at bounding box center [424, 91] width 91 height 36
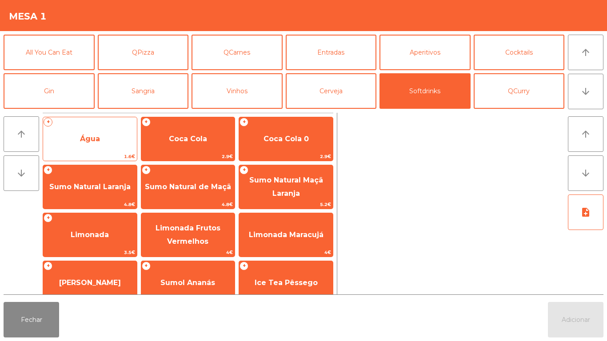
click at [113, 146] on span "Água" at bounding box center [90, 139] width 94 height 24
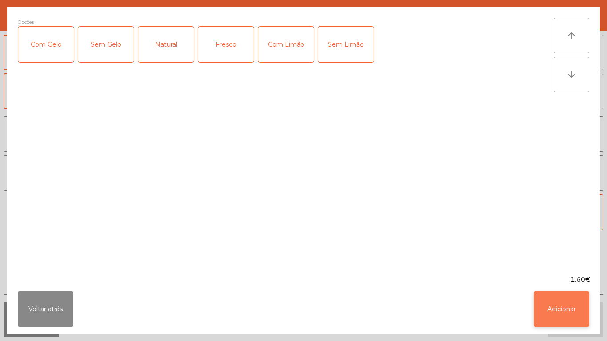
click at [554, 281] on button "Adicionar" at bounding box center [562, 309] width 56 height 36
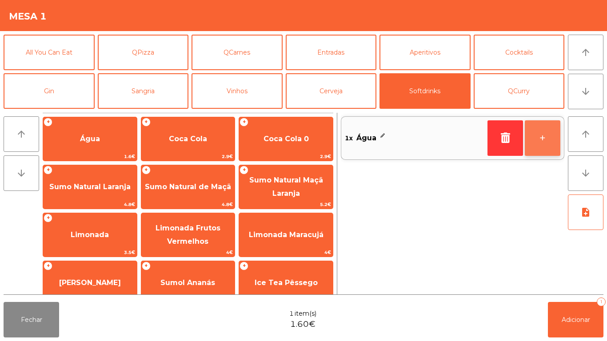
click at [540, 137] on button "+" at bounding box center [543, 138] width 36 height 36
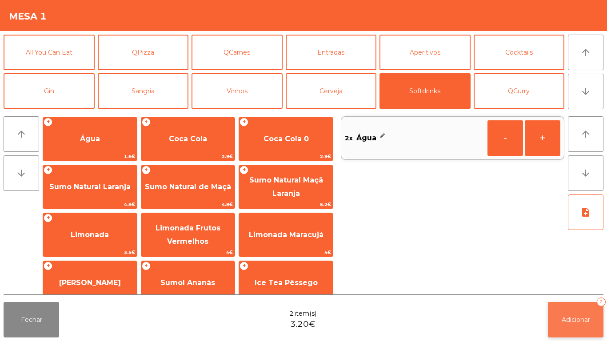
click at [579, 281] on button "Adicionar 2" at bounding box center [576, 320] width 56 height 36
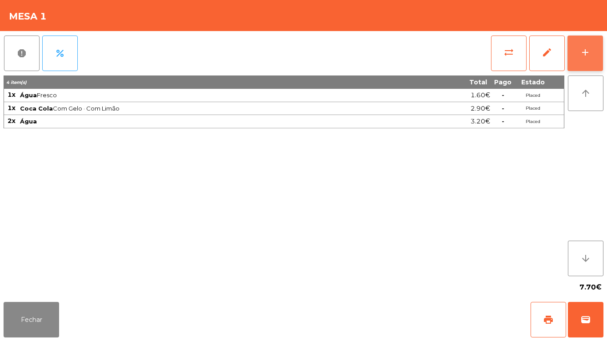
click at [584, 54] on div "add" at bounding box center [585, 52] width 11 height 11
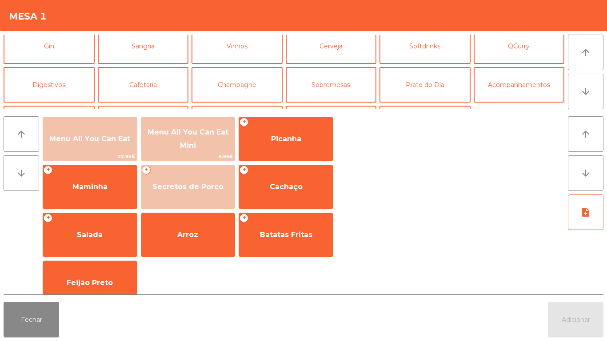
scroll to position [49, 0]
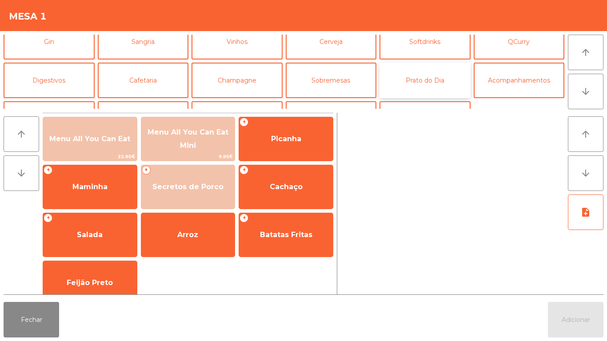
click at [439, 79] on button "Prato do Dia" at bounding box center [424, 81] width 91 height 36
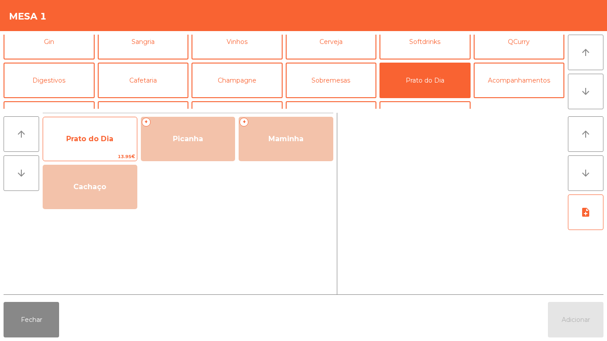
click at [91, 148] on span "Prato do Dia" at bounding box center [90, 139] width 94 height 24
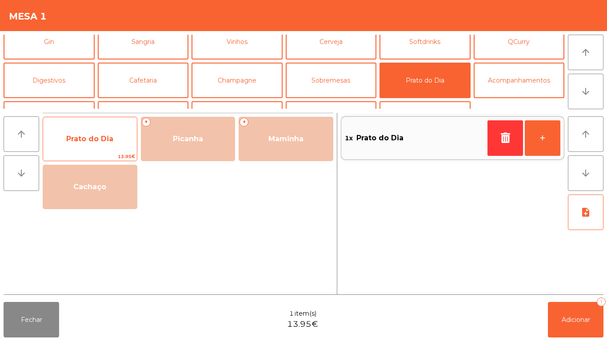
click at [107, 137] on span "Prato do Dia" at bounding box center [89, 139] width 47 height 8
click at [107, 134] on span "Prato do Dia" at bounding box center [90, 139] width 94 height 24
click at [110, 129] on span "Prato do Dia" at bounding box center [90, 139] width 94 height 24
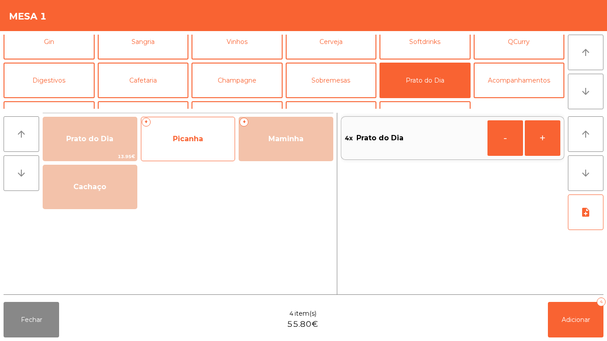
click at [209, 135] on span "Picanha" at bounding box center [188, 139] width 94 height 24
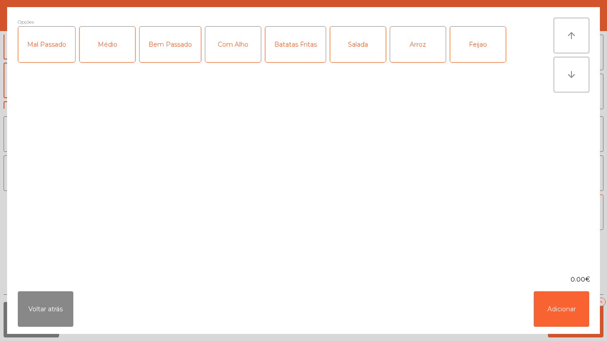
click at [54, 42] on div "Mal Passado" at bounding box center [46, 45] width 57 height 36
click at [233, 59] on div "Com Alho" at bounding box center [233, 45] width 56 height 36
click at [287, 39] on div "Batatas Fritas" at bounding box center [295, 45] width 60 height 36
click at [568, 281] on button "Adicionar" at bounding box center [562, 309] width 56 height 36
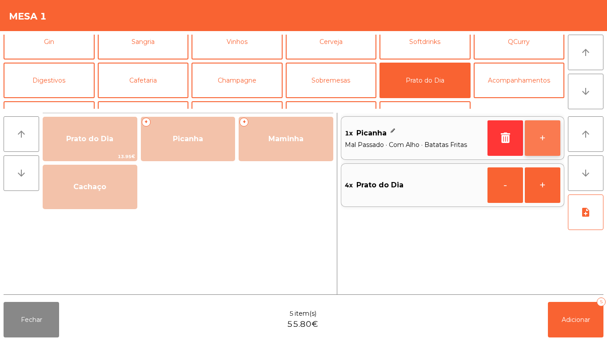
click at [536, 137] on button "+" at bounding box center [543, 138] width 36 height 36
click at [534, 141] on button "+" at bounding box center [543, 138] width 36 height 36
click at [448, 140] on span "Mal Passado · Com Alho · Batatas Fritas" at bounding box center [414, 145] width 139 height 10
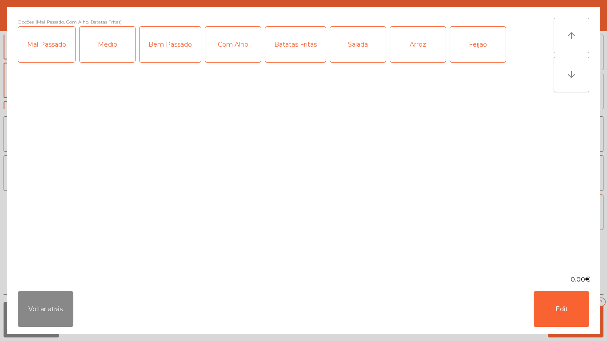
click at [420, 44] on div "Arroz" at bounding box center [418, 45] width 56 height 36
click at [572, 281] on button "Edit" at bounding box center [562, 309] width 56 height 36
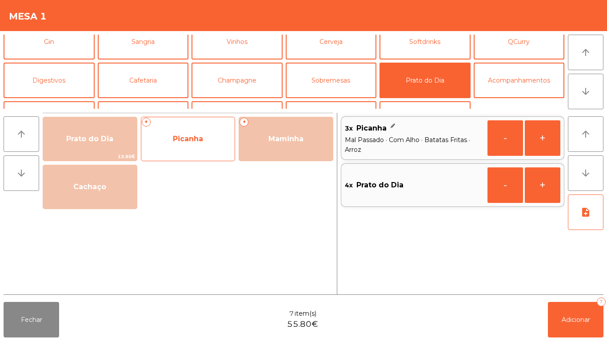
click at [182, 143] on span "Picanha" at bounding box center [188, 139] width 30 height 8
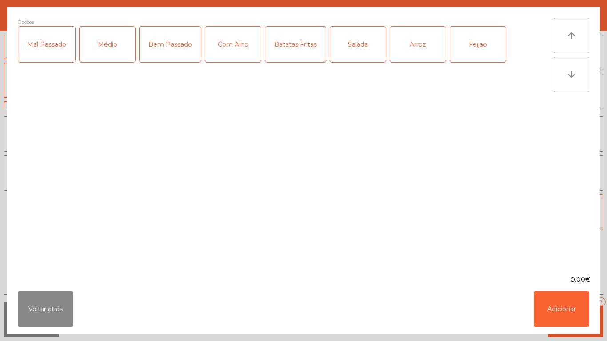
click at [59, 50] on div "Mal Passado" at bounding box center [46, 45] width 57 height 36
click at [233, 46] on div "Com Alho" at bounding box center [233, 45] width 56 height 36
click at [477, 46] on div "Feijao" at bounding box center [478, 45] width 56 height 36
click at [471, 44] on div "Feijao" at bounding box center [478, 45] width 56 height 36
click at [554, 281] on button "Adicionar" at bounding box center [562, 309] width 56 height 36
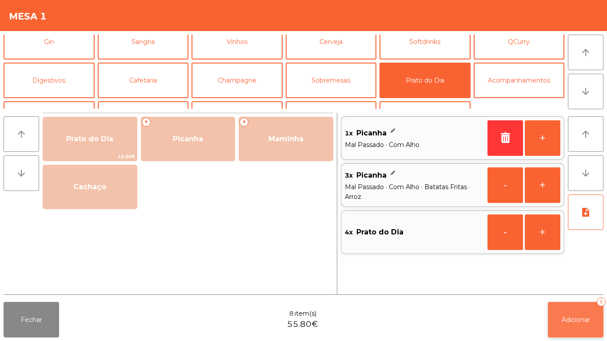
click at [580, 281] on span "Adicionar" at bounding box center [576, 320] width 28 height 8
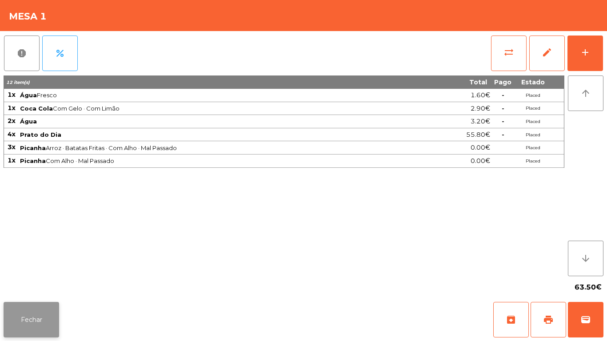
click at [40, 281] on button "Fechar" at bounding box center [32, 320] width 56 height 36
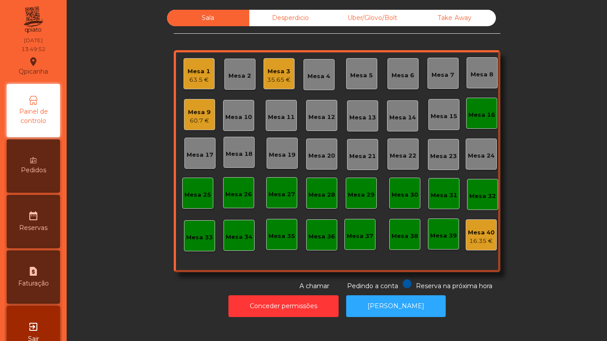
click at [203, 120] on div "60.7 €" at bounding box center [199, 120] width 23 height 9
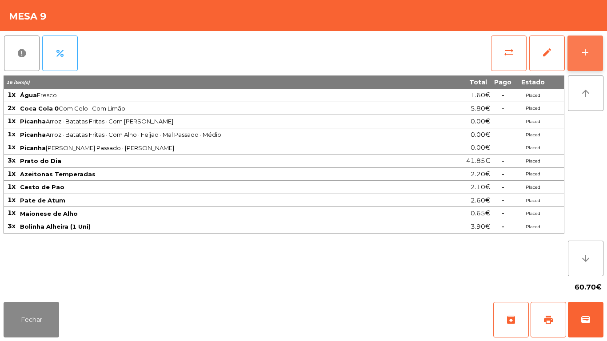
click at [590, 53] on div "add" at bounding box center [585, 52] width 11 height 11
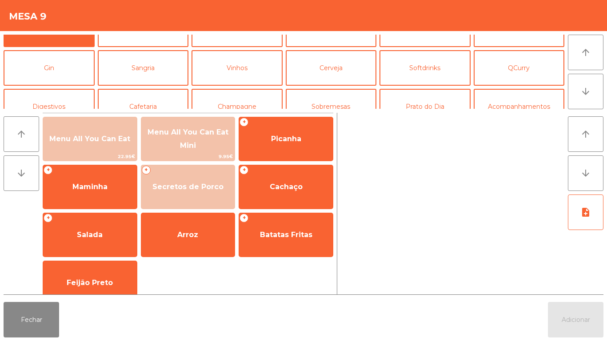
scroll to position [38, 0]
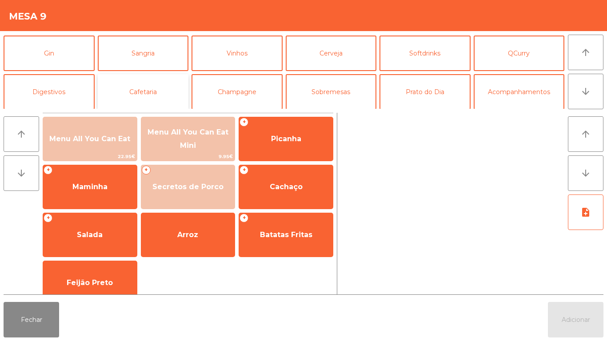
click at [147, 105] on button "Cafetaria" at bounding box center [143, 92] width 91 height 36
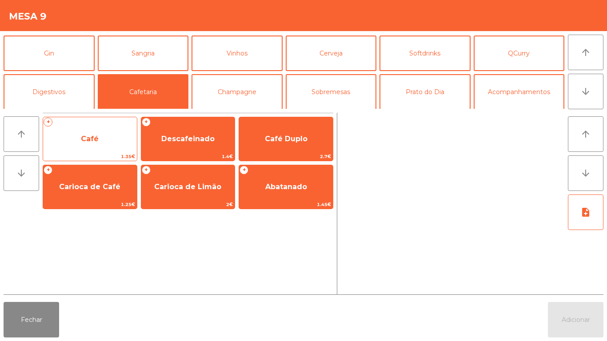
click at [91, 147] on span "Café" at bounding box center [90, 139] width 94 height 24
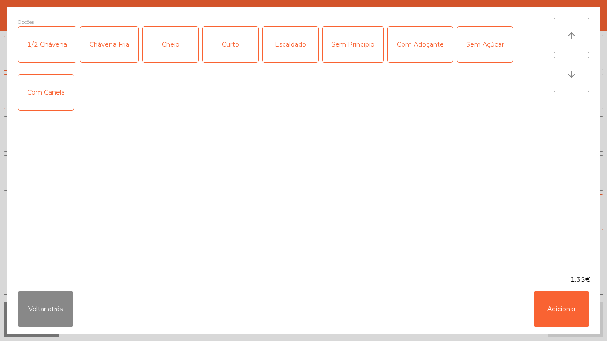
click at [176, 52] on div "Cheio" at bounding box center [171, 45] width 56 height 36
click at [547, 281] on button "Adicionar" at bounding box center [562, 309] width 56 height 36
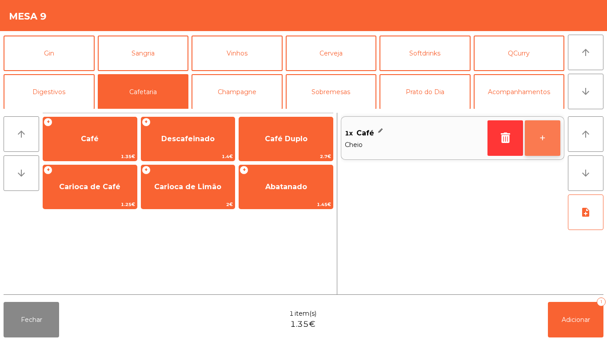
click at [535, 141] on button "+" at bounding box center [543, 138] width 36 height 36
click at [533, 139] on button "+" at bounding box center [543, 138] width 36 height 36
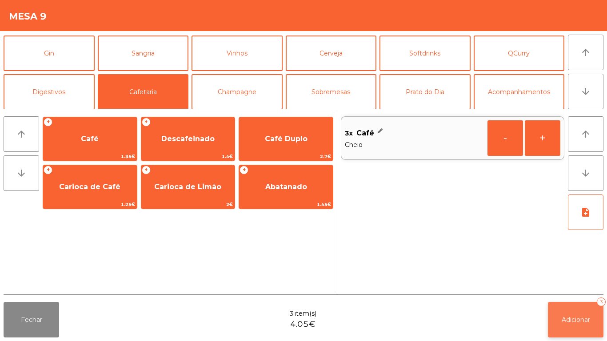
click at [560, 281] on button "Adicionar 3" at bounding box center [576, 320] width 56 height 36
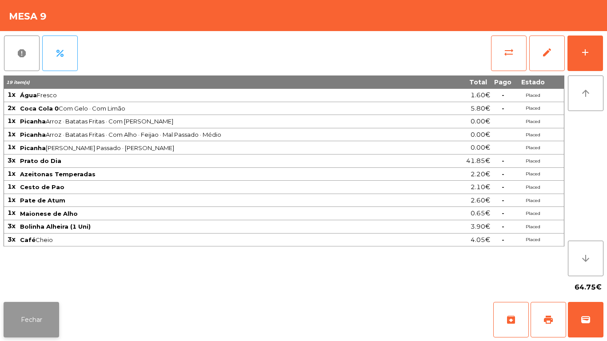
click at [44, 281] on button "Fechar" at bounding box center [32, 320] width 56 height 36
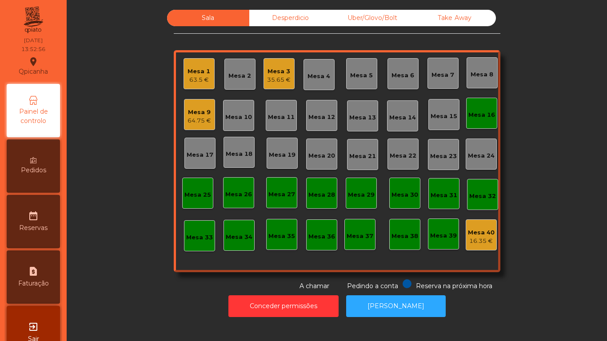
click at [455, 17] on div "Take Away" at bounding box center [455, 18] width 82 height 16
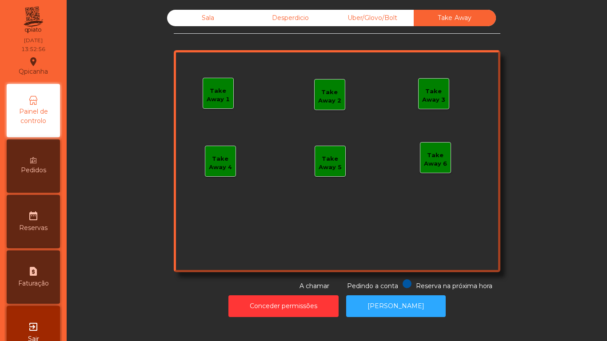
click at [577, 35] on div "Sala Desperdicio Uber/Glovo/Bolt Take Away Take Away 1 Take Away 2 Take Away 3 …" at bounding box center [337, 150] width 516 height 281
click at [210, 101] on div "Take Away 1" at bounding box center [218, 95] width 30 height 17
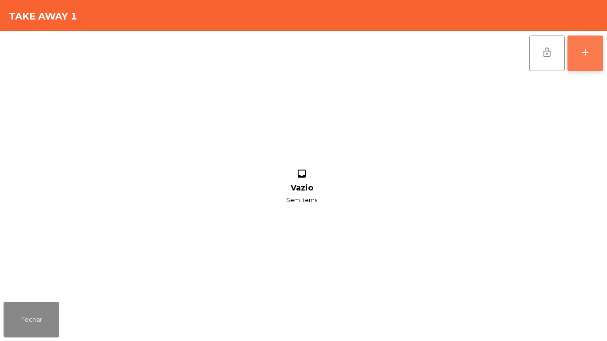
click at [577, 52] on button "add" at bounding box center [585, 54] width 36 height 36
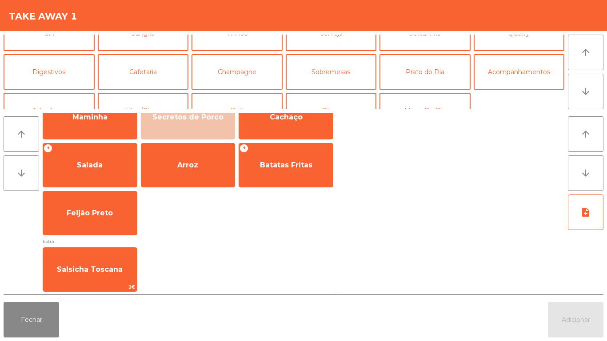
scroll to position [77, 0]
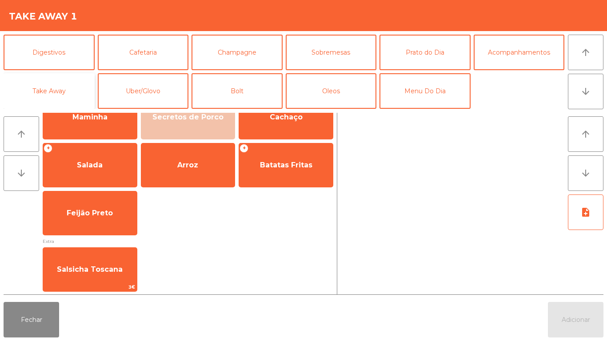
click at [68, 94] on button "Take Away" at bounding box center [49, 91] width 91 height 36
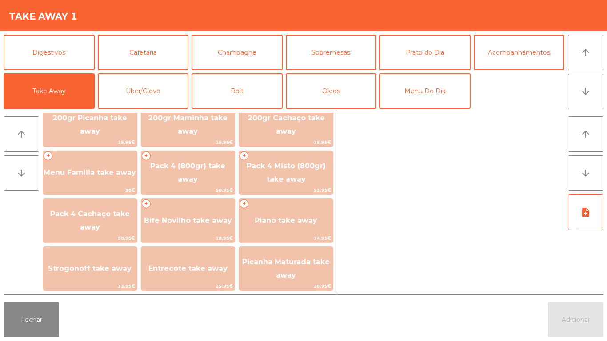
scroll to position [0, 0]
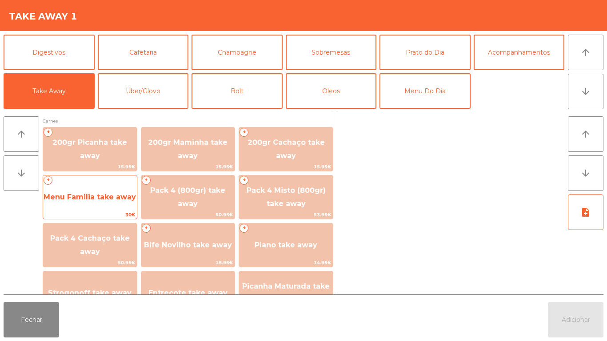
click at [103, 188] on span "Menu Familia take away" at bounding box center [90, 197] width 94 height 24
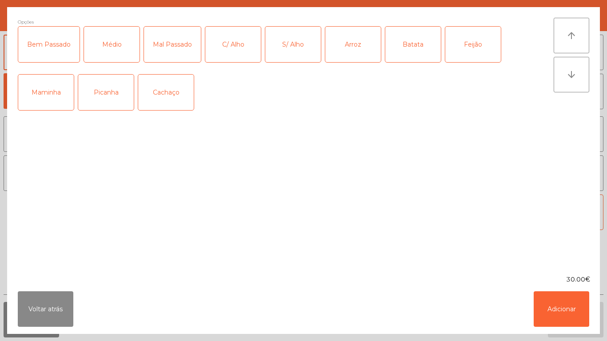
click at [115, 52] on div "Médio" at bounding box center [112, 45] width 56 height 36
click at [66, 50] on div "Bem Passado" at bounding box center [48, 45] width 61 height 36
click at [62, 53] on div "Bem Passado" at bounding box center [48, 45] width 61 height 36
click at [238, 48] on div "C/ Alho" at bounding box center [233, 45] width 56 height 36
click at [352, 55] on div "Arroz" at bounding box center [353, 45] width 56 height 36
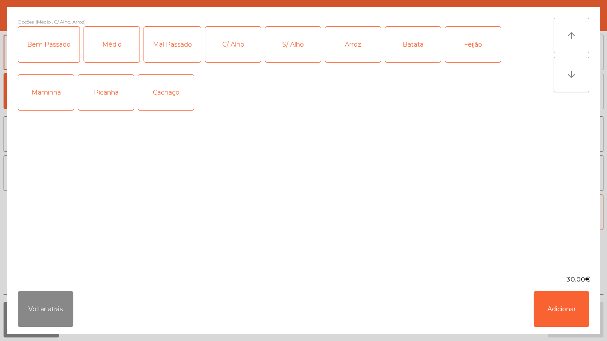
click at [416, 53] on div "Batata" at bounding box center [413, 45] width 56 height 36
click at [475, 46] on div "Feijão" at bounding box center [473, 45] width 56 height 36
click at [561, 281] on button "Adicionar" at bounding box center [562, 309] width 56 height 36
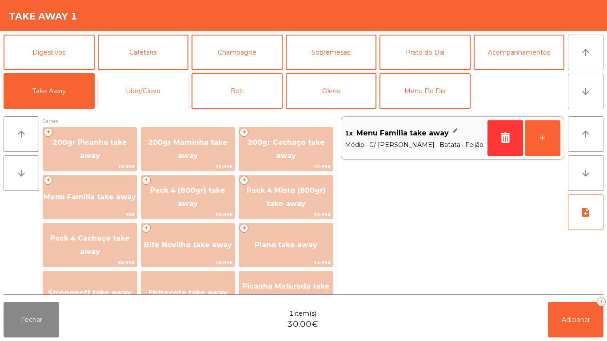
click at [165, 94] on button "Uber/Glovo" at bounding box center [143, 91] width 91 height 36
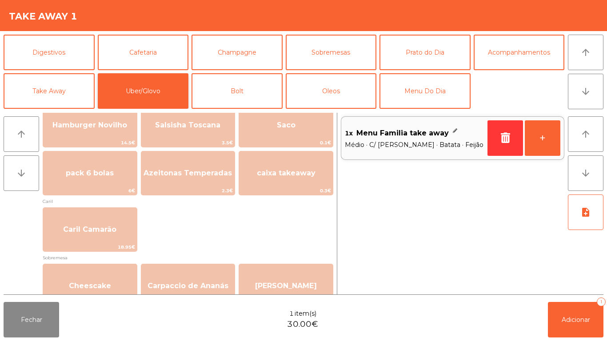
scroll to position [204, 0]
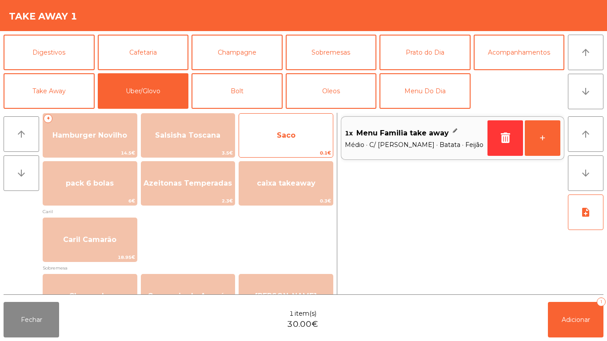
click at [287, 131] on span "Saco" at bounding box center [286, 135] width 19 height 8
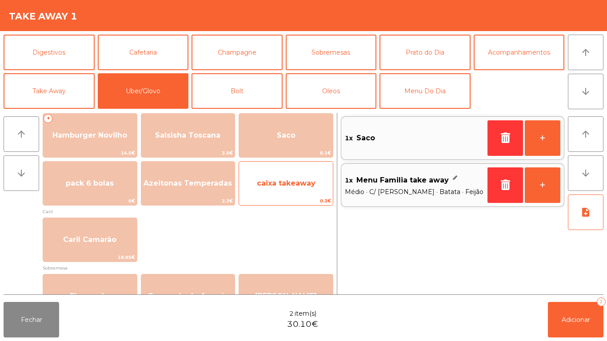
click at [298, 170] on div "caixa takeaway 0.3€" at bounding box center [286, 183] width 95 height 44
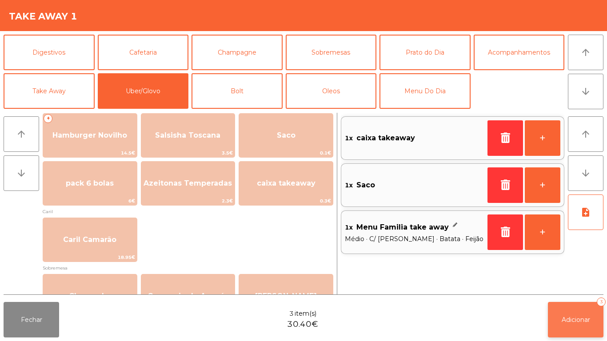
click at [570, 281] on button "Adicionar 3" at bounding box center [576, 320] width 56 height 36
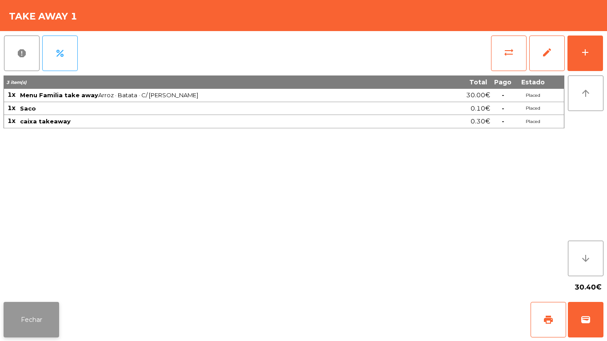
click at [30, 281] on button "Fechar" at bounding box center [32, 320] width 56 height 36
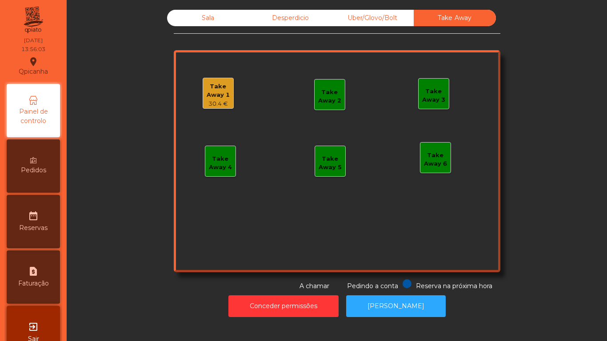
click at [43, 114] on span "Painel de controlo" at bounding box center [33, 116] width 49 height 19
click at [273, 206] on div "Take Away 1 30.4 € Take Away 2 Take Away 3 Take Away 4 Take Away 5 Take Away 6" at bounding box center [337, 161] width 327 height 222
click at [40, 164] on div "Pedidos" at bounding box center [33, 166] width 53 height 53
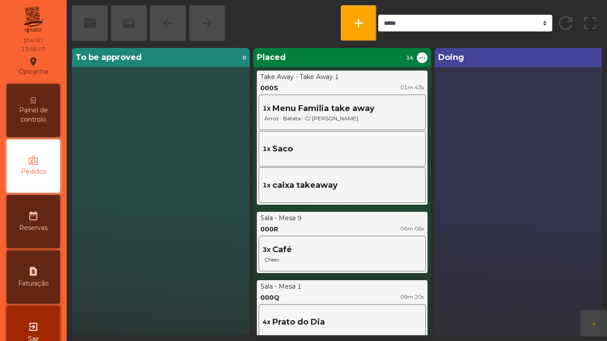
click at [43, 107] on span "Painel de controlo" at bounding box center [33, 115] width 49 height 19
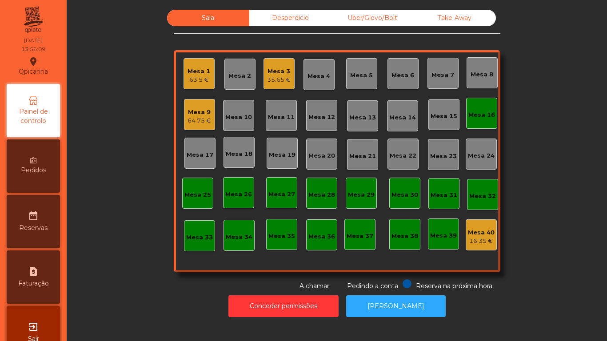
click at [280, 76] on div "35.65 €" at bounding box center [279, 80] width 24 height 9
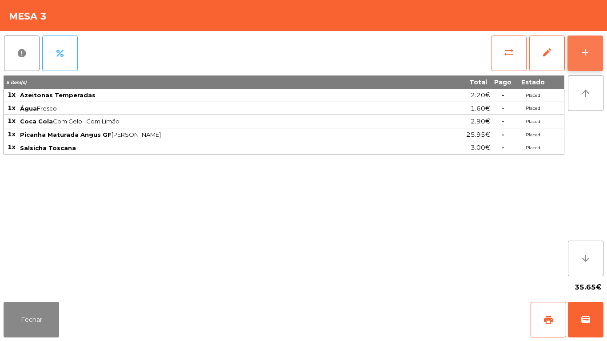
click at [585, 67] on button "add" at bounding box center [585, 54] width 36 height 36
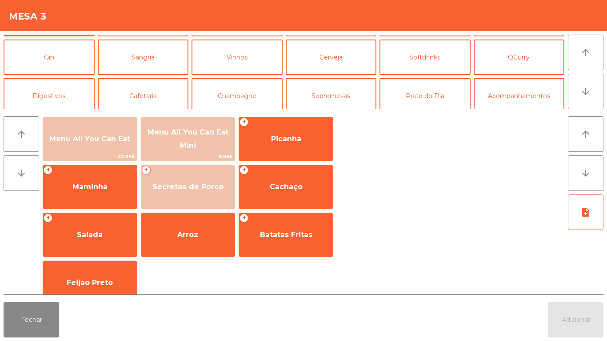
scroll to position [34, 0]
click at [152, 96] on button "Cafetaria" at bounding box center [143, 96] width 91 height 36
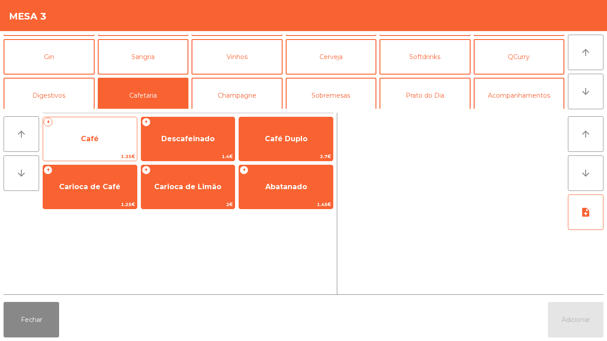
click at [88, 147] on span "Café" at bounding box center [90, 139] width 94 height 24
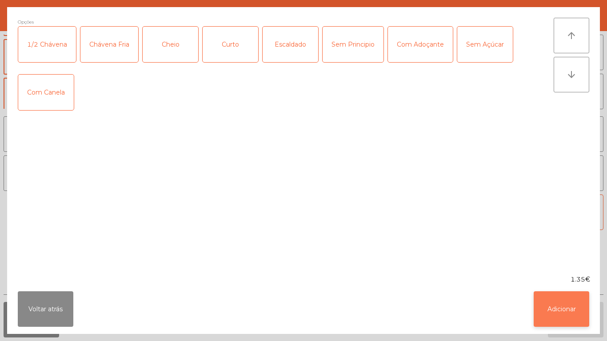
click at [554, 281] on button "Adicionar" at bounding box center [562, 309] width 56 height 36
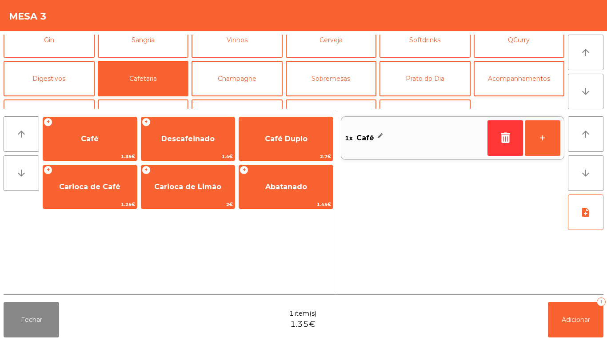
scroll to position [60, 0]
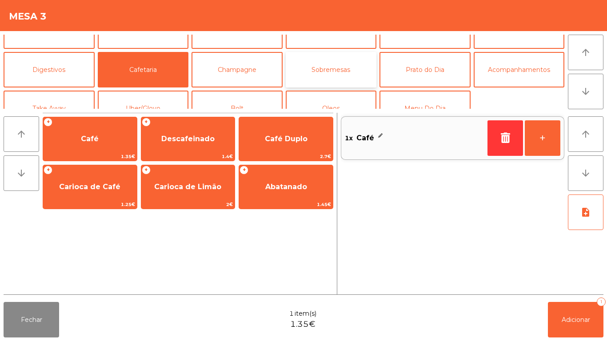
click at [327, 73] on button "Sobremesas" at bounding box center [331, 70] width 91 height 36
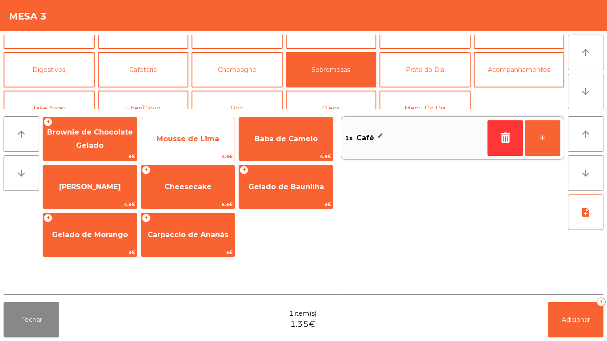
click at [177, 144] on span "Mousse de Lima" at bounding box center [188, 139] width 94 height 24
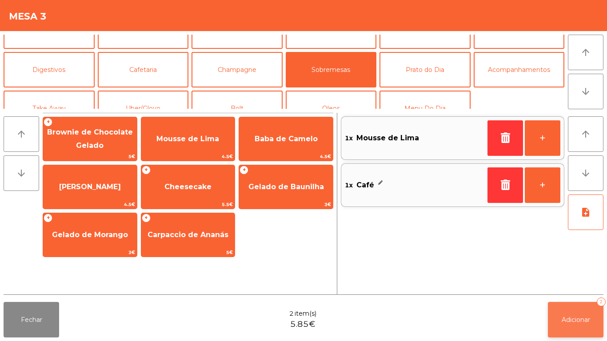
click at [552, 281] on button "Adicionar 2" at bounding box center [576, 320] width 56 height 36
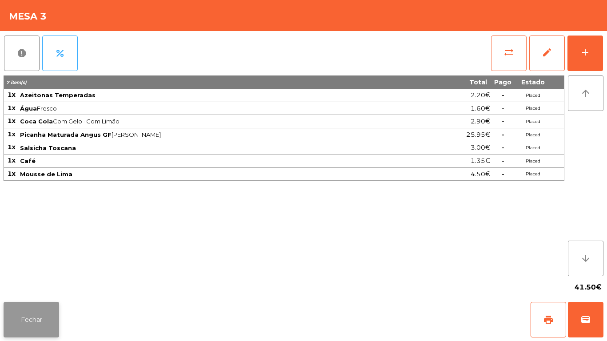
click at [38, 281] on button "Fechar" at bounding box center [32, 320] width 56 height 36
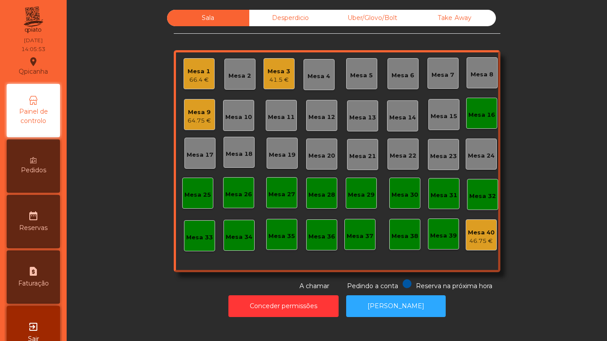
click at [282, 18] on div "Desperdicio" at bounding box center [290, 18] width 82 height 16
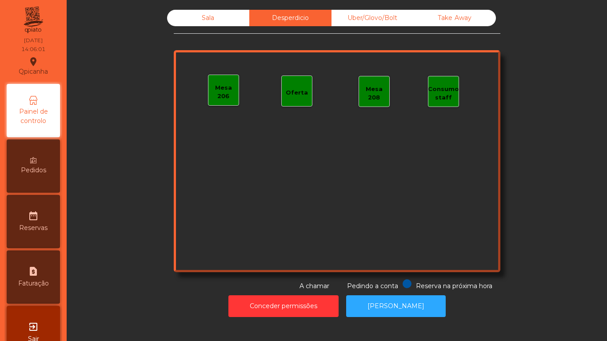
click at [223, 103] on div "Mesa 206" at bounding box center [223, 90] width 31 height 31
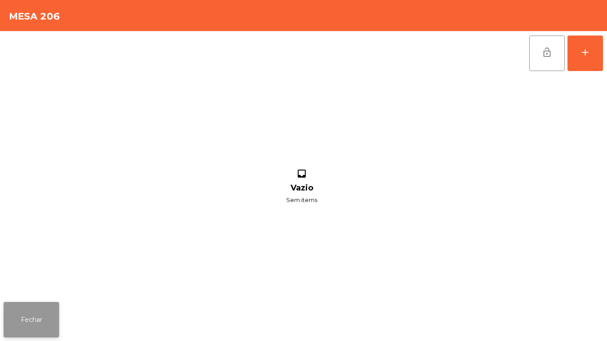
click at [34, 281] on button "Fechar" at bounding box center [32, 320] width 56 height 36
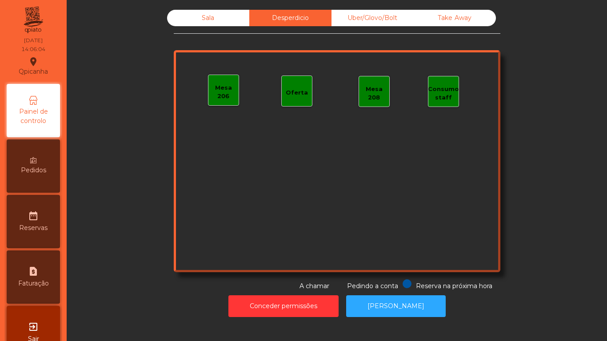
click at [376, 94] on div "Mesa 208" at bounding box center [374, 93] width 30 height 17
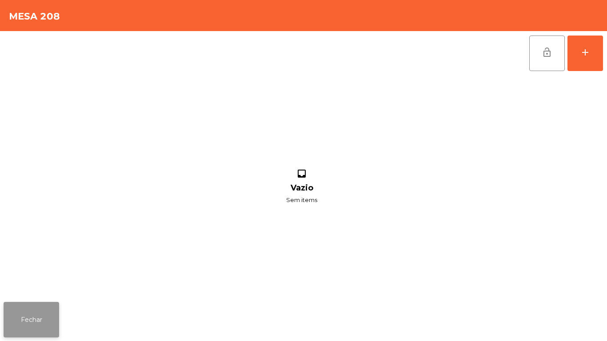
click at [53, 281] on button "Fechar" at bounding box center [32, 320] width 56 height 36
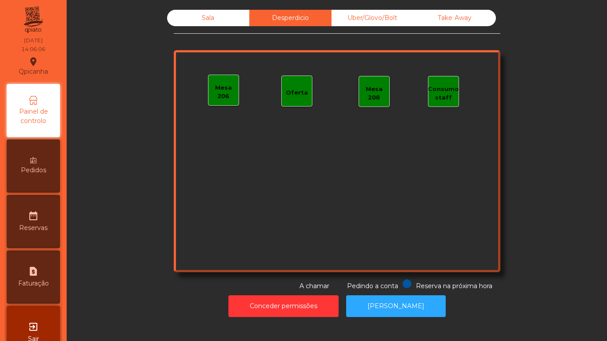
click at [292, 97] on div "Oferta" at bounding box center [296, 91] width 31 height 31
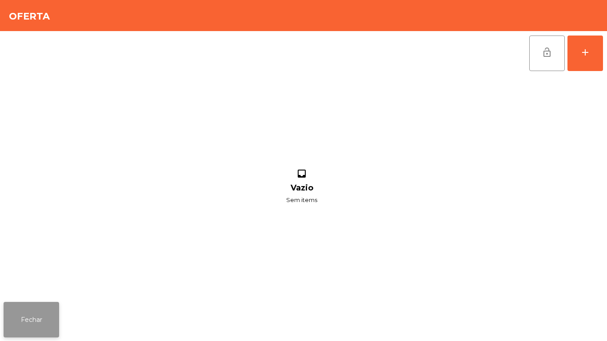
click at [44, 281] on button "Fechar" at bounding box center [32, 320] width 56 height 36
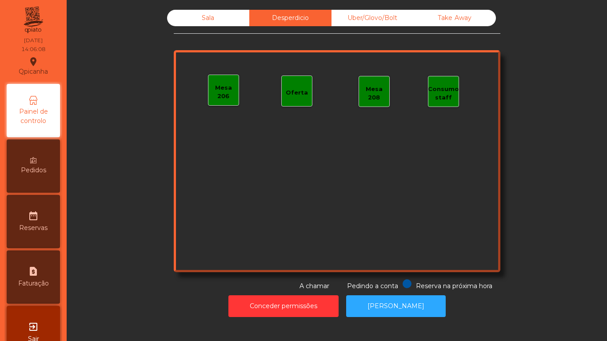
click at [439, 96] on div "Consumo staff" at bounding box center [443, 93] width 31 height 17
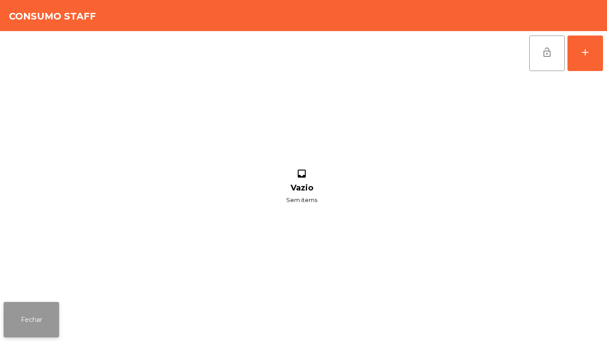
click at [33, 281] on button "Fechar" at bounding box center [32, 320] width 56 height 36
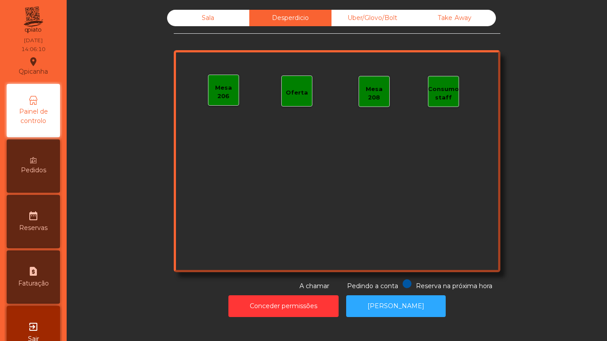
click at [192, 21] on div "Sala" at bounding box center [208, 18] width 82 height 16
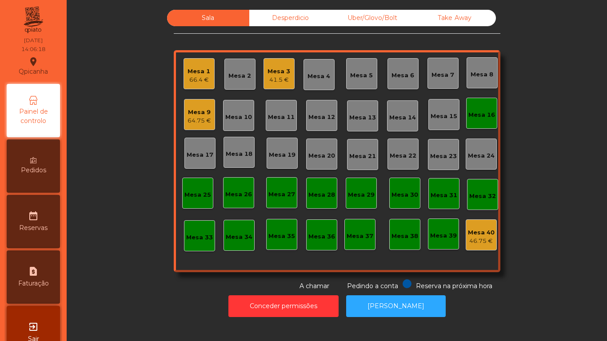
click at [466, 239] on div "Mesa 40 46.75 €" at bounding box center [481, 235] width 31 height 31
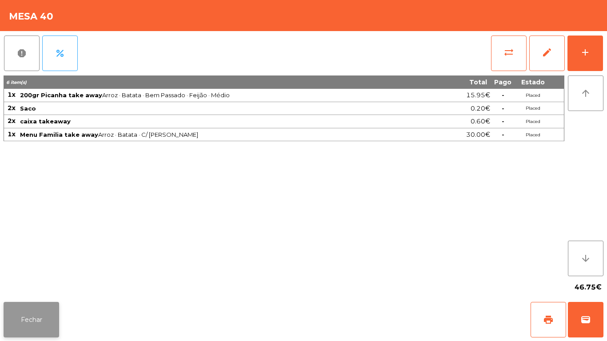
click at [38, 281] on button "Fechar" at bounding box center [32, 320] width 56 height 36
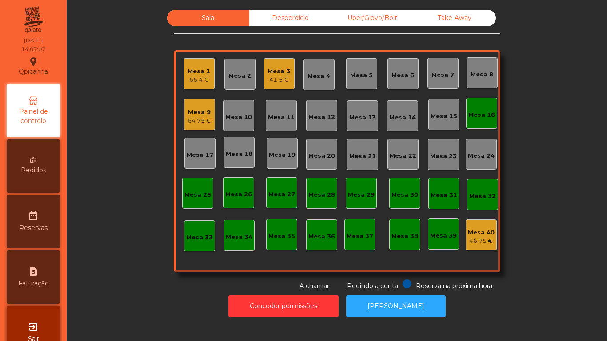
click at [281, 74] on div "Mesa 3" at bounding box center [279, 71] width 23 height 9
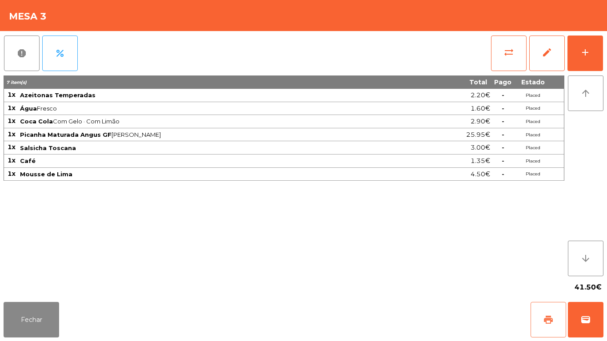
click at [539, 281] on button "print" at bounding box center [549, 320] width 36 height 36
click at [48, 306] on button "Fechar" at bounding box center [32, 320] width 56 height 36
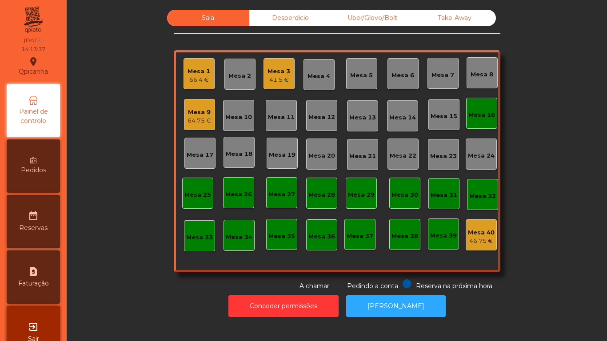
click at [280, 81] on div "41.5 €" at bounding box center [279, 80] width 23 height 9
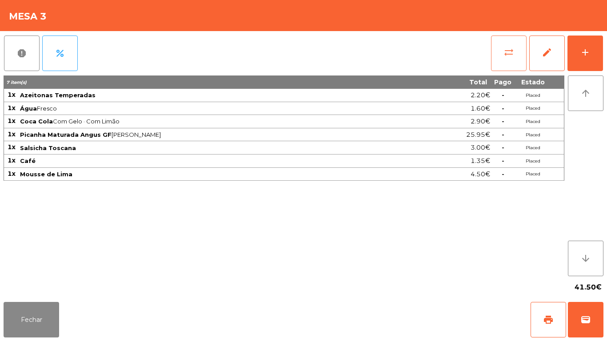
click at [513, 49] on span "sync_alt" at bounding box center [508, 52] width 11 height 11
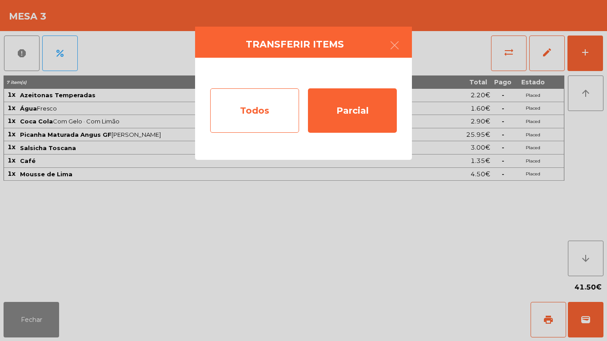
click at [270, 112] on div "Todos" at bounding box center [254, 110] width 89 height 44
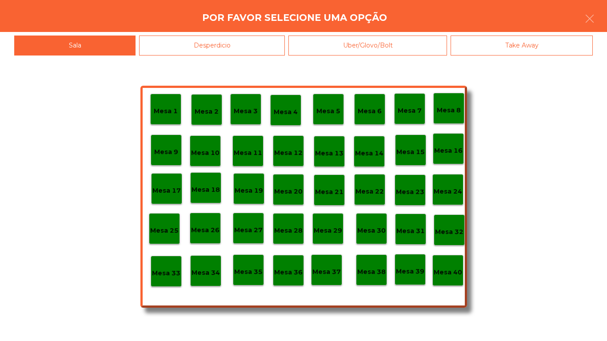
click at [455, 270] on p "Mesa 40" at bounding box center [448, 273] width 28 height 10
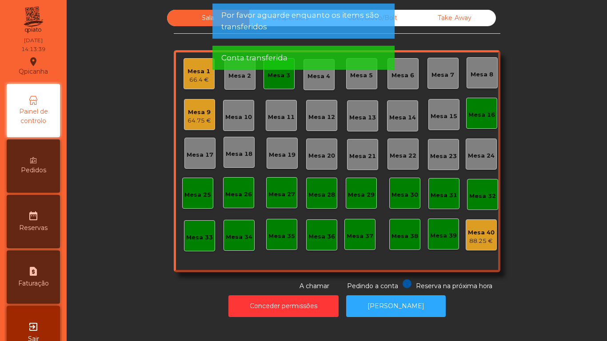
click at [471, 120] on div "Mesa 16" at bounding box center [481, 113] width 31 height 31
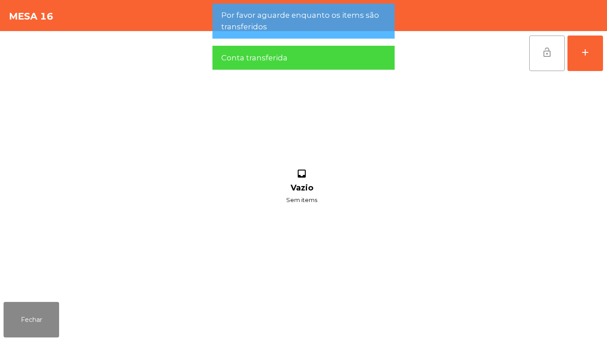
click at [548, 59] on button "lock_open" at bounding box center [547, 54] width 36 height 36
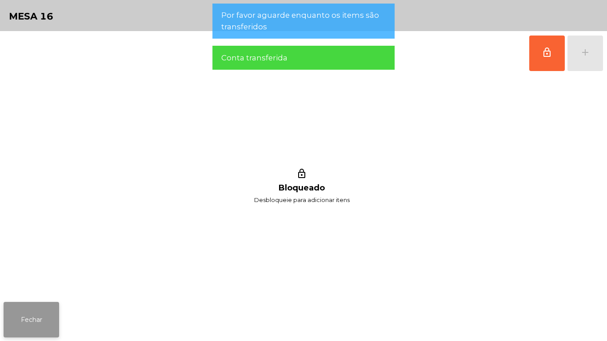
click at [58, 311] on button "Fechar" at bounding box center [32, 320] width 56 height 36
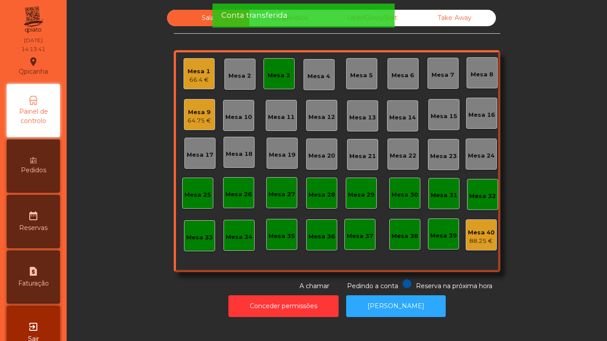
click at [287, 82] on div "Mesa 3" at bounding box center [279, 73] width 31 height 31
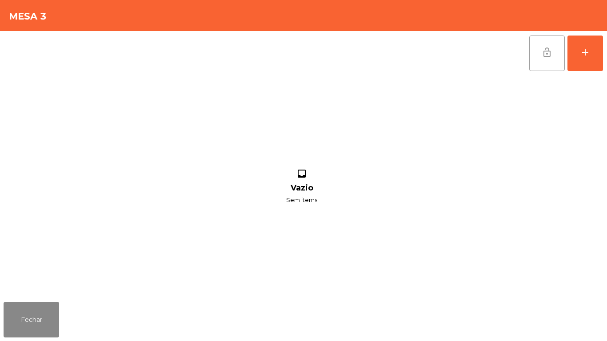
click at [550, 60] on button "lock_open" at bounding box center [547, 54] width 36 height 36
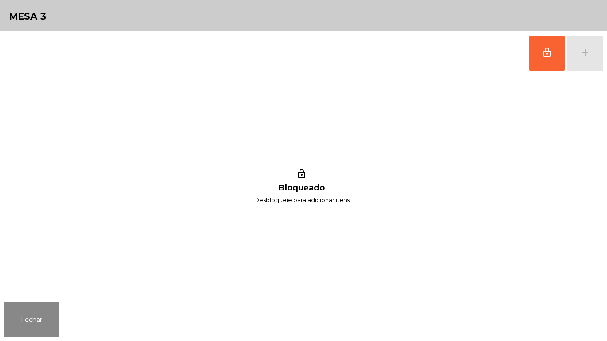
click at [60, 341] on div "Fechar" at bounding box center [303, 320] width 607 height 43
click at [54, 316] on button "Fechar" at bounding box center [32, 320] width 56 height 36
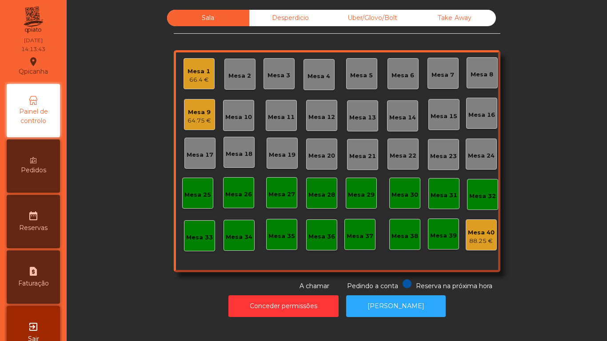
click at [199, 75] on div "Mesa 1" at bounding box center [199, 71] width 23 height 9
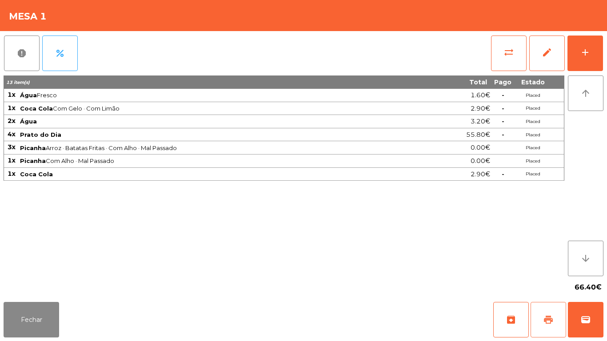
click at [549, 318] on span "print" at bounding box center [548, 320] width 11 height 11
click at [584, 319] on span "wallet" at bounding box center [585, 320] width 11 height 11
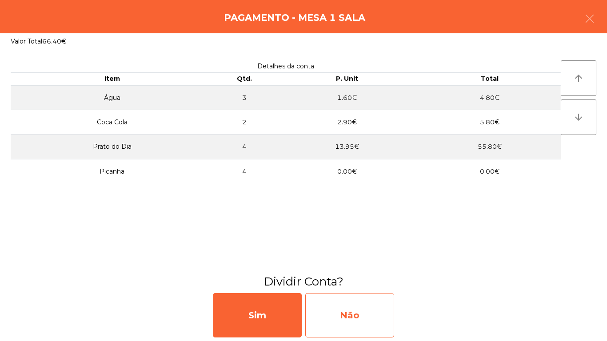
click at [373, 314] on div "Não" at bounding box center [349, 315] width 89 height 44
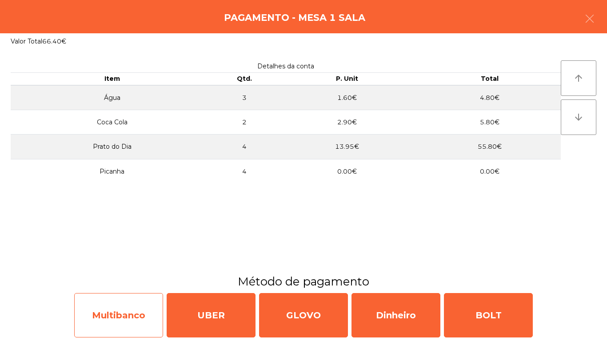
click at [129, 304] on div "Multibanco" at bounding box center [118, 315] width 89 height 44
select select "**"
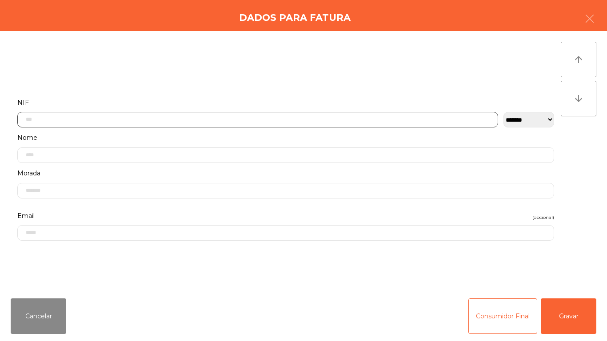
click at [215, 119] on input "text" at bounding box center [257, 120] width 481 height 16
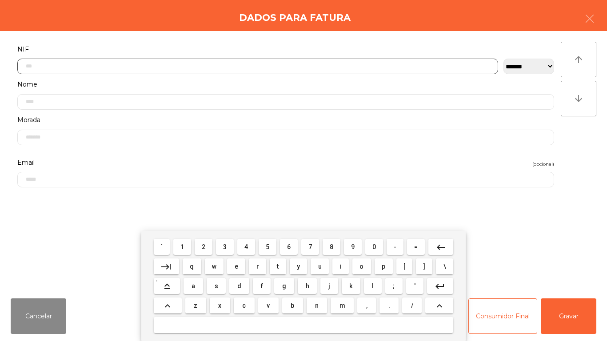
scroll to position [54, 0]
click at [190, 242] on button "1" at bounding box center [182, 247] width 18 height 16
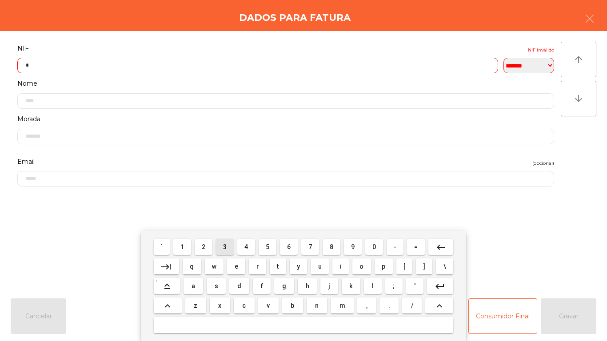
click at [226, 247] on span "3" at bounding box center [225, 247] width 4 height 7
click at [268, 247] on span "5" at bounding box center [268, 247] width 4 height 7
click at [247, 246] on span "4" at bounding box center [246, 247] width 4 height 7
click at [310, 247] on span "7" at bounding box center [310, 247] width 4 height 7
click at [309, 245] on span "7" at bounding box center [310, 247] width 4 height 7
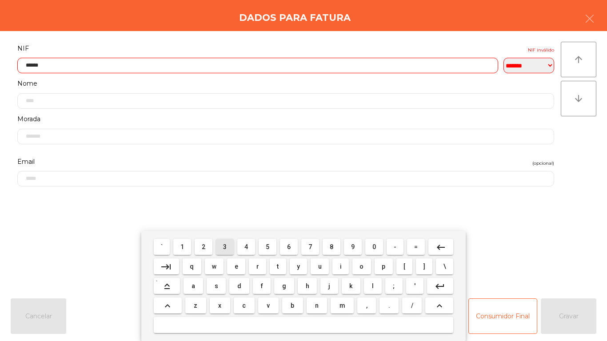
click at [225, 247] on span "3" at bounding box center [225, 247] width 4 height 7
click at [246, 247] on span "4" at bounding box center [246, 247] width 4 height 7
type input "*********"
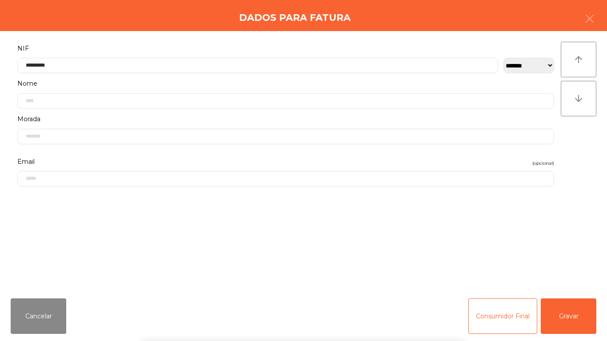
click at [578, 319] on div "` 1 2 3 4 5 6 7 8 9 0 - = keyboard_backspace keyboard_tab q w e r t y u i o p […" at bounding box center [303, 286] width 607 height 110
click at [579, 316] on button "Gravar" at bounding box center [569, 317] width 56 height 36
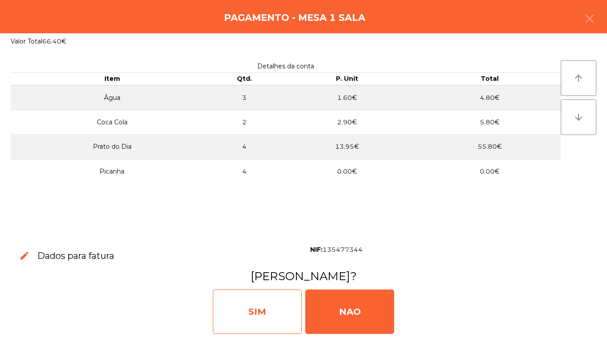
click at [258, 301] on div "SIM" at bounding box center [257, 312] width 89 height 44
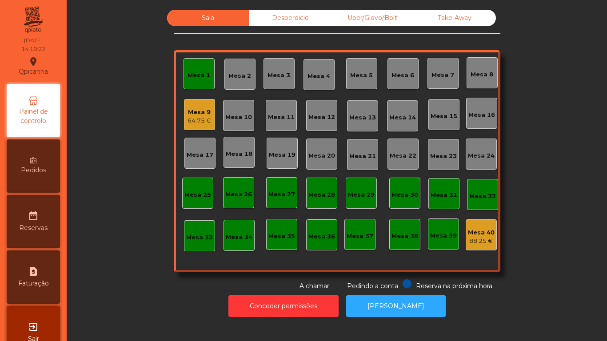
click at [194, 128] on div "Mesa 9 64.75 €" at bounding box center [199, 114] width 31 height 31
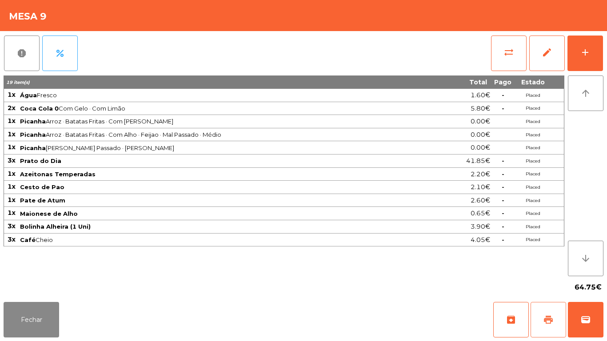
click at [543, 317] on span "print" at bounding box center [548, 320] width 11 height 11
click at [31, 341] on div "Fechar archive print wallet" at bounding box center [303, 320] width 607 height 43
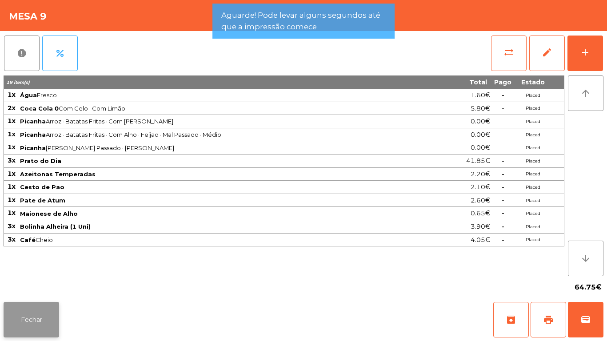
click at [39, 316] on button "Fechar" at bounding box center [32, 320] width 56 height 36
